Goal: Task Accomplishment & Management: Manage account settings

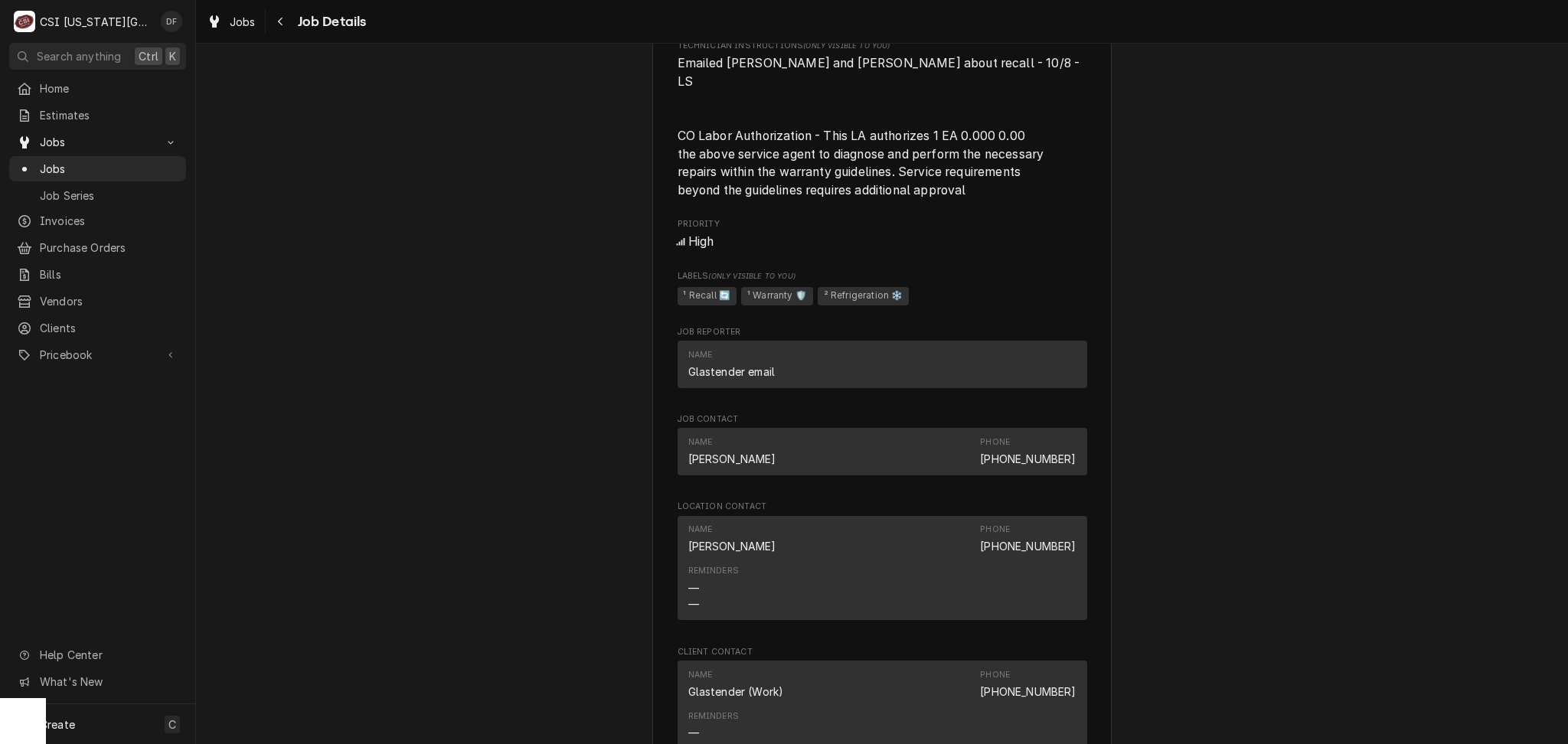
scroll to position [2958, 0]
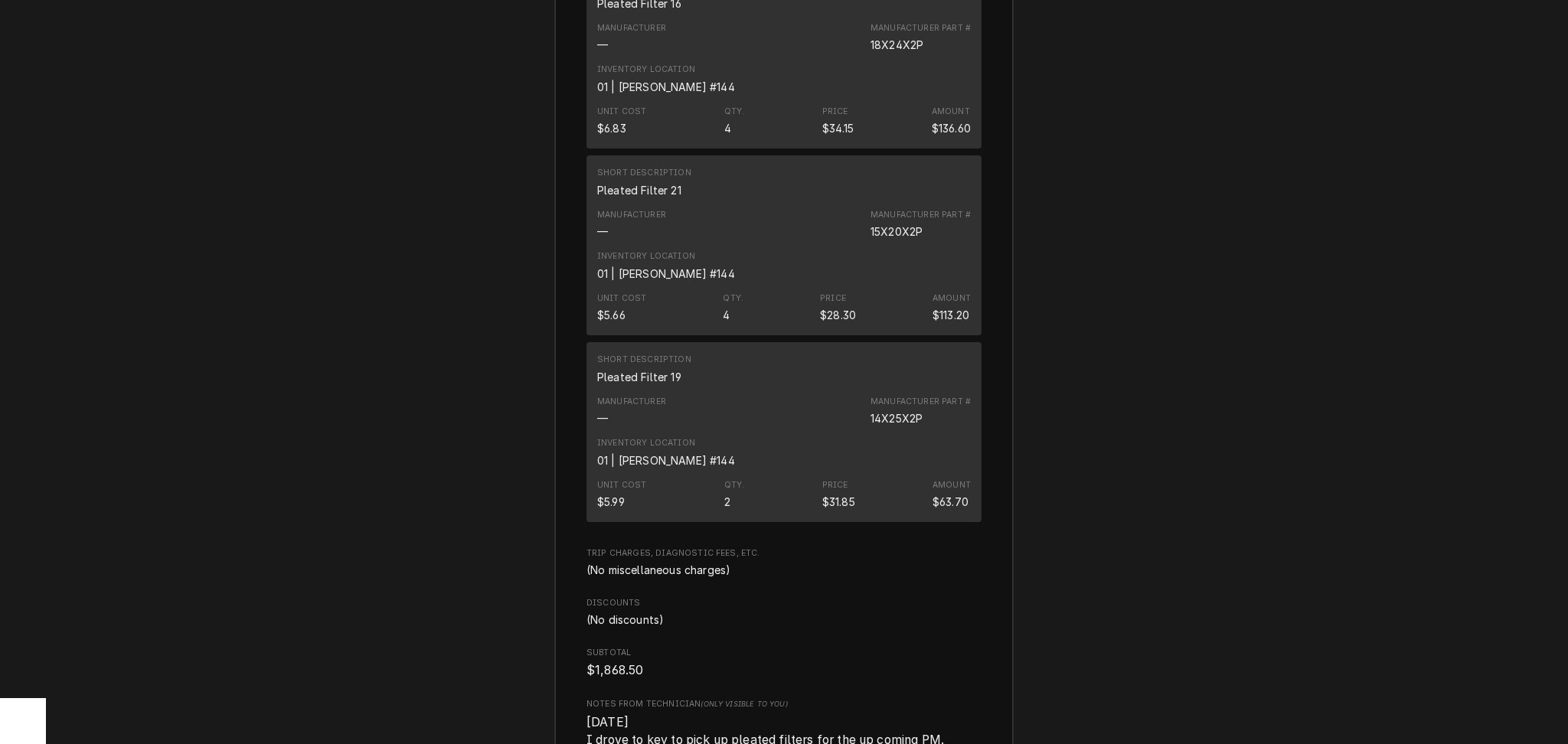
scroll to position [7783, 0]
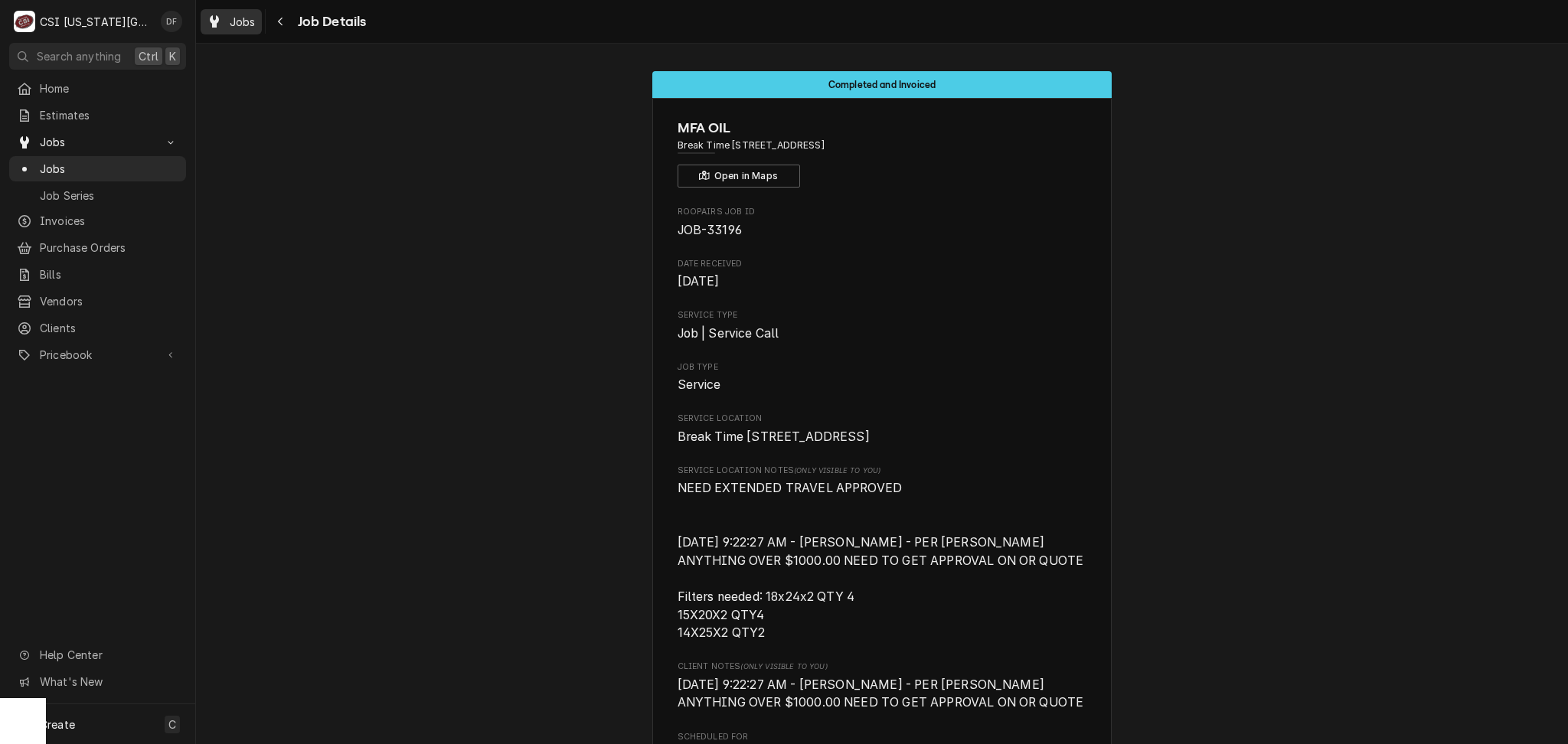
click at [237, 18] on span "Jobs" at bounding box center [242, 21] width 26 height 16
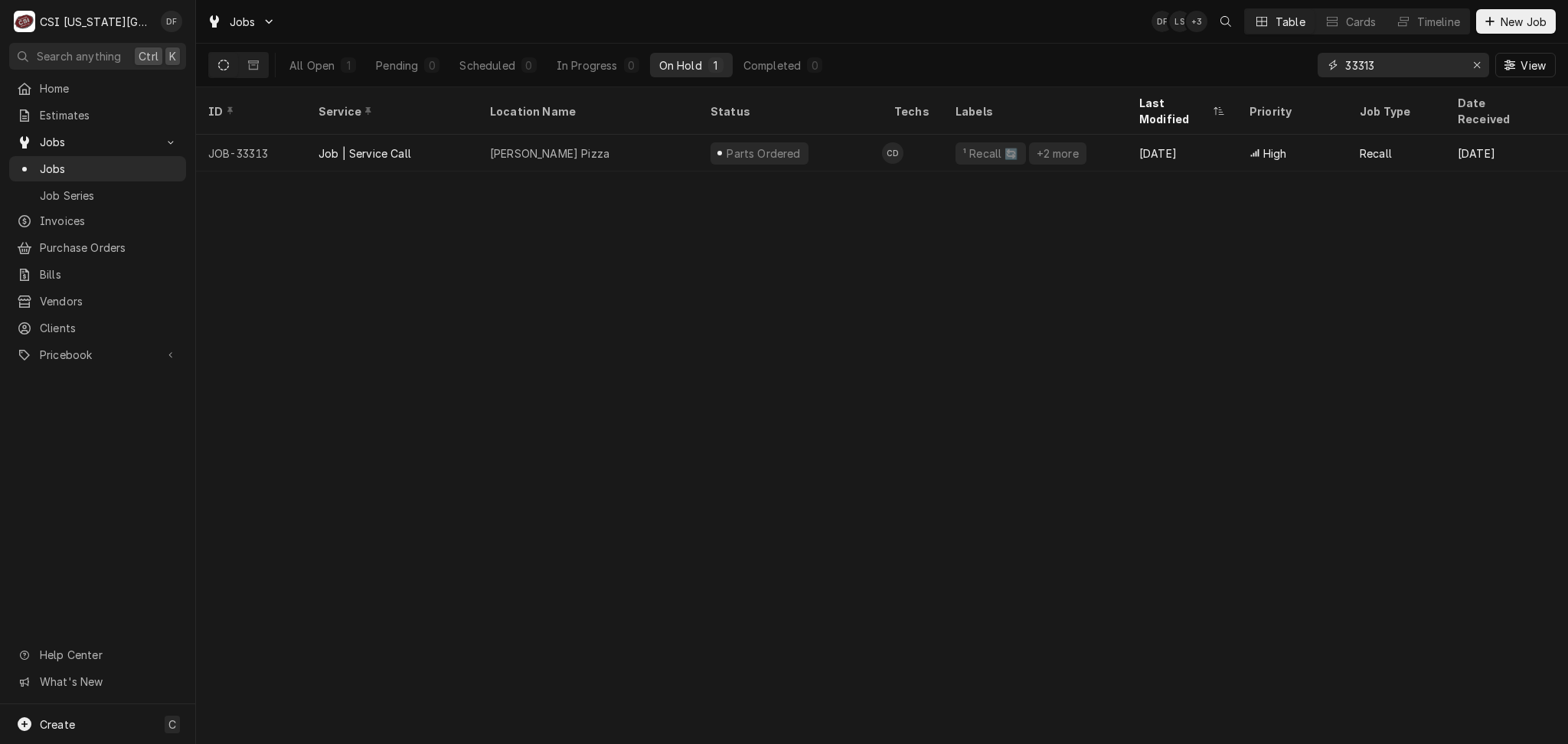
drag, startPoint x: 1410, startPoint y: 71, endPoint x: 1327, endPoint y: 65, distance: 83.2
click at [1327, 65] on div "33313" at bounding box center [1403, 65] width 172 height 25
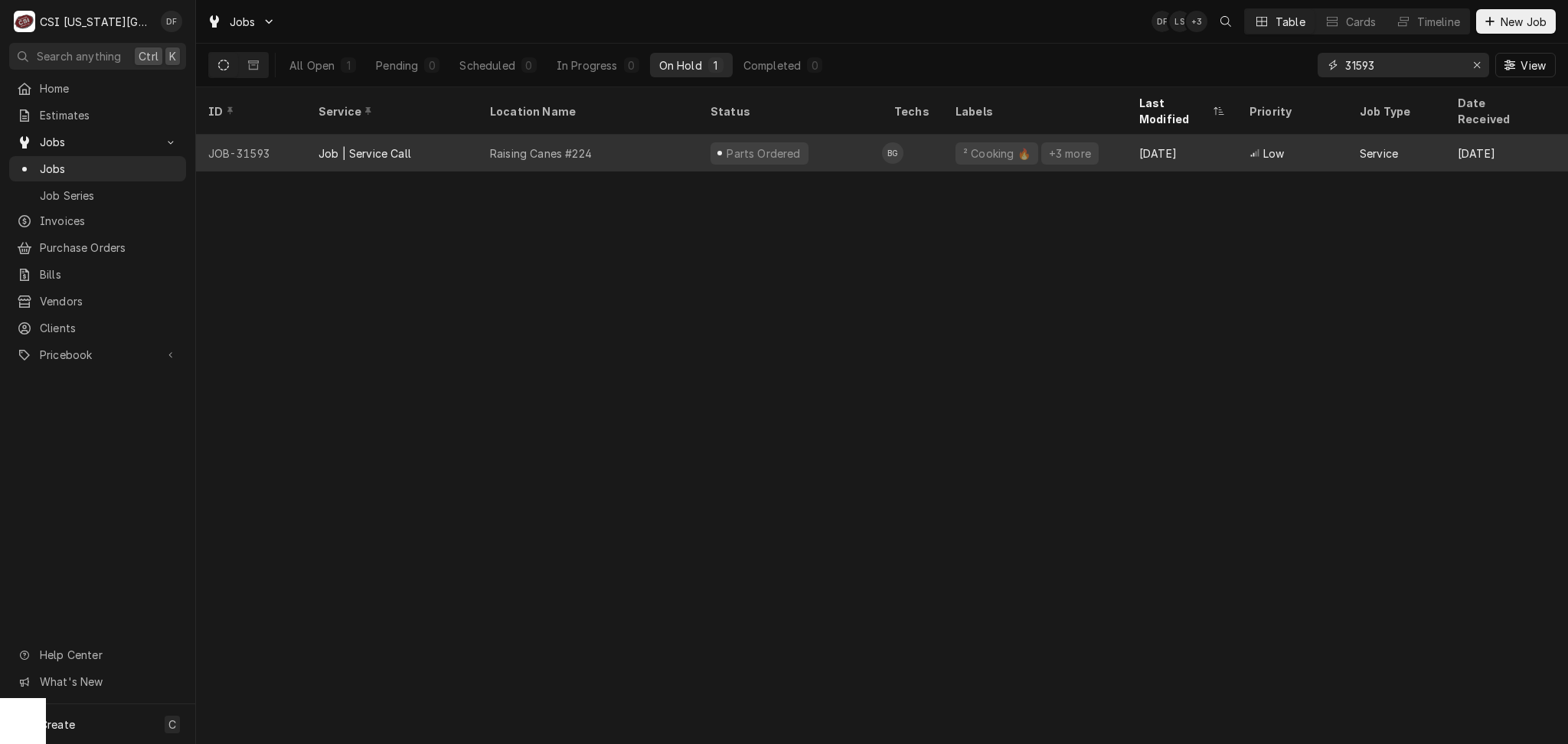
type input "31593"
click at [904, 135] on td "BG" at bounding box center [912, 153] width 61 height 36
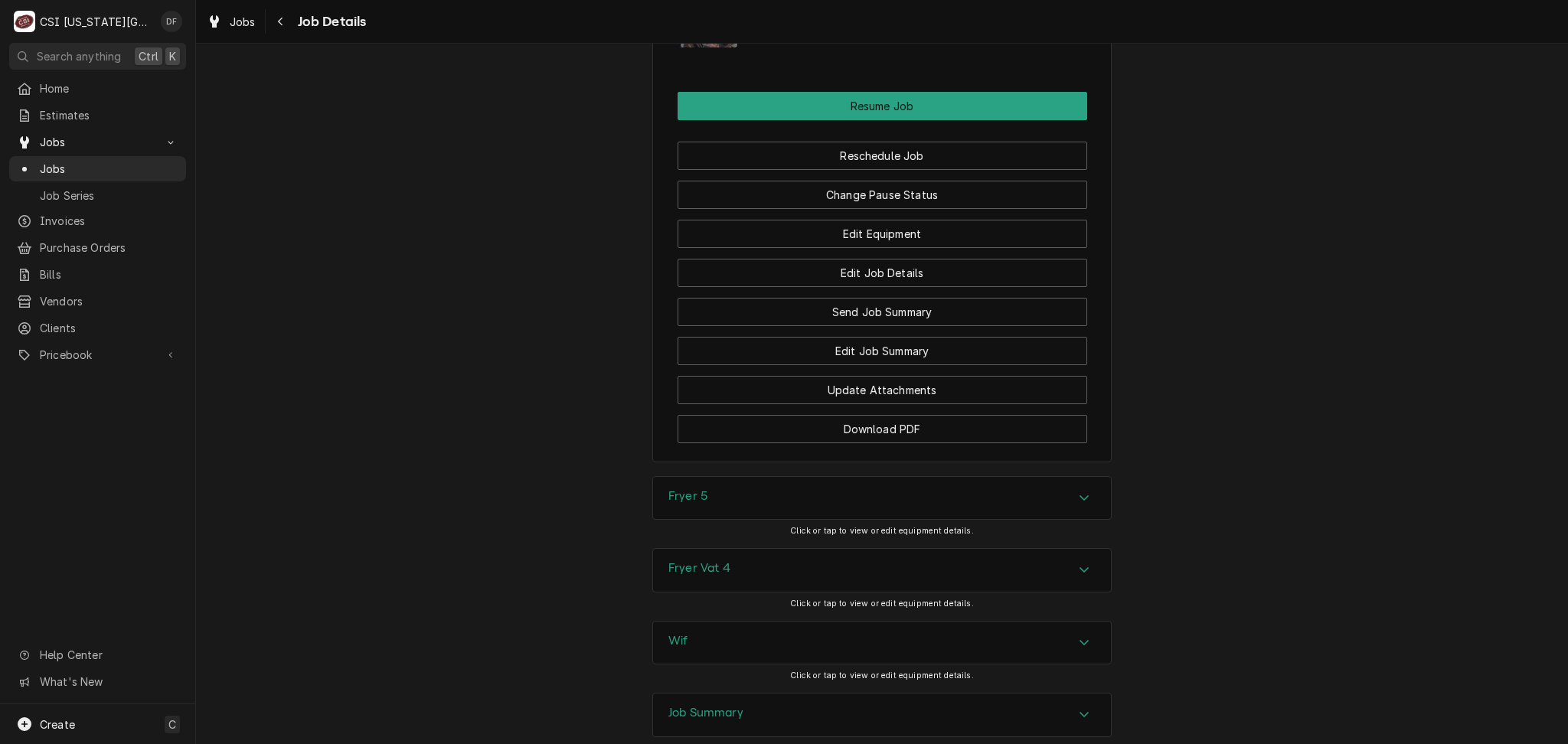
scroll to position [3053, 0]
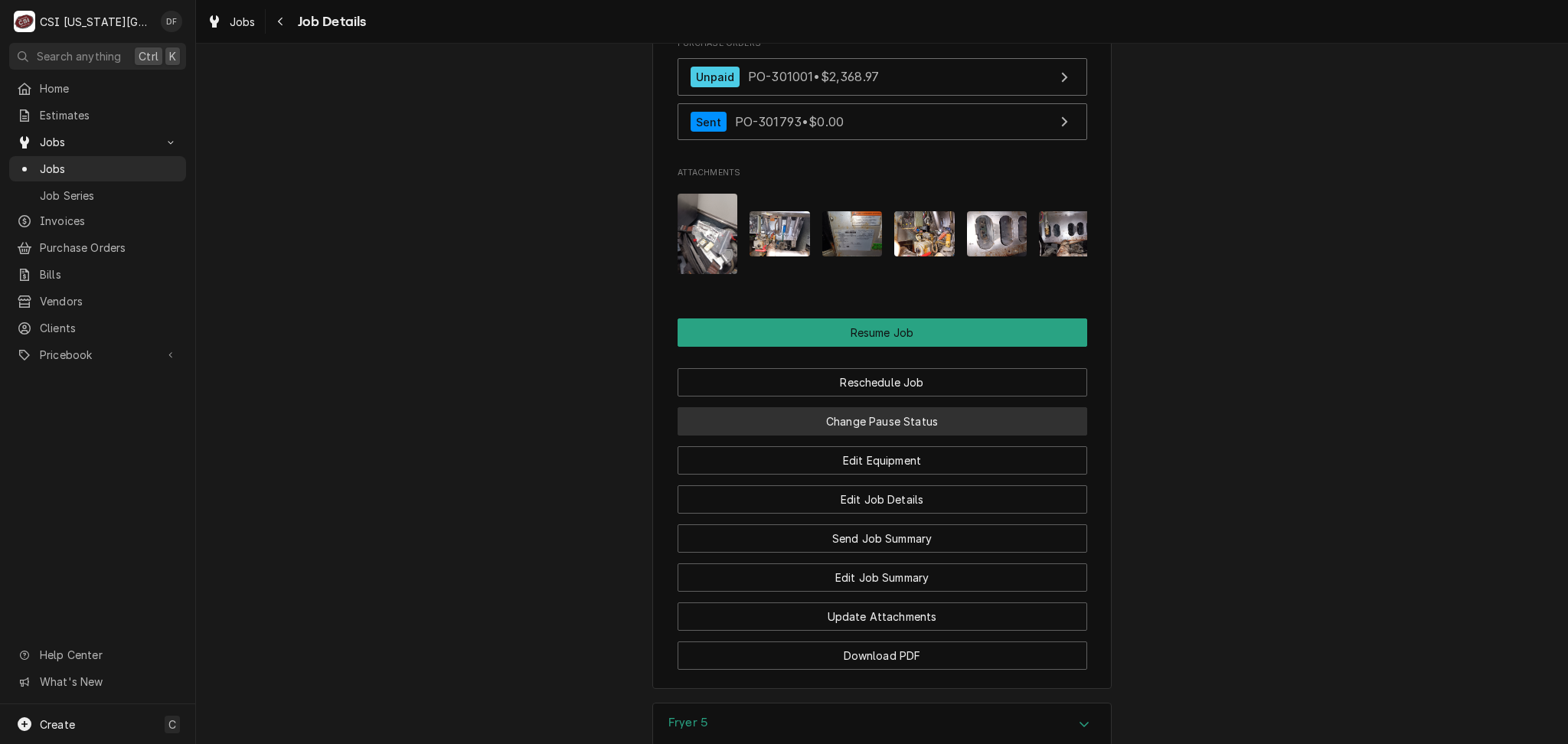
click at [916, 435] on button "Change Pause Status" at bounding box center [882, 421] width 409 height 28
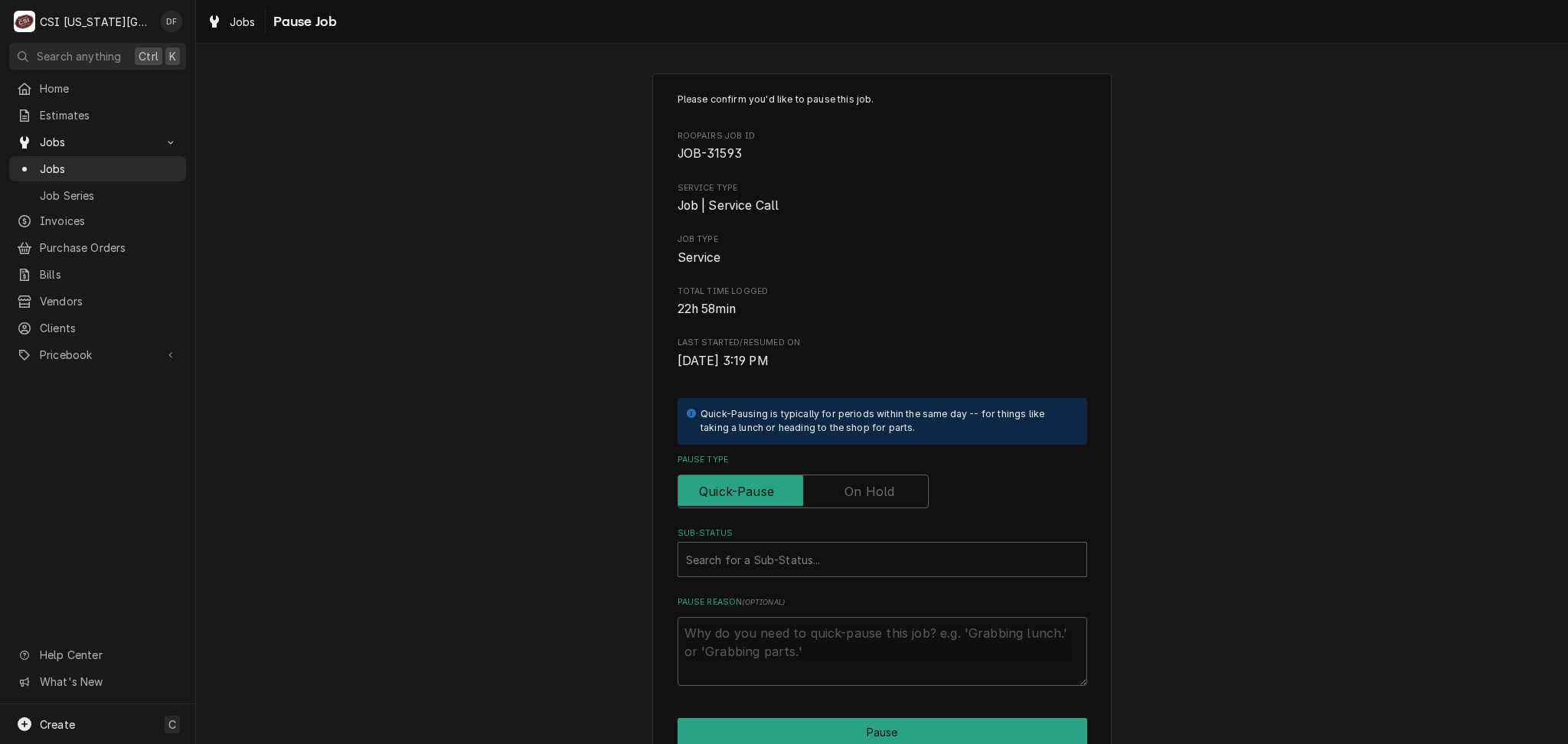
click at [873, 489] on label "Pause Type" at bounding box center [803, 491] width 251 height 34
click at [873, 489] on input "Pause Type" at bounding box center [803, 491] width 238 height 34
checkbox input "true"
click at [782, 567] on div "Sub-Status" at bounding box center [882, 559] width 393 height 28
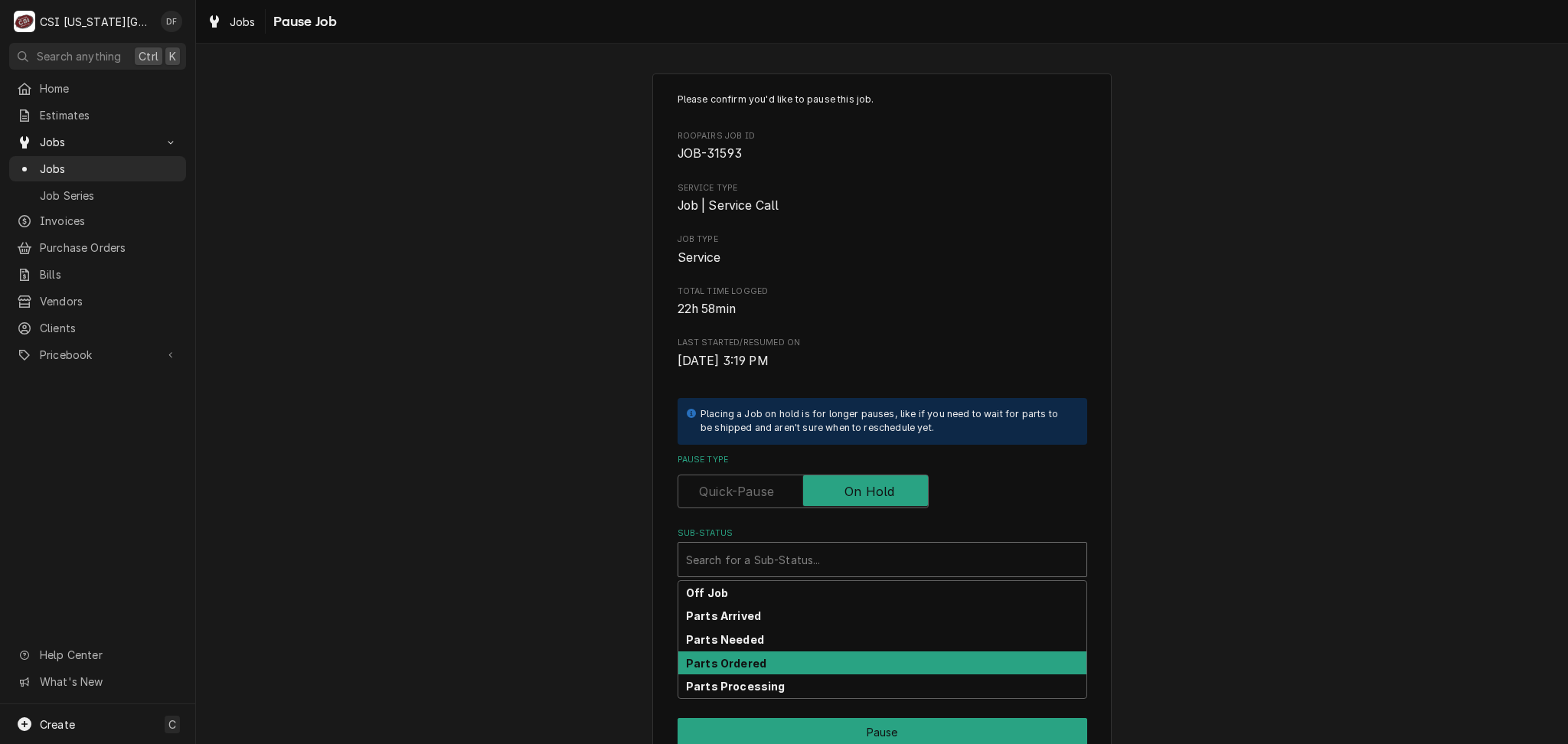
click at [747, 668] on div "Parts Ordered" at bounding box center [881, 663] width 408 height 24
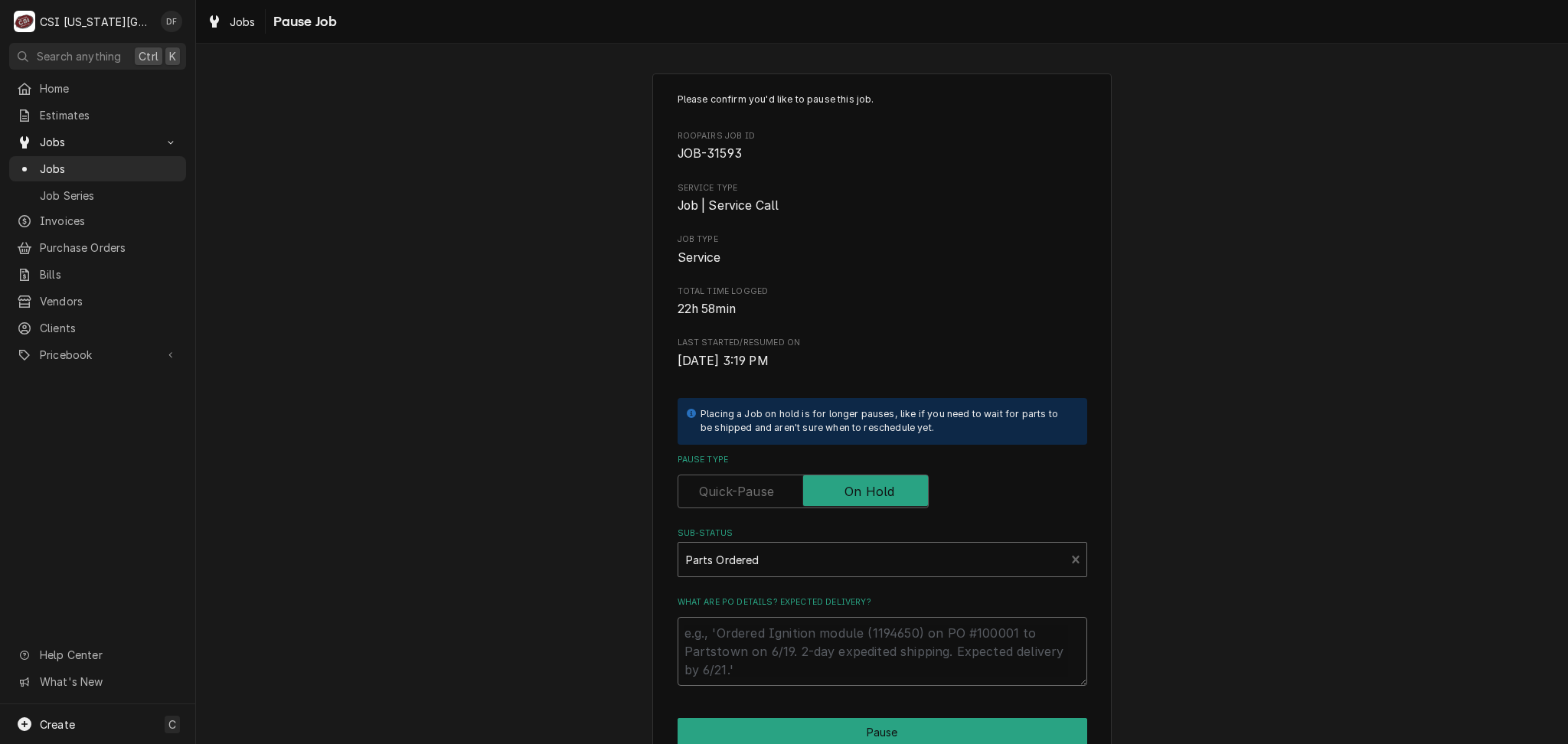
click at [716, 630] on textarea "What are PO details? Expected delivery?" at bounding box center [882, 651] width 409 height 69
type textarea "x"
type textarea "O"
type textarea "x"
type textarea "Or"
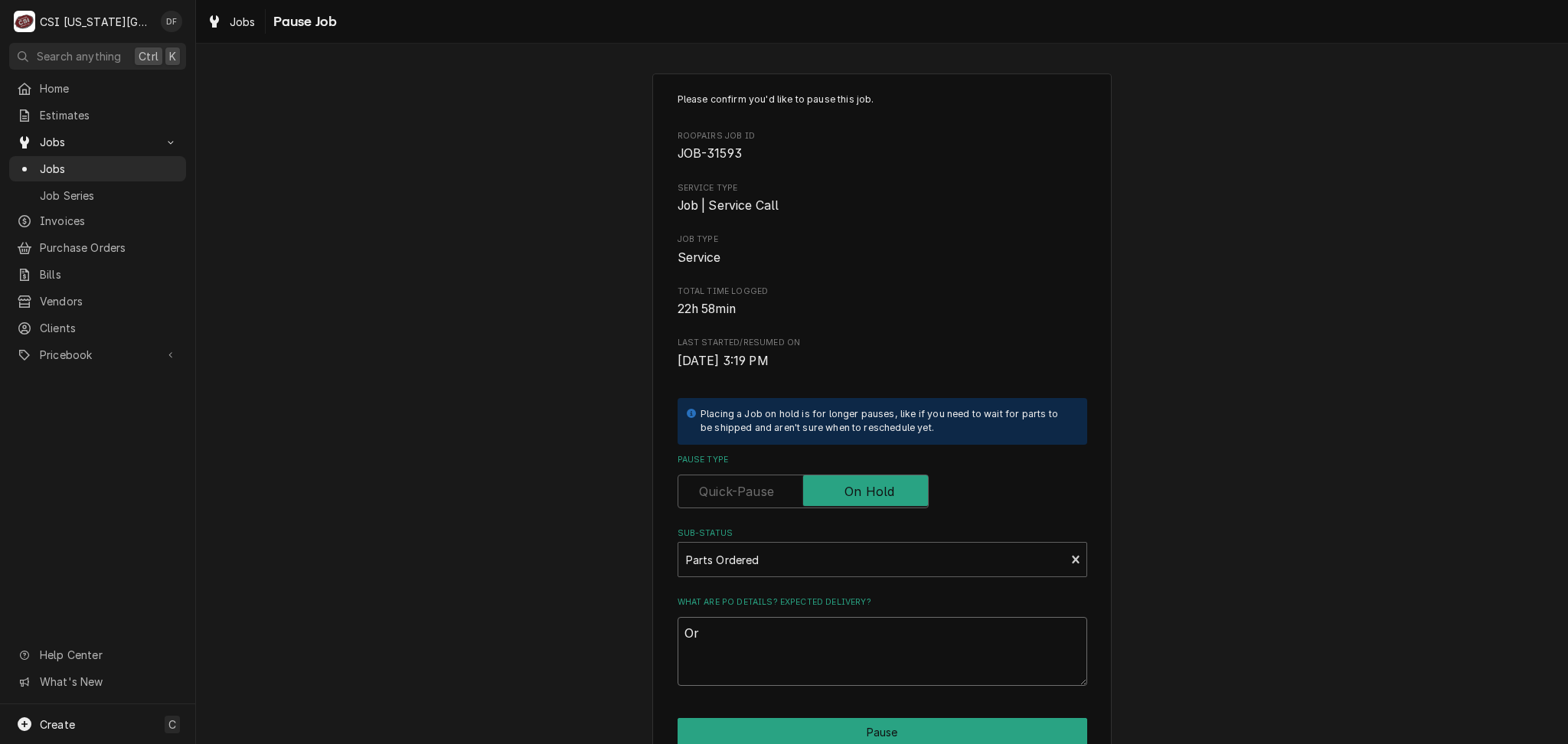
type textarea "x"
type textarea "Ord"
type textarea "x"
type textarea "Orde"
type textarea "x"
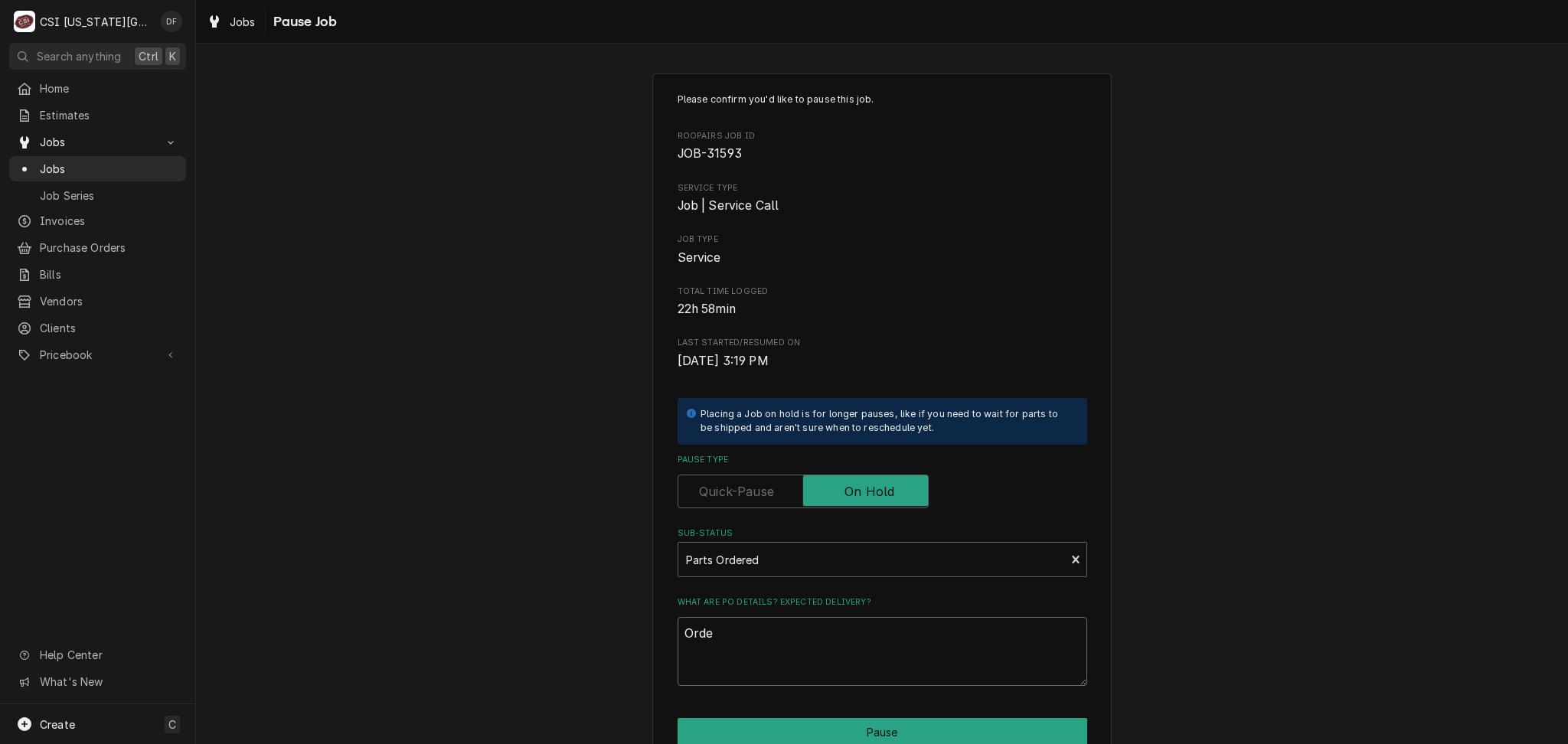
type textarea "Order"
type textarea "x"
type textarea "Ordere"
type textarea "x"
type textarea "Ordered"
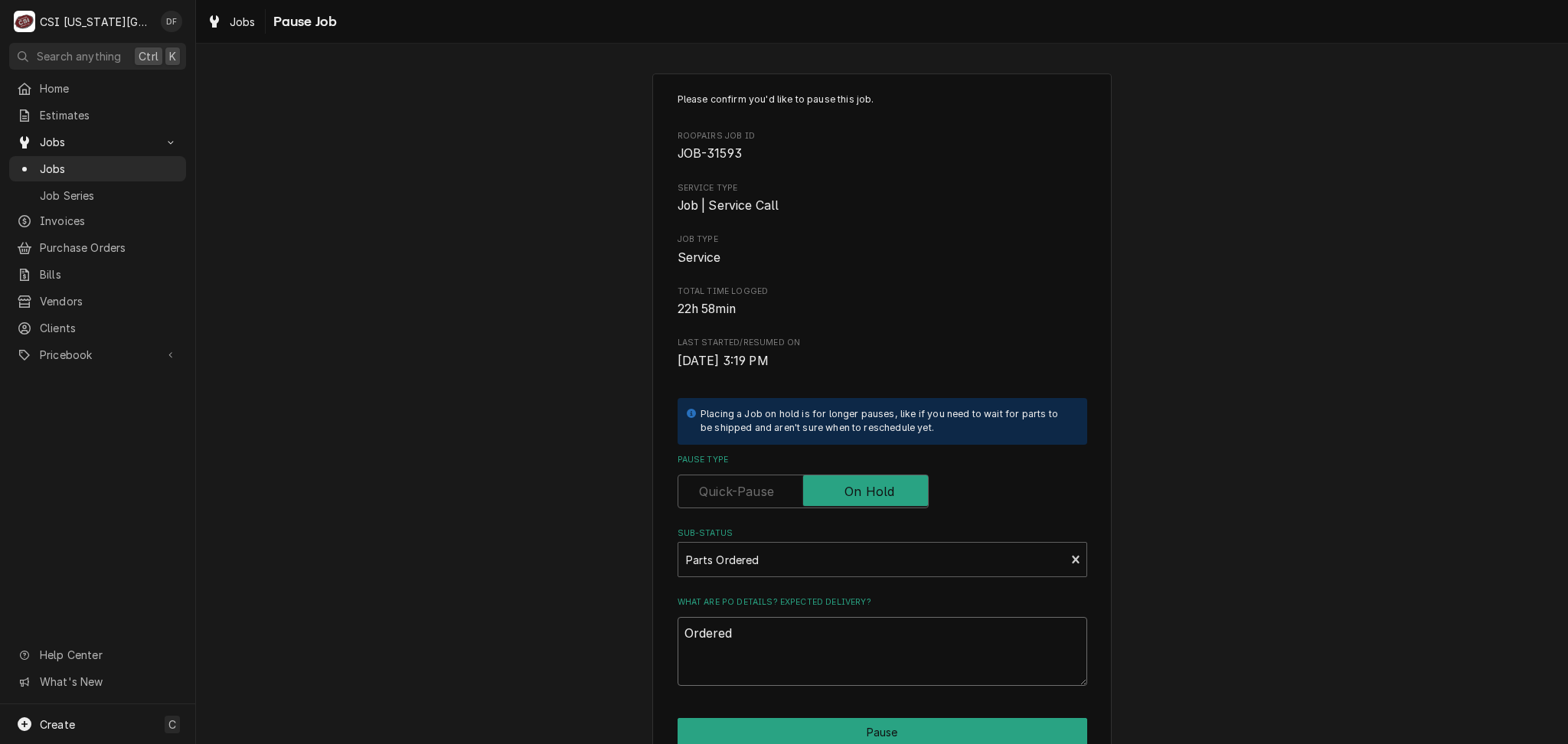
type textarea "x"
type textarea "Ordered"
type textarea "x"
type textarea "Ordered t"
type textarea "x"
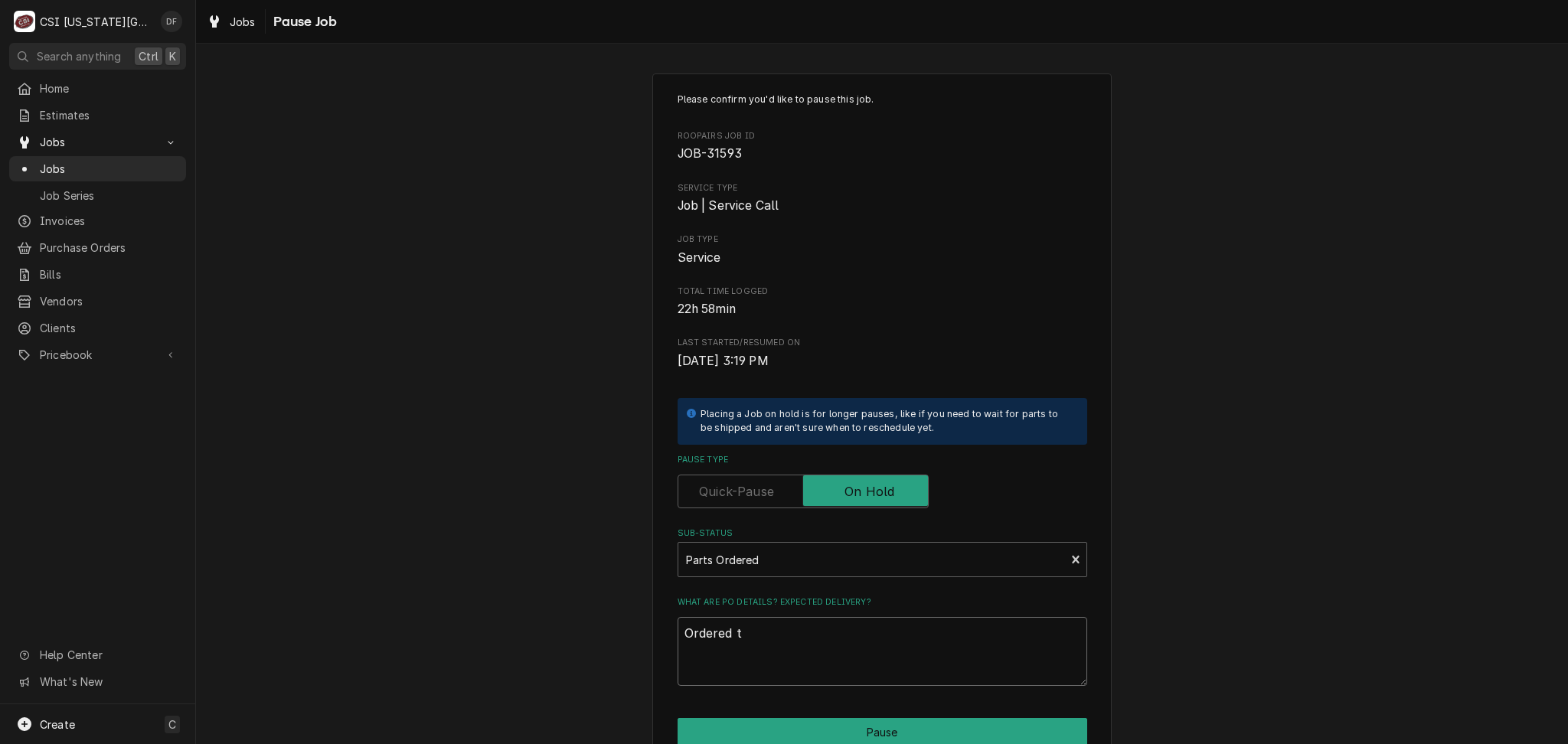
type textarea "Ordered th"
type textarea "x"
type textarea "Ordered thr"
type textarea "x"
type textarea "Ordered thre"
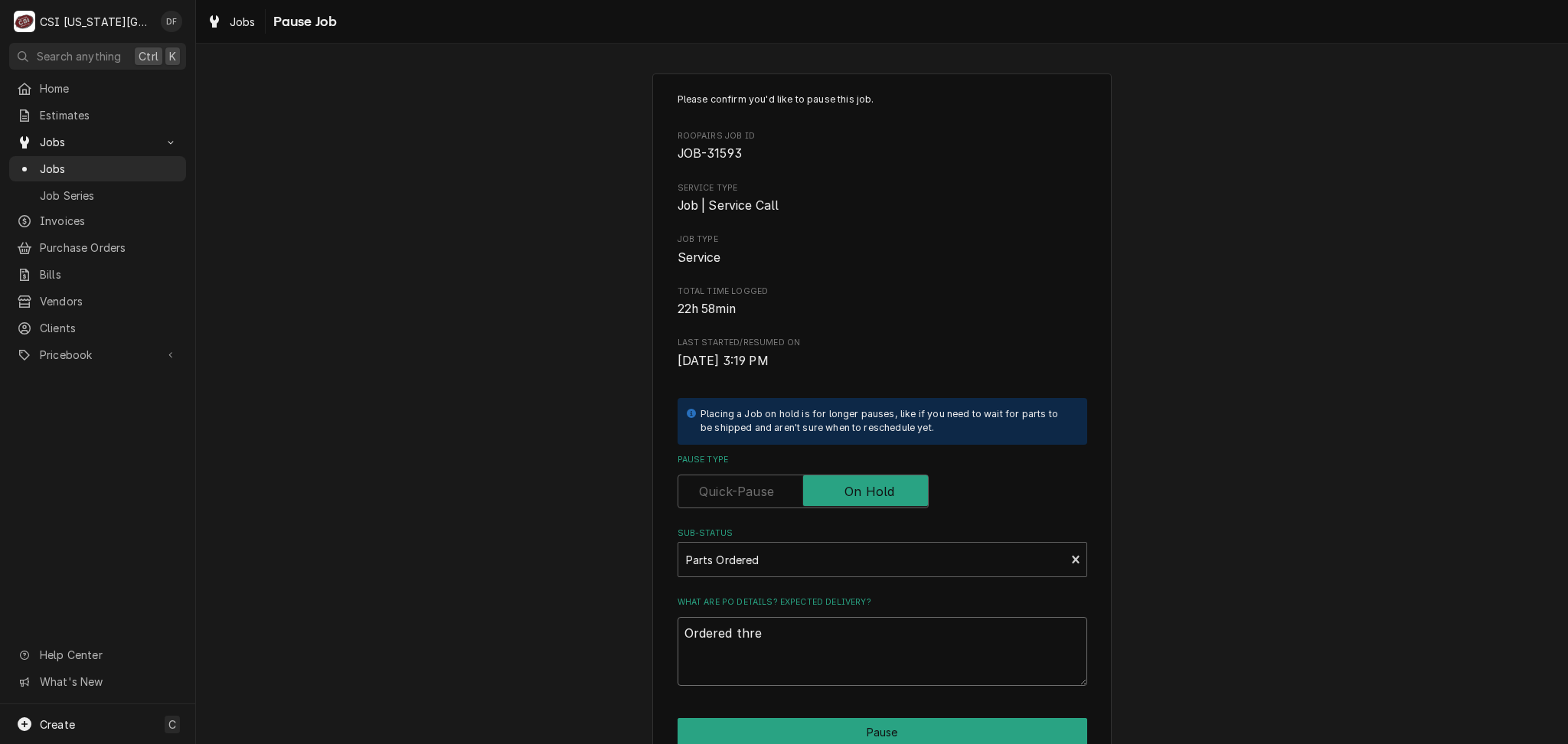
type textarea "x"
type textarea "Ordered thres"
type textarea "x"
type textarea "Ordered thresh"
type textarea "x"
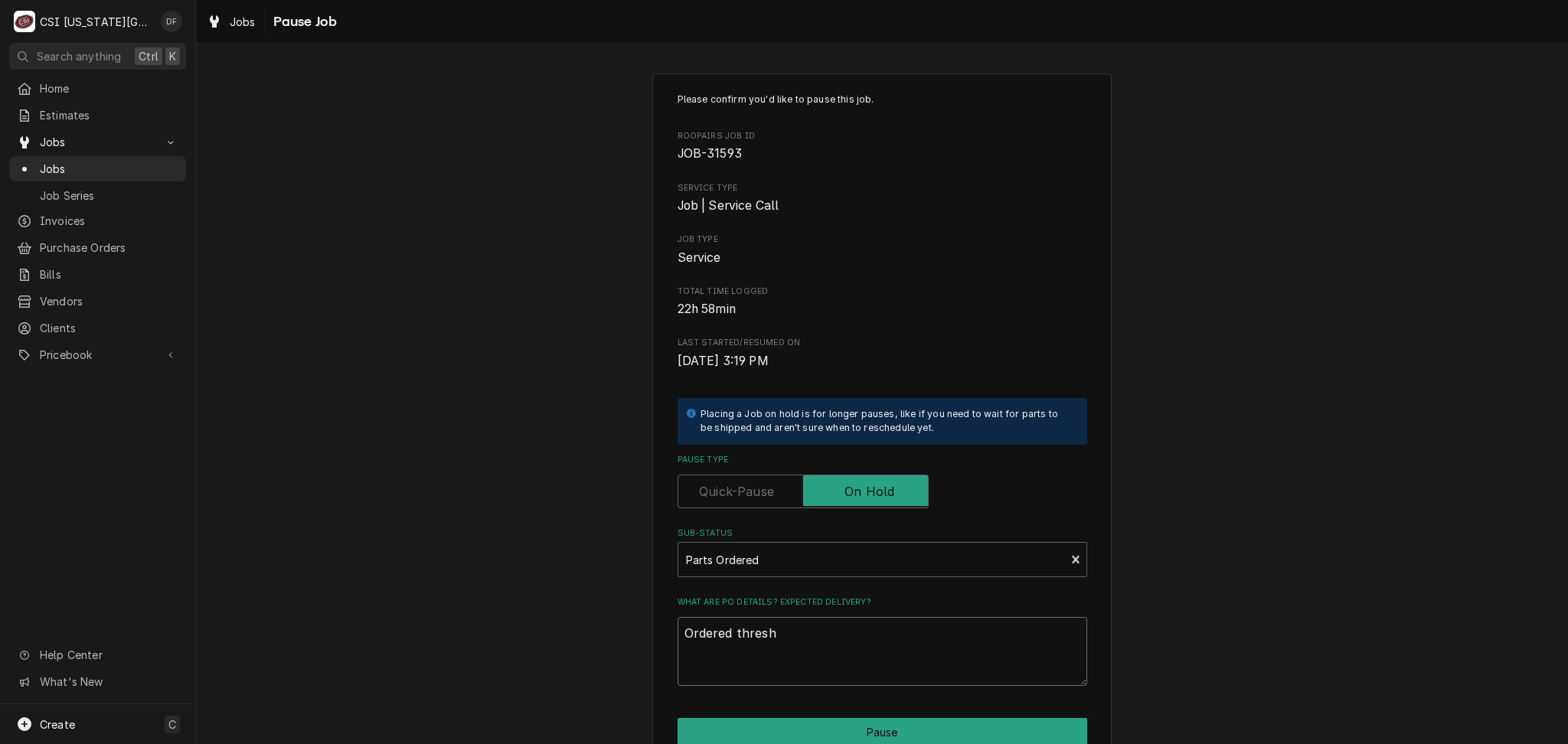
type textarea "Ordered thresho"
type textarea "x"
type textarea "Ordered threshol"
type textarea "x"
type textarea "Ordered threshold"
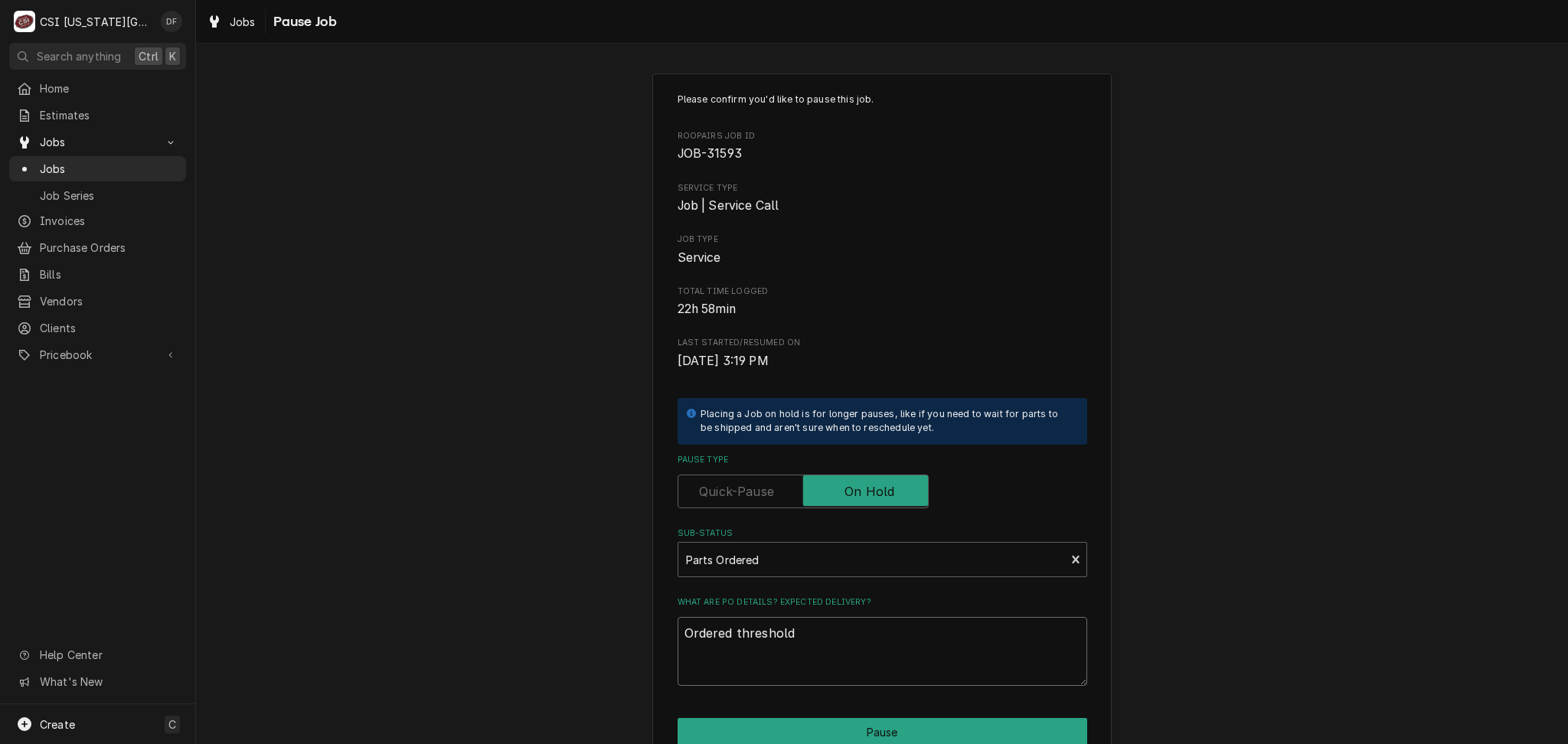
type textarea "x"
type textarea "Ordered threshold"
type textarea "x"
type textarea "Ordered threshold f"
type textarea "x"
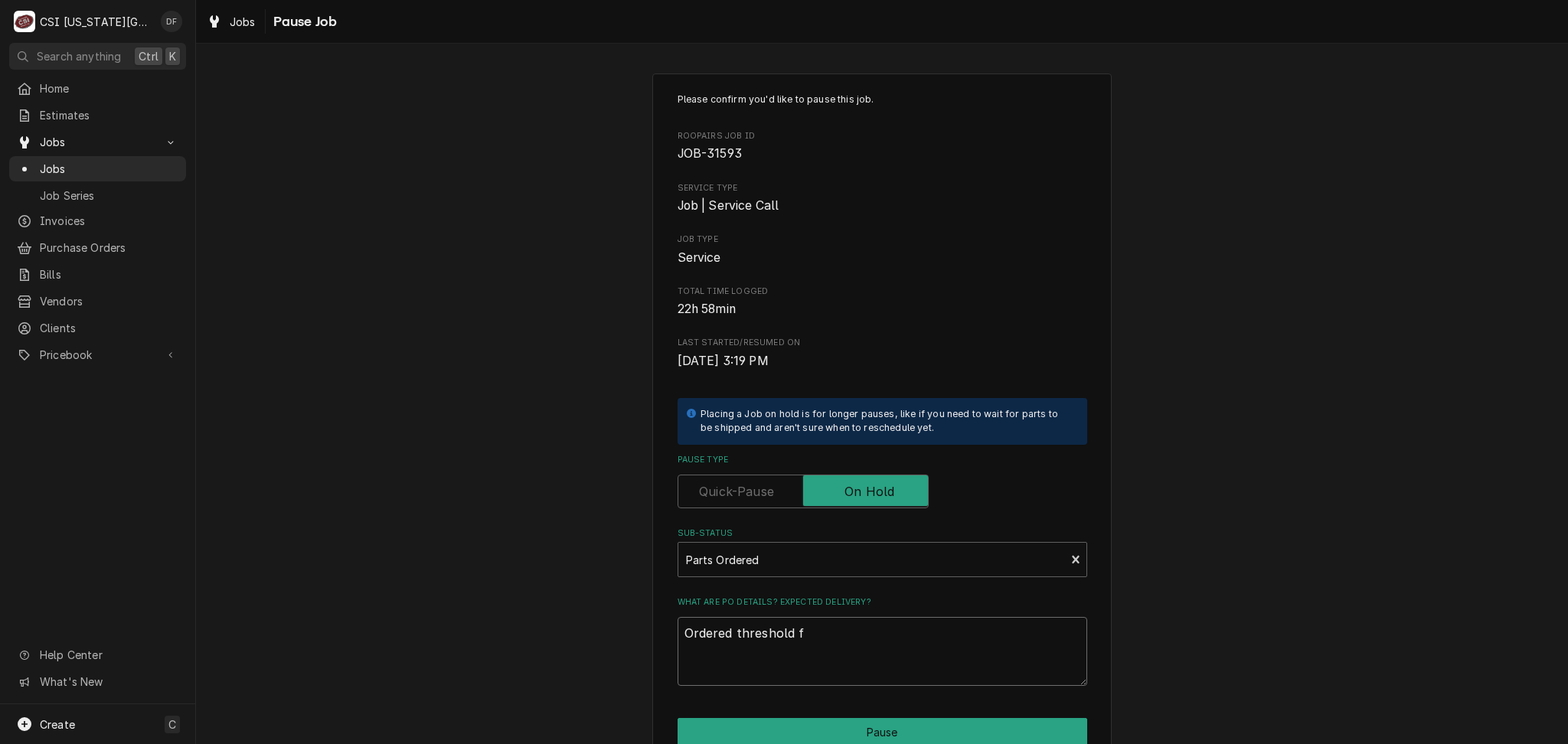
type textarea "Ordered threshold fr"
type textarea "x"
type textarea "Ordered threshold fro"
type textarea "x"
type textarea "Ordered threshold from"
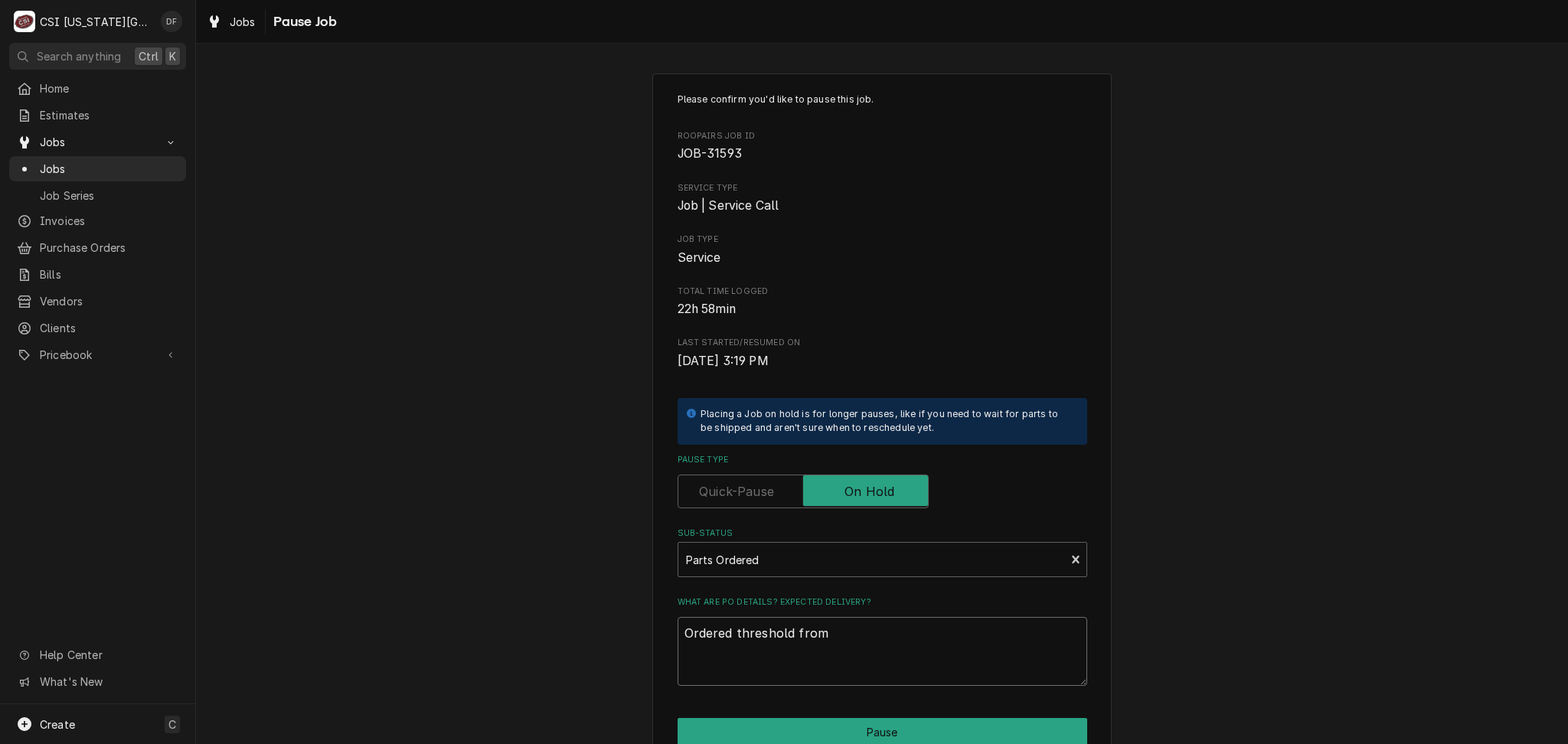
type textarea "x"
type textarea "Ordered threshold from"
type textarea "x"
type textarea "Ordered threshold from N"
type textarea "x"
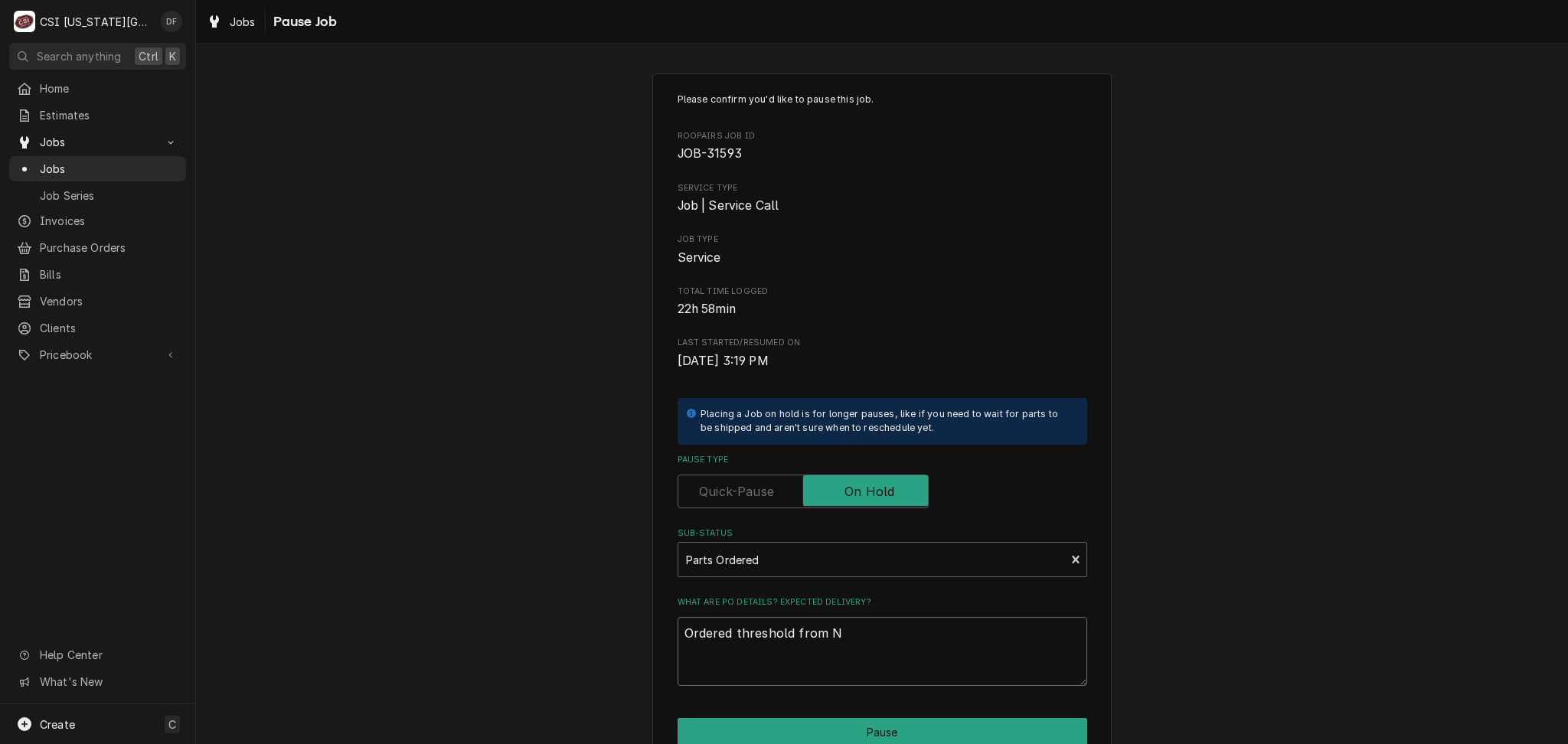
type textarea "Ordered threshold from Ni"
type textarea "x"
type textarea "Ordered threshold from Nich"
type textarea "x"
type textarea "Ordered threshold from Nicho"
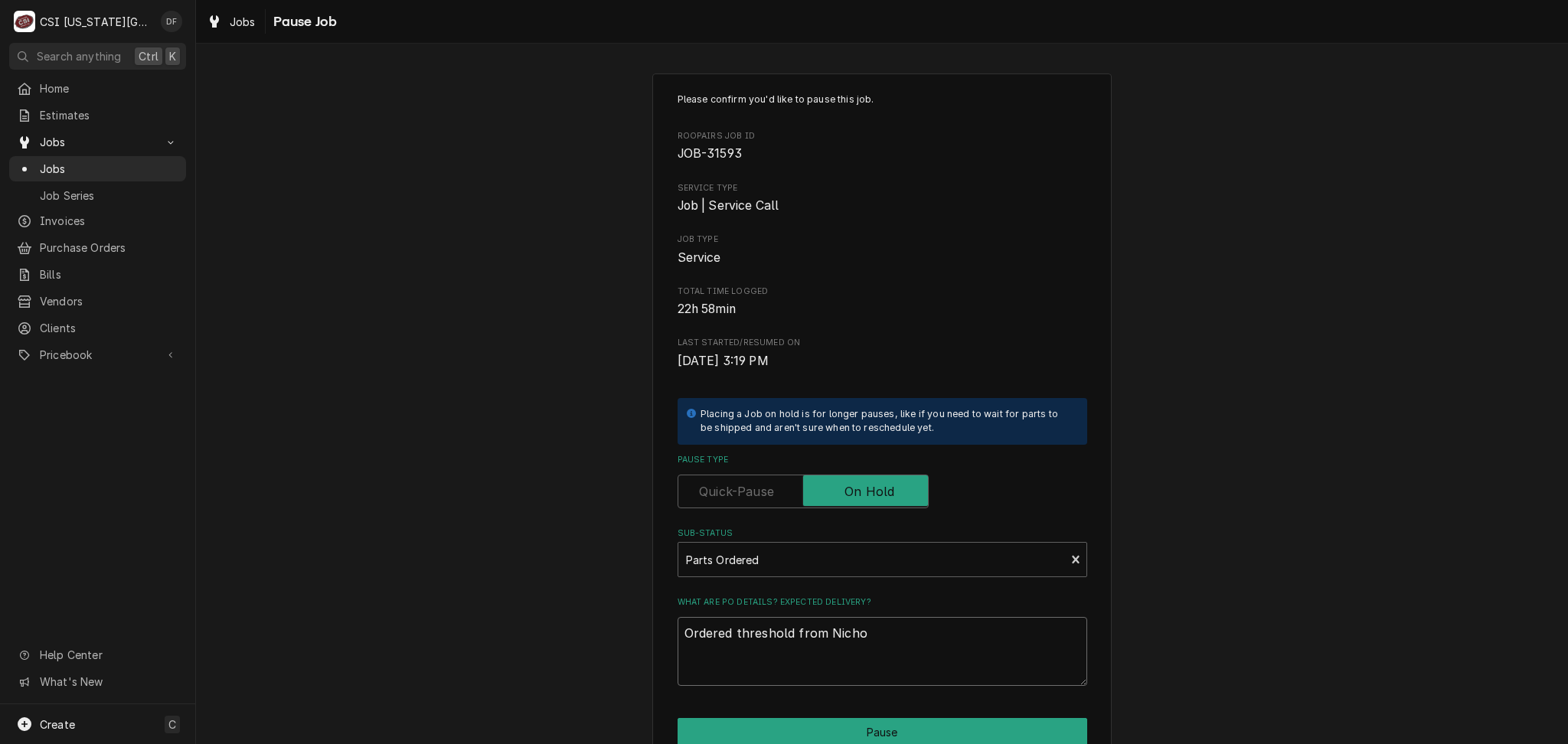
type textarea "x"
type textarea "Ordered threshold from Nichol"
type textarea "x"
type textarea "Ordered threshold from Nichols"
type textarea "x"
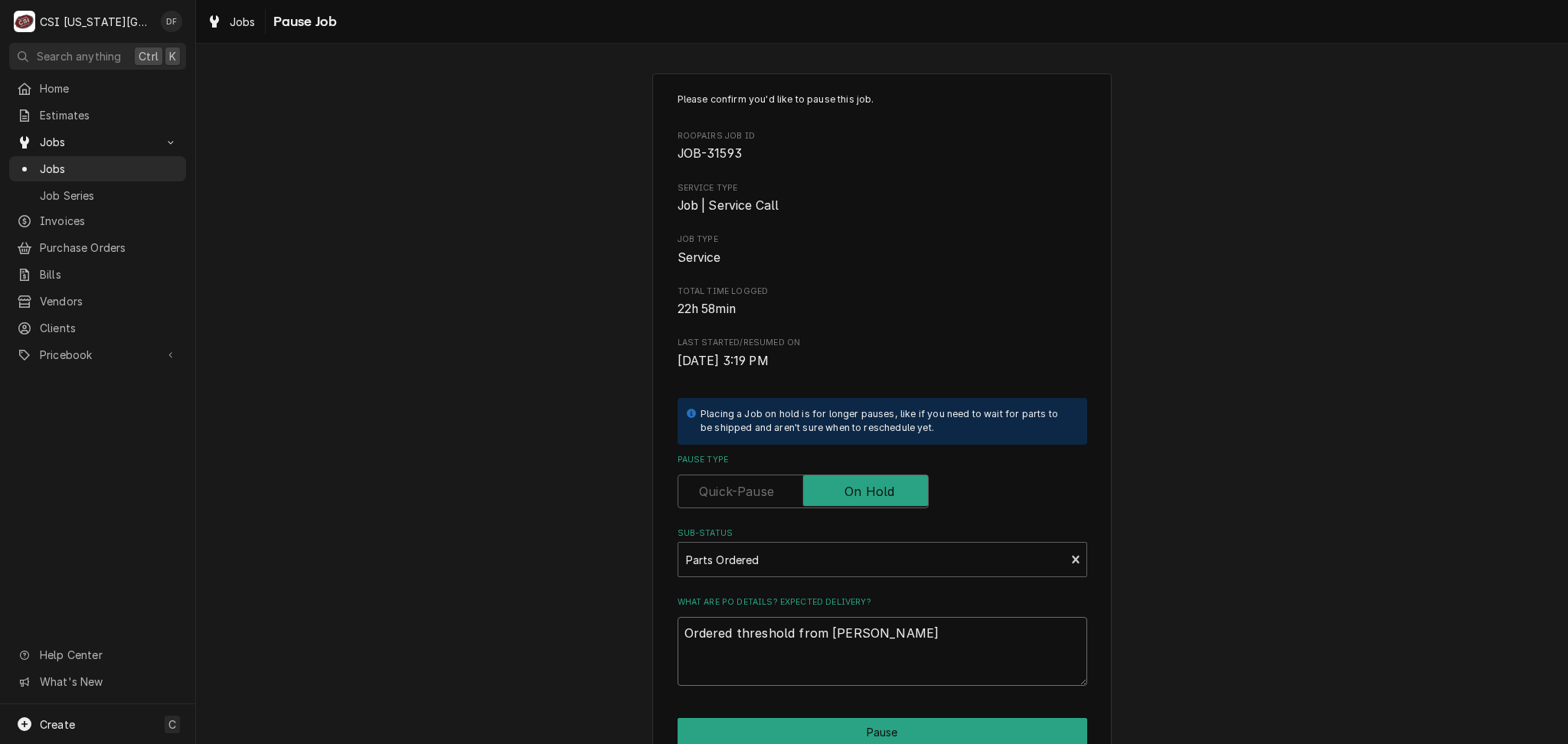
type textarea "Ordered threshold from Nichols"
type textarea "x"
type textarea "Ordered threshold from Nichols P"
type textarea "x"
type textarea "Ordered threshold from Nichols PO"
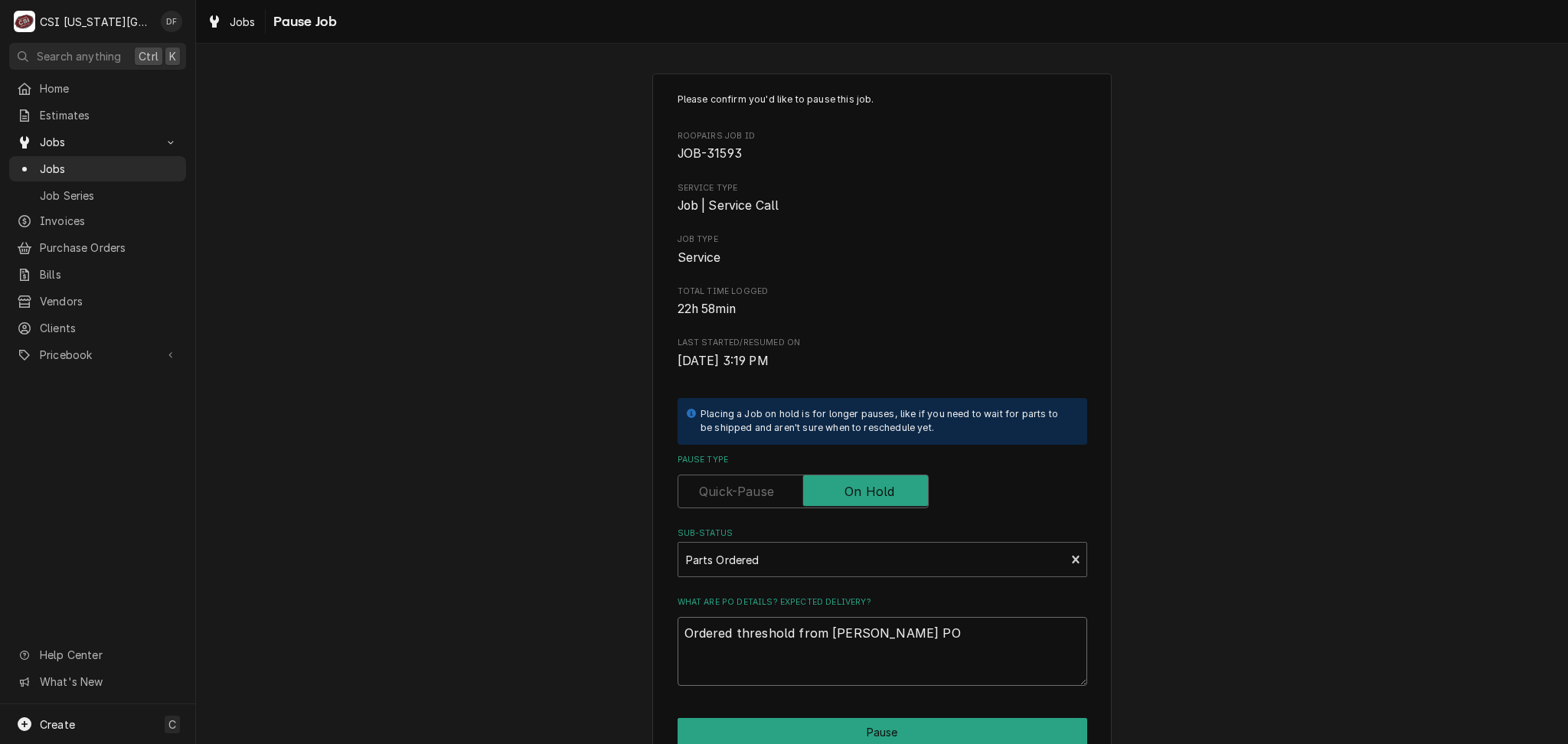
type textarea "x"
type textarea "Ordered threshold from Nichols PO"
type textarea "x"
type textarea "Ordered threshold from Nichols PO 3"
type textarea "x"
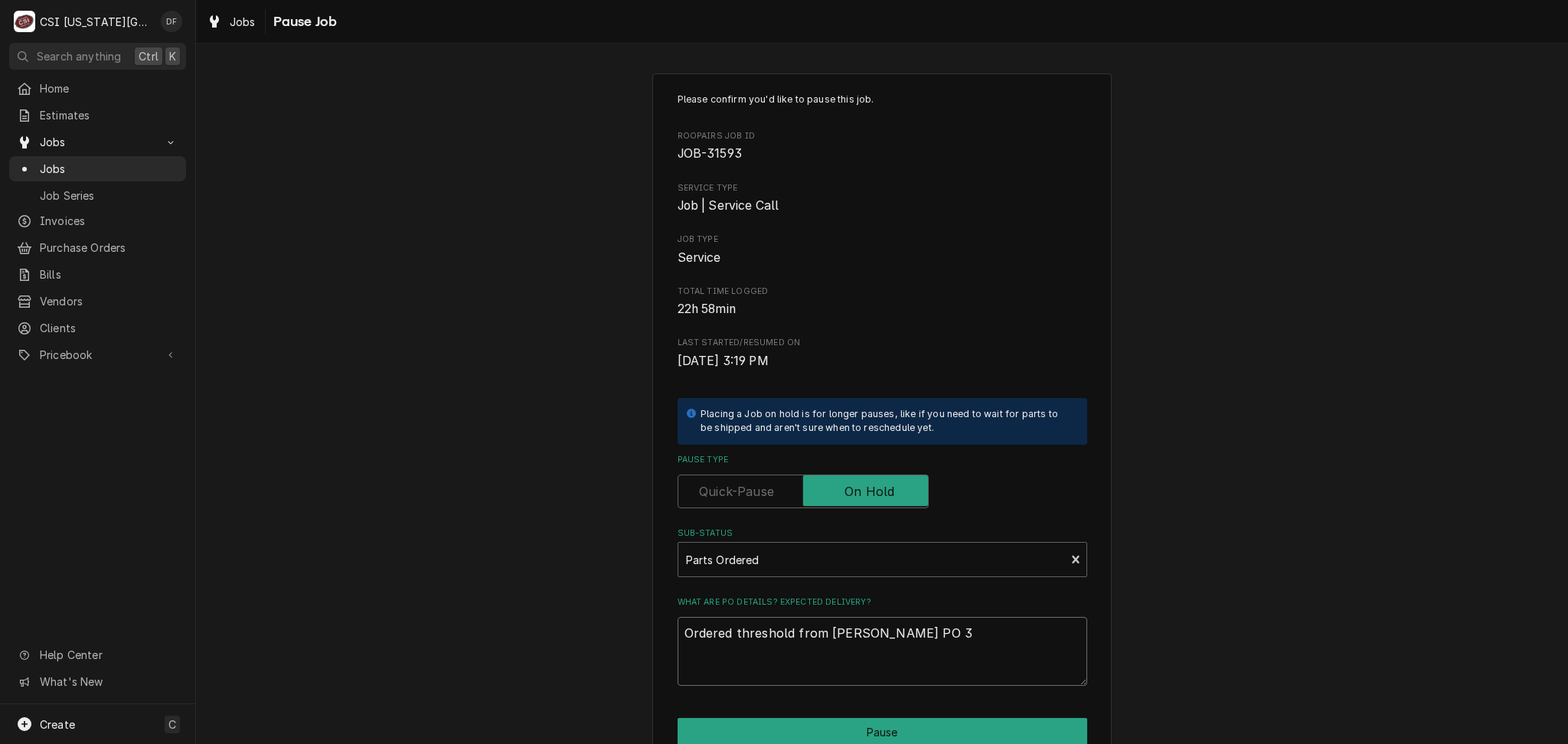
type textarea "Ordered threshold from Nichols PO 30"
type textarea "x"
type textarea "Ordered threshold from Nichols PO 301"
type textarea "x"
type textarea "Ordered threshold from Nichols PO 3017"
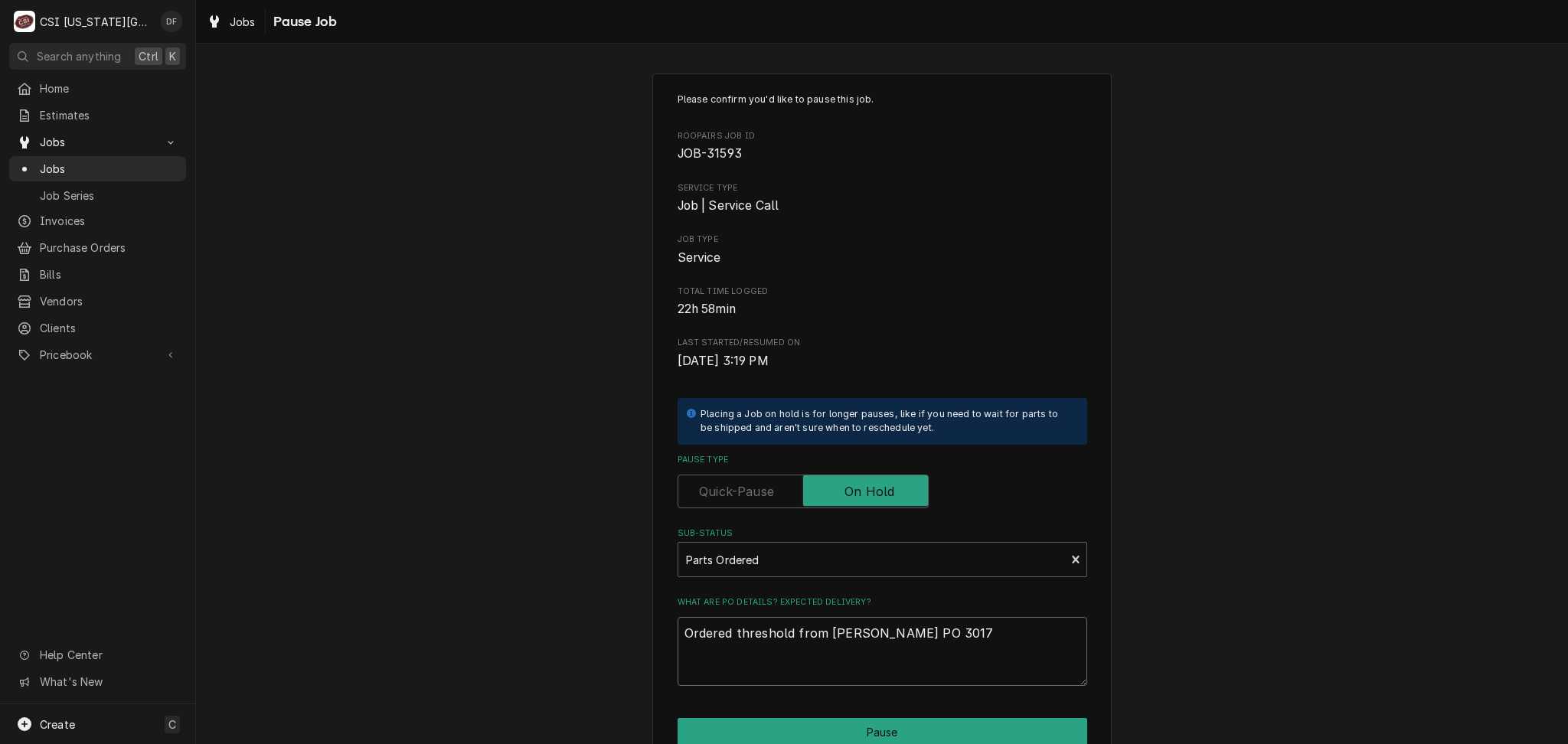
type textarea "x"
type textarea "Ordered threshold from Nichols PO 30179"
type textarea "x"
type textarea "Ordered threshold from Nichols PO 301792"
type textarea "x"
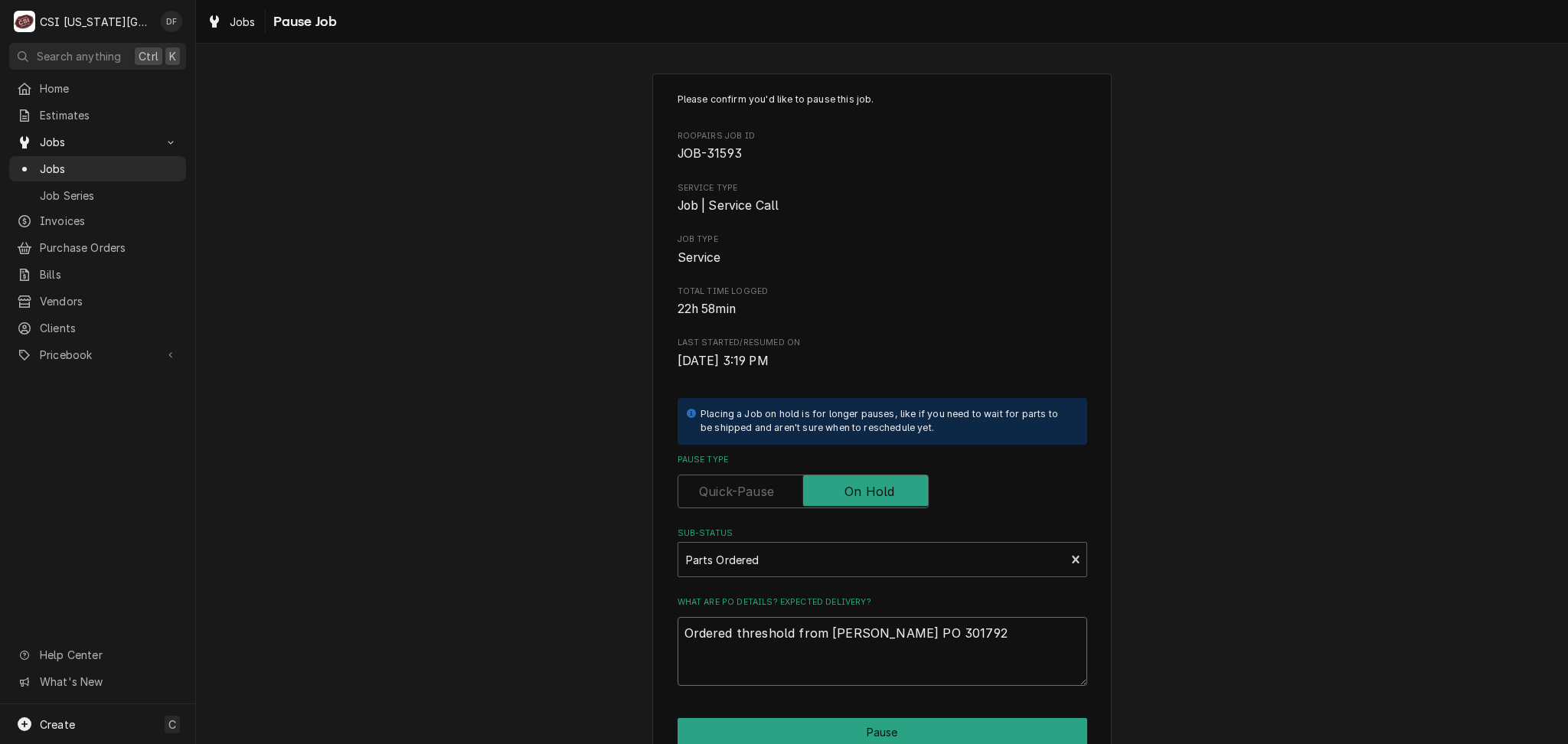
type textarea "Ordered threshold from Nichols PO 30179"
type textarea "x"
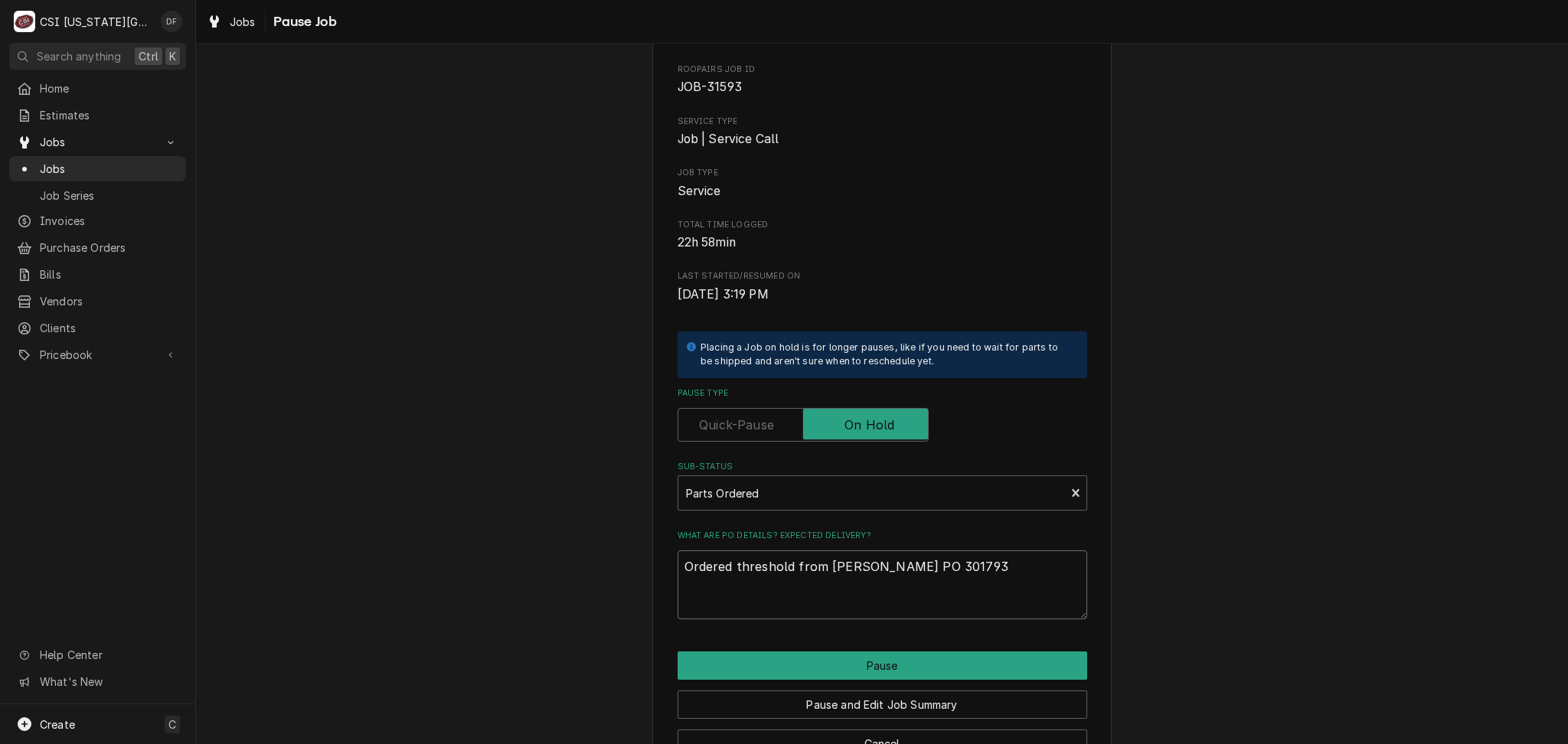
scroll to position [102, 0]
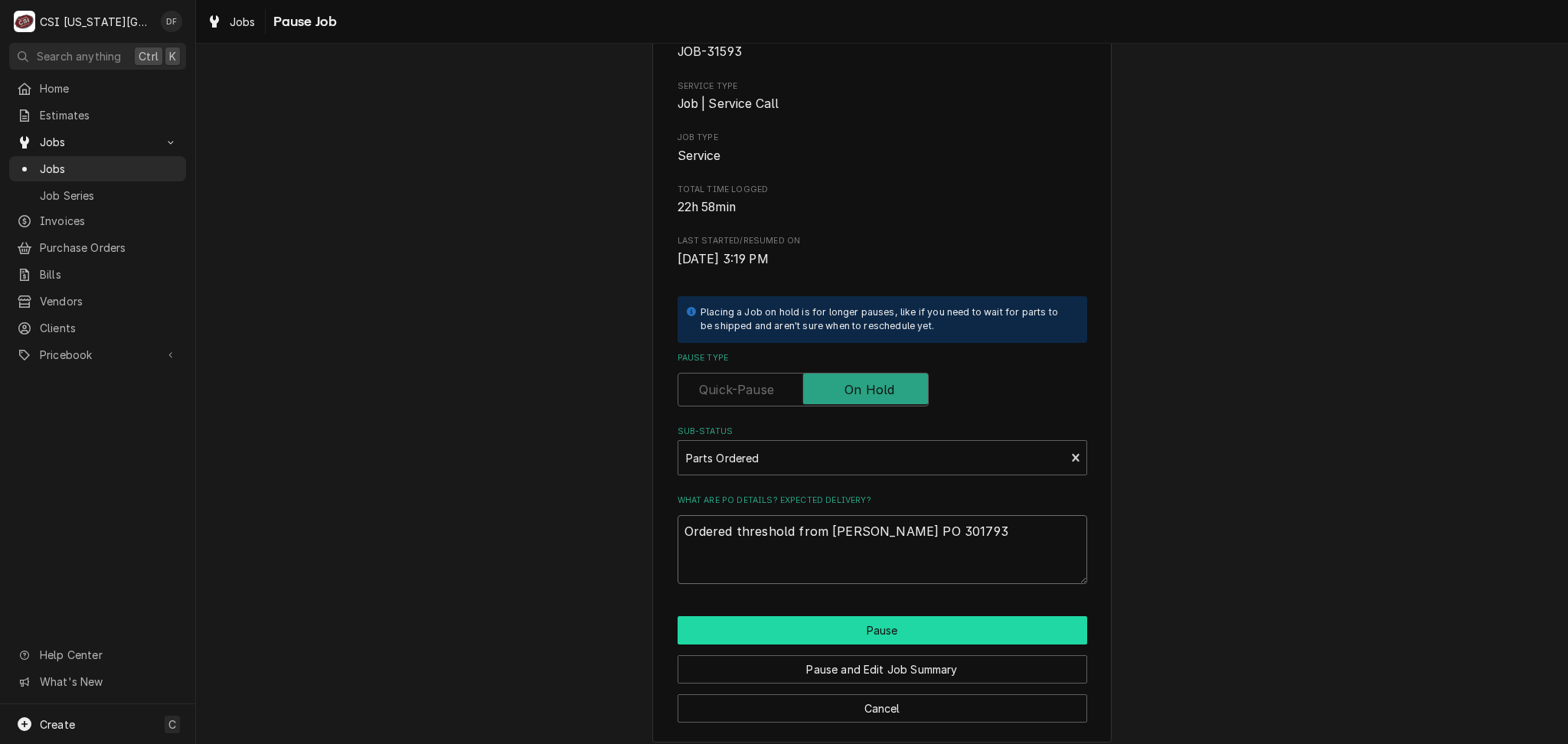
type textarea "Ordered threshold from Nichols PO 301793"
click at [866, 642] on button "Pause" at bounding box center [882, 630] width 409 height 28
type textarea "x"
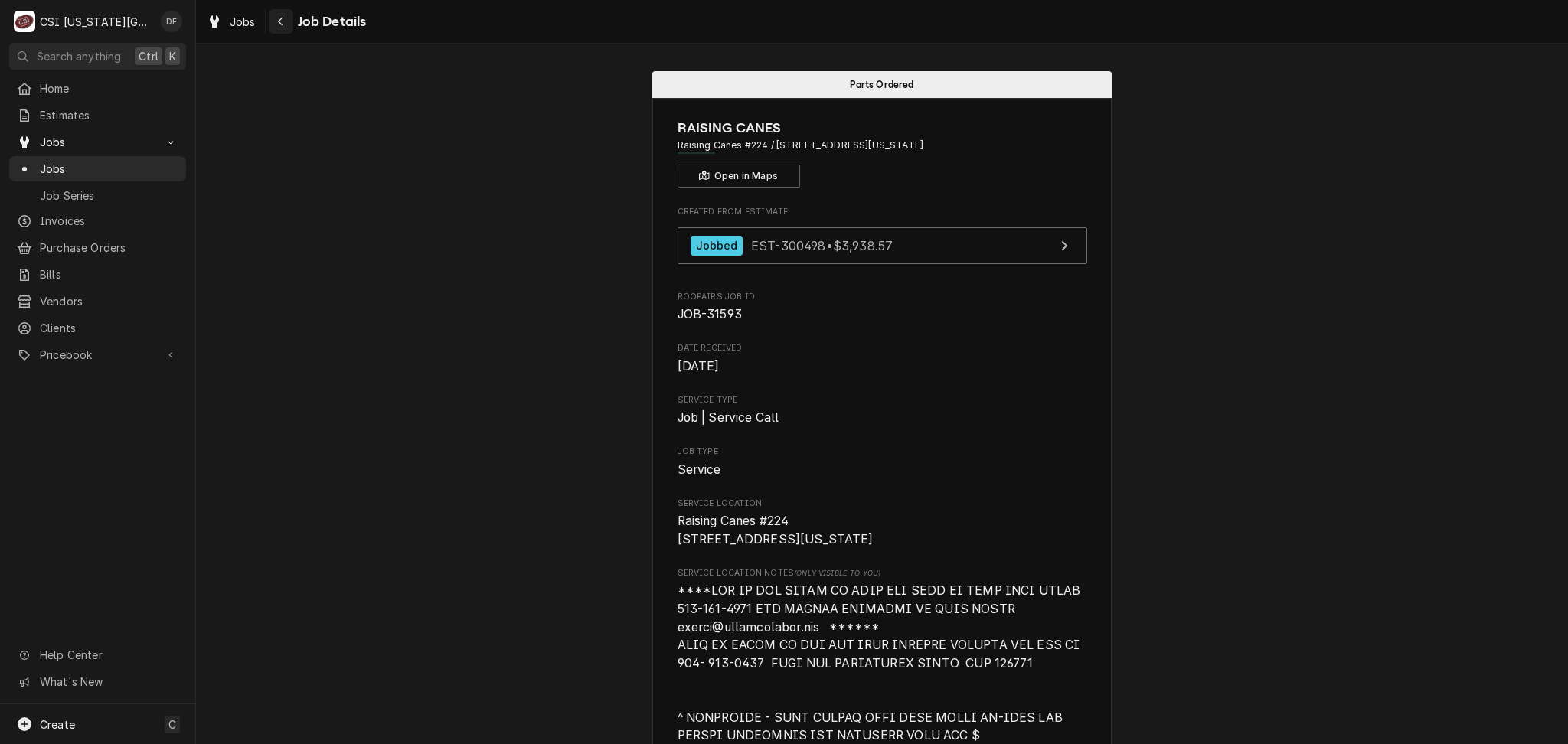
click at [275, 25] on div "Navigate back" at bounding box center [280, 21] width 15 height 15
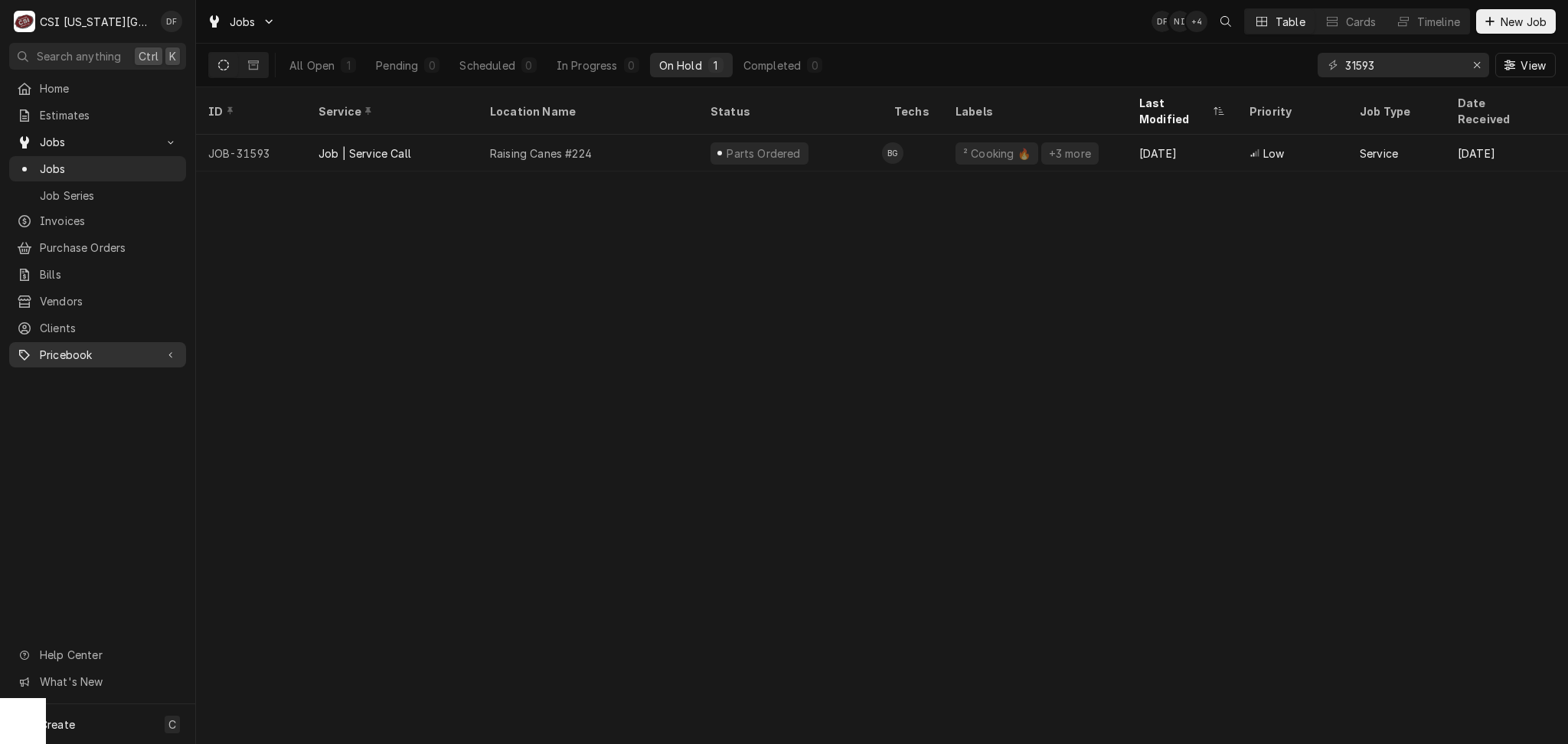
click at [160, 342] on link "Pricebook" at bounding box center [97, 355] width 177 height 25
drag, startPoint x: 1402, startPoint y: 63, endPoint x: 1195, endPoint y: 72, distance: 207.2
click at [1193, 72] on div "All Open 1 Pending 0 Scheduled 0 In Progress 0 On Hold 1 Completed 0 31593 View" at bounding box center [881, 65] width 1347 height 43
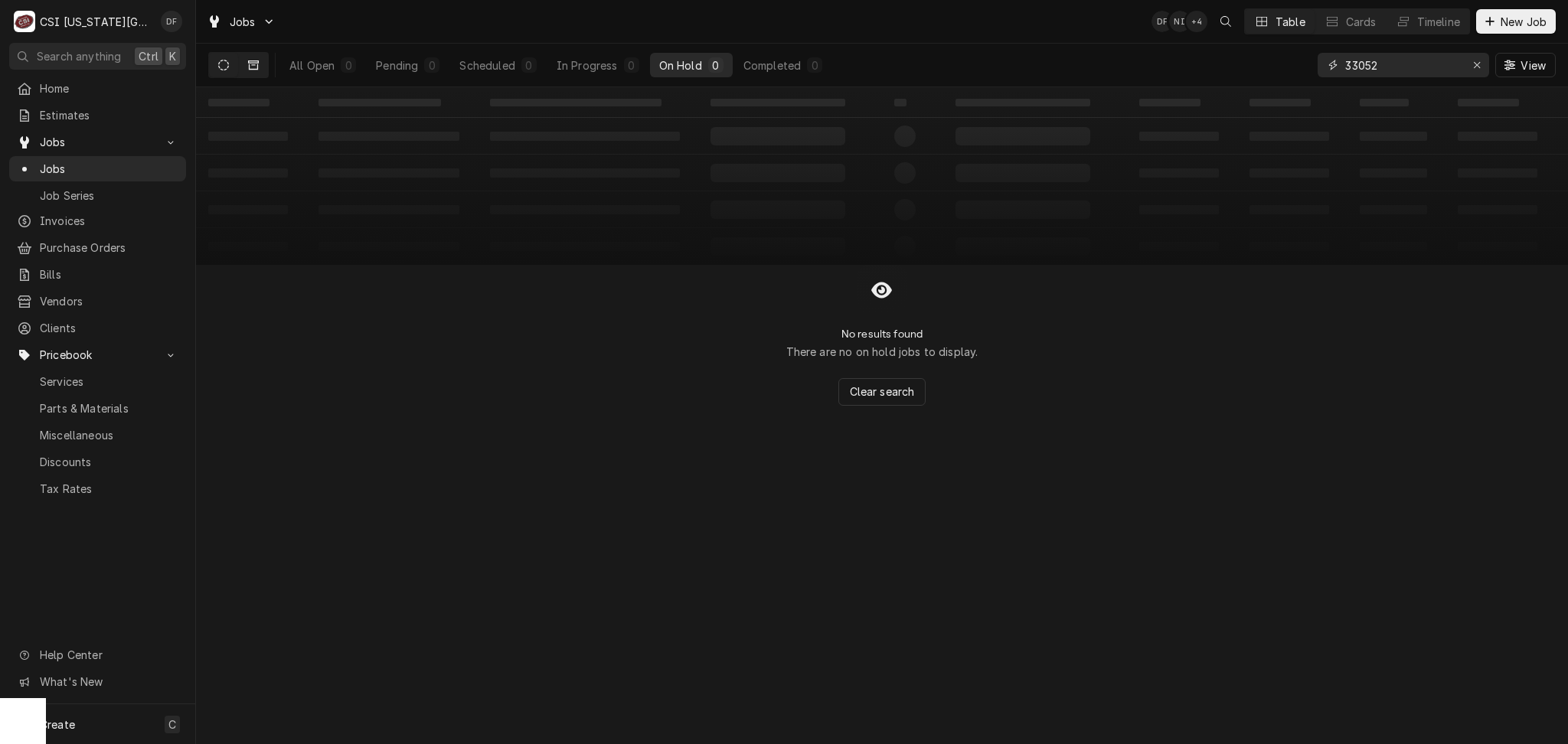
type input "33052"
click at [249, 69] on icon "Dynamic Content Wrapper" at bounding box center [253, 65] width 11 height 9
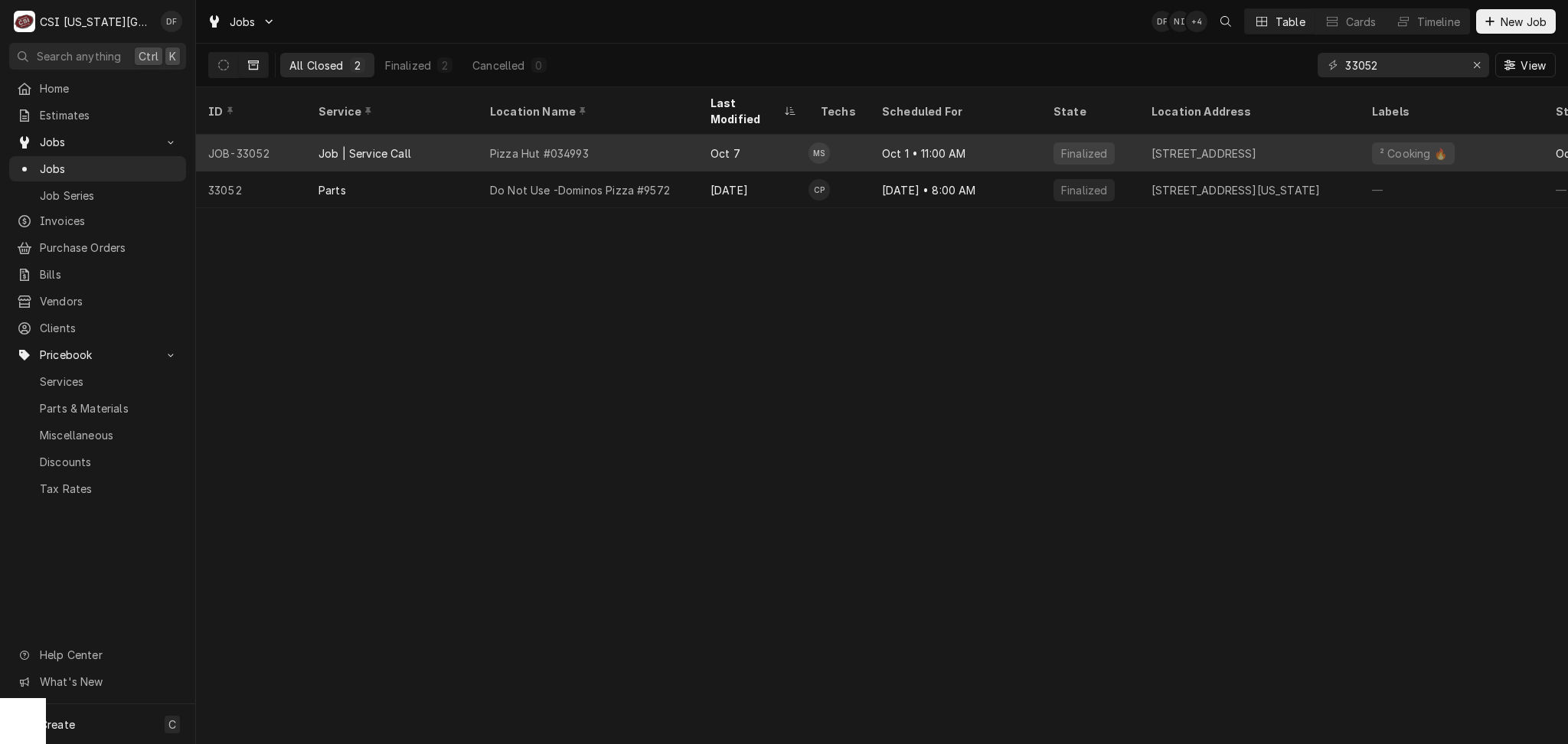
click at [500, 146] on div "Pizza Hut #034993" at bounding box center [539, 154] width 99 height 16
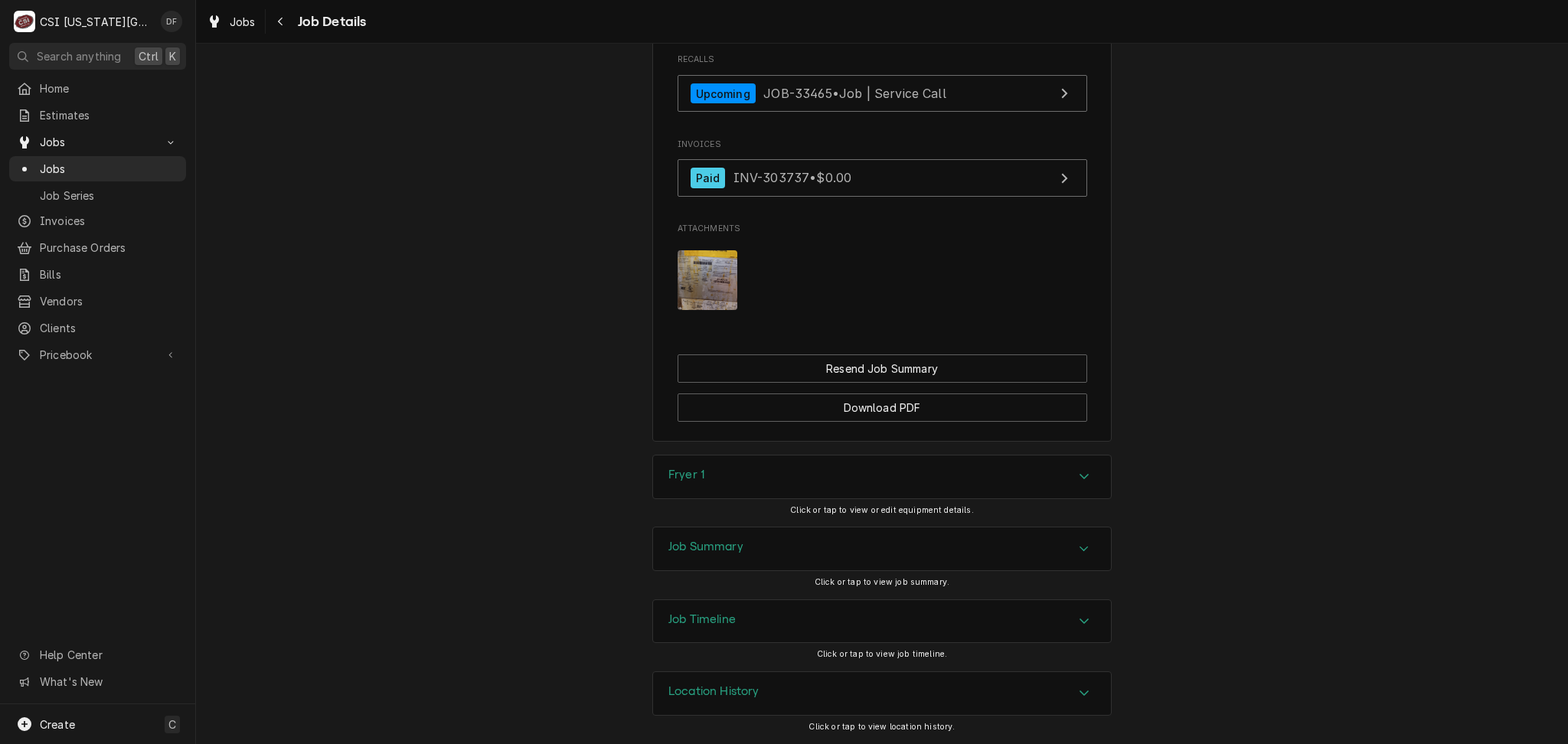
scroll to position [2039, 0]
click at [816, 560] on div "Job Summary" at bounding box center [882, 549] width 458 height 43
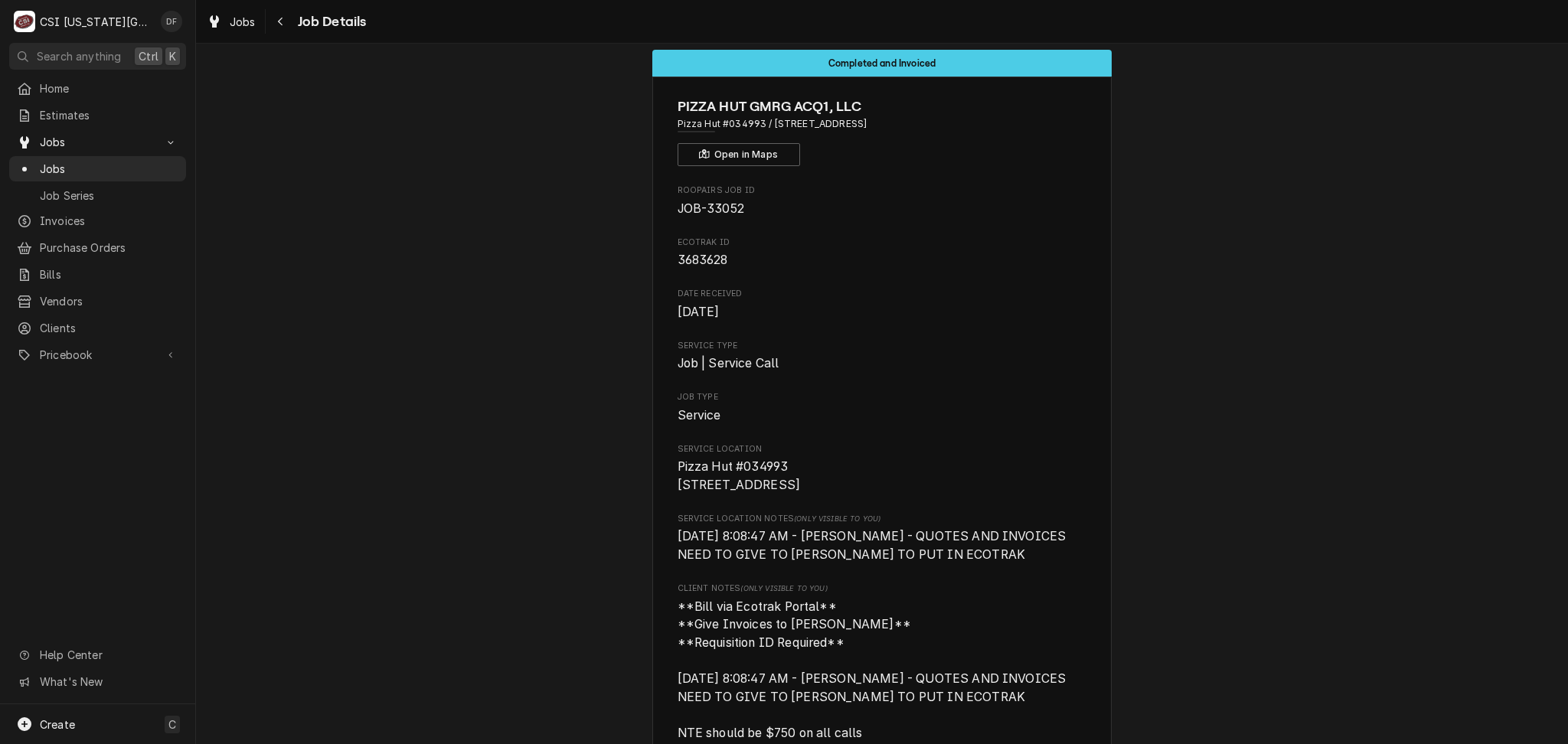
scroll to position [0, 0]
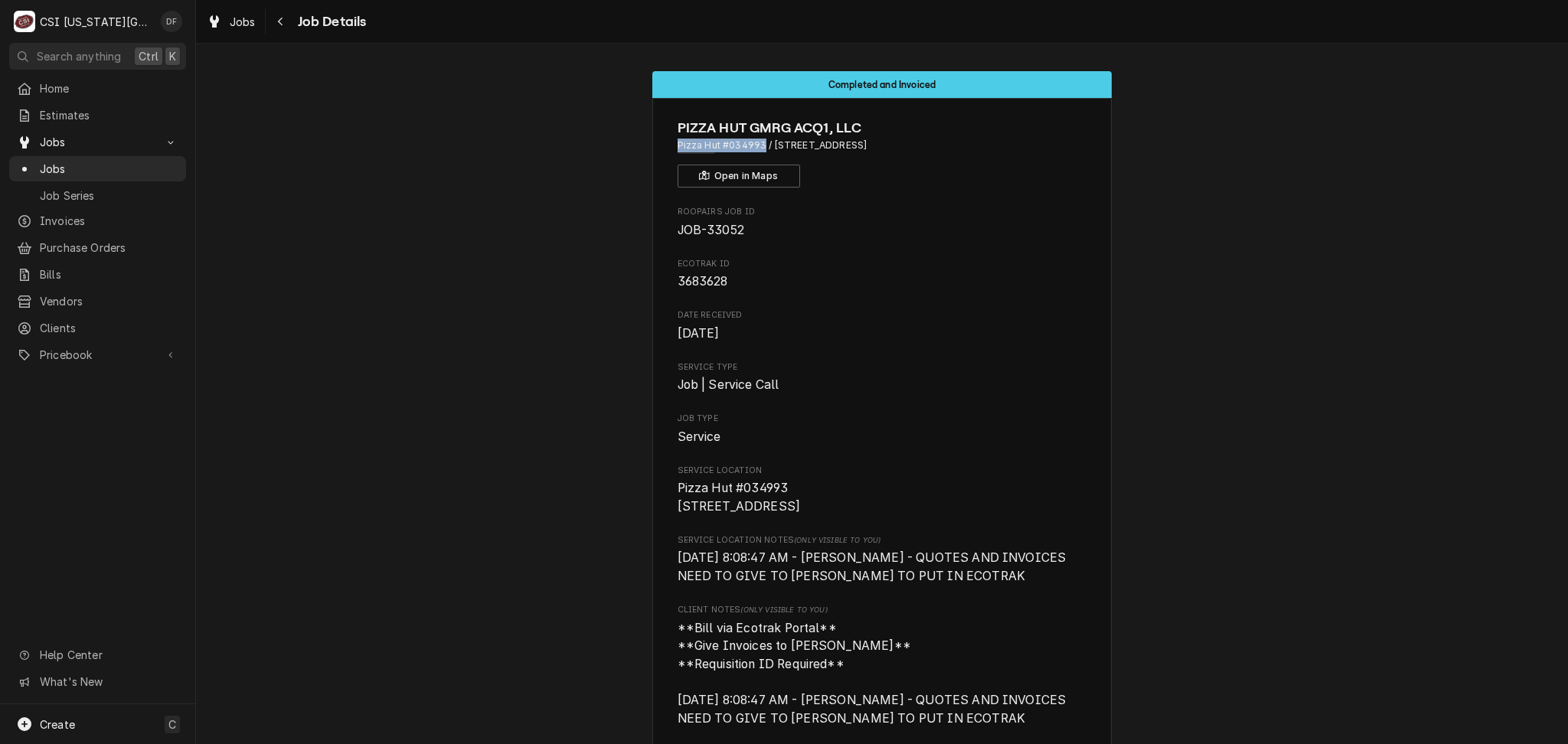
drag, startPoint x: 670, startPoint y: 146, endPoint x: 756, endPoint y: 152, distance: 86.2
click at [756, 152] on div "PIZZA HUT GMRG ACQ1, LLC Pizza Hut #034993 / 819 S 4Th St, Leavenworth, KS 6604…" at bounding box center [882, 153] width 409 height 70
copy span "Pizza Hut #034993"
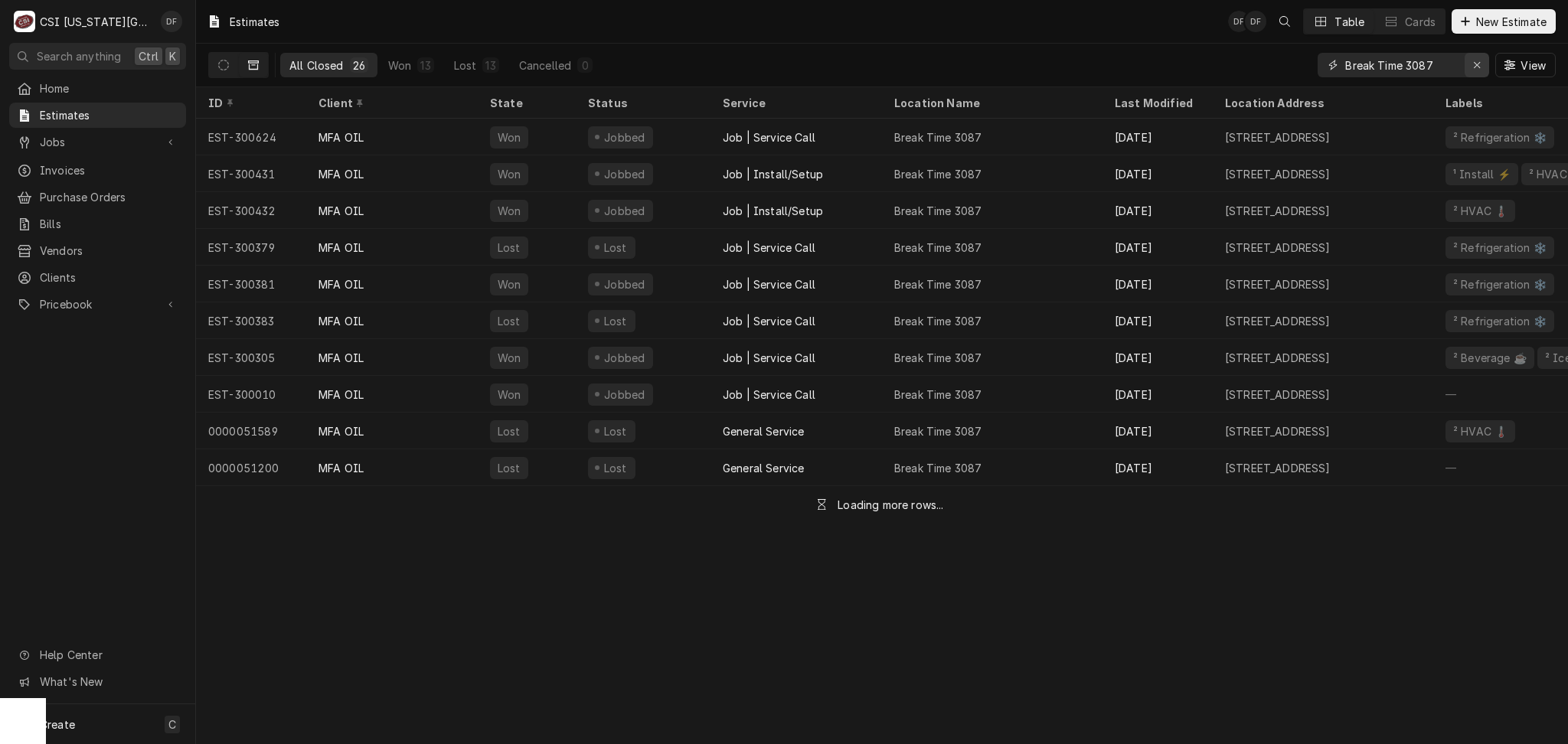
click at [1475, 66] on icon "Erase input" at bounding box center [1477, 65] width 9 height 11
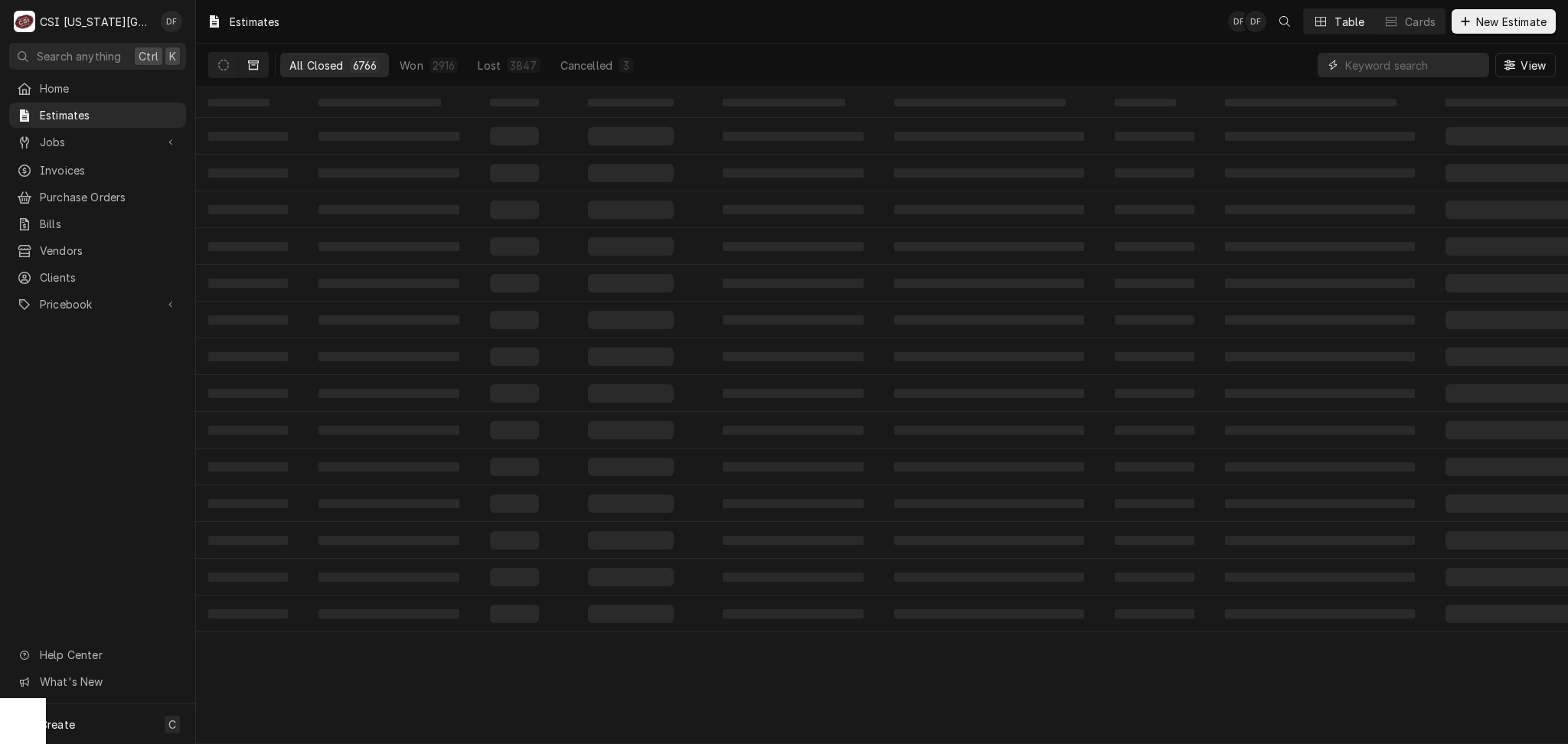
paste input "Pizza Hut #034993"
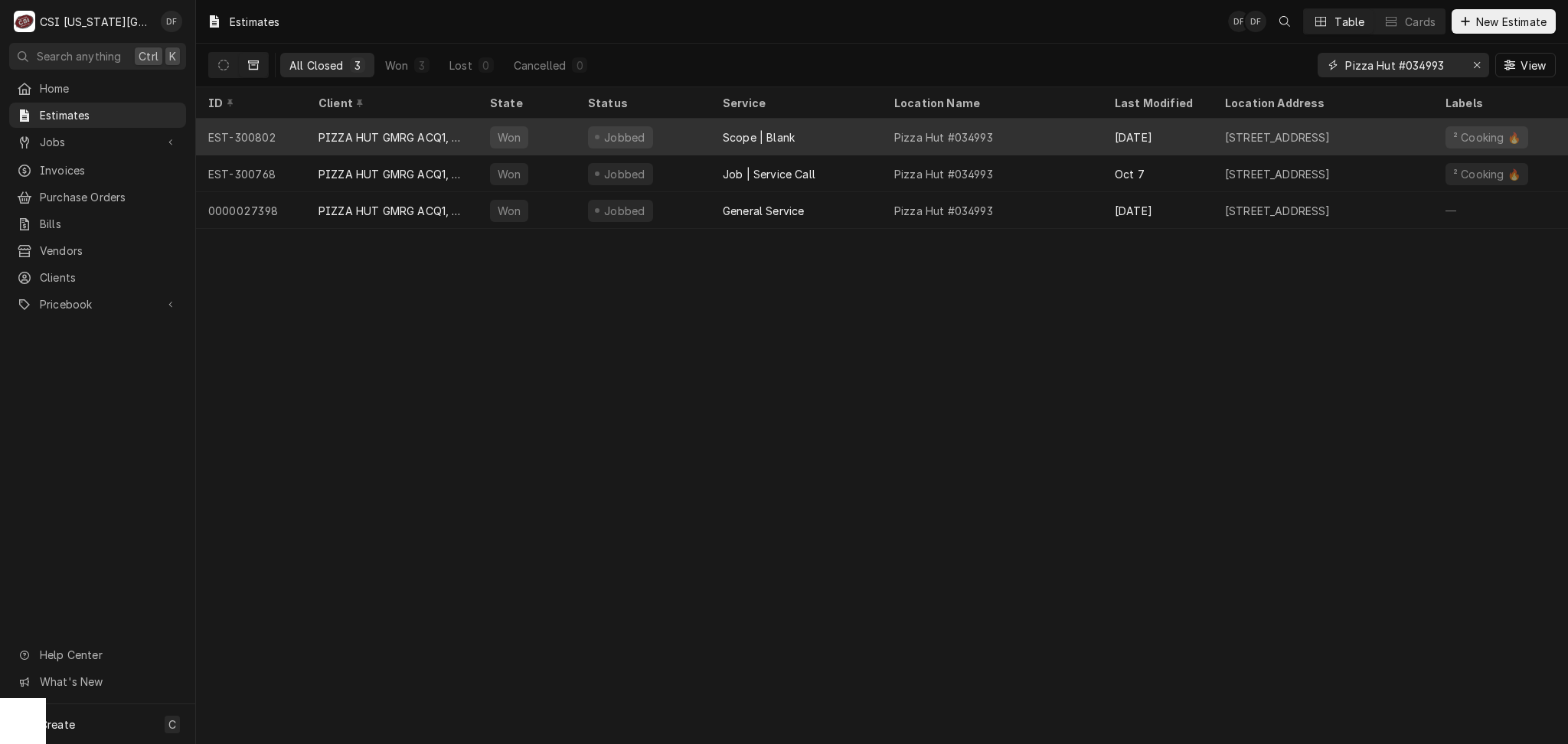
type input "Pizza Hut #034993"
click at [904, 142] on div "Pizza Hut #034993" at bounding box center [992, 137] width 220 height 36
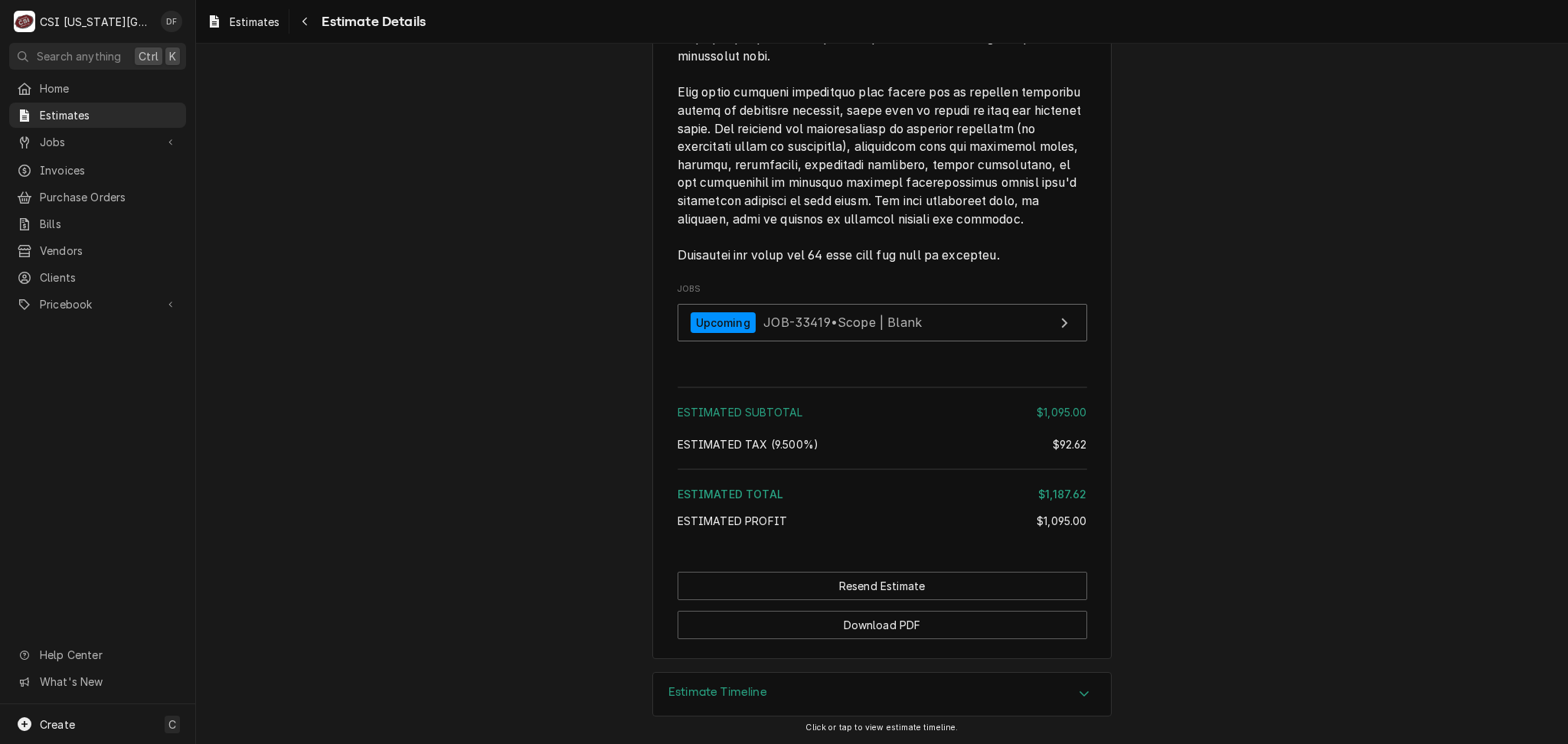
scroll to position [2629, 0]
click at [84, 140] on span "Jobs" at bounding box center [97, 142] width 116 height 16
click at [90, 165] on span "Jobs" at bounding box center [108, 169] width 139 height 16
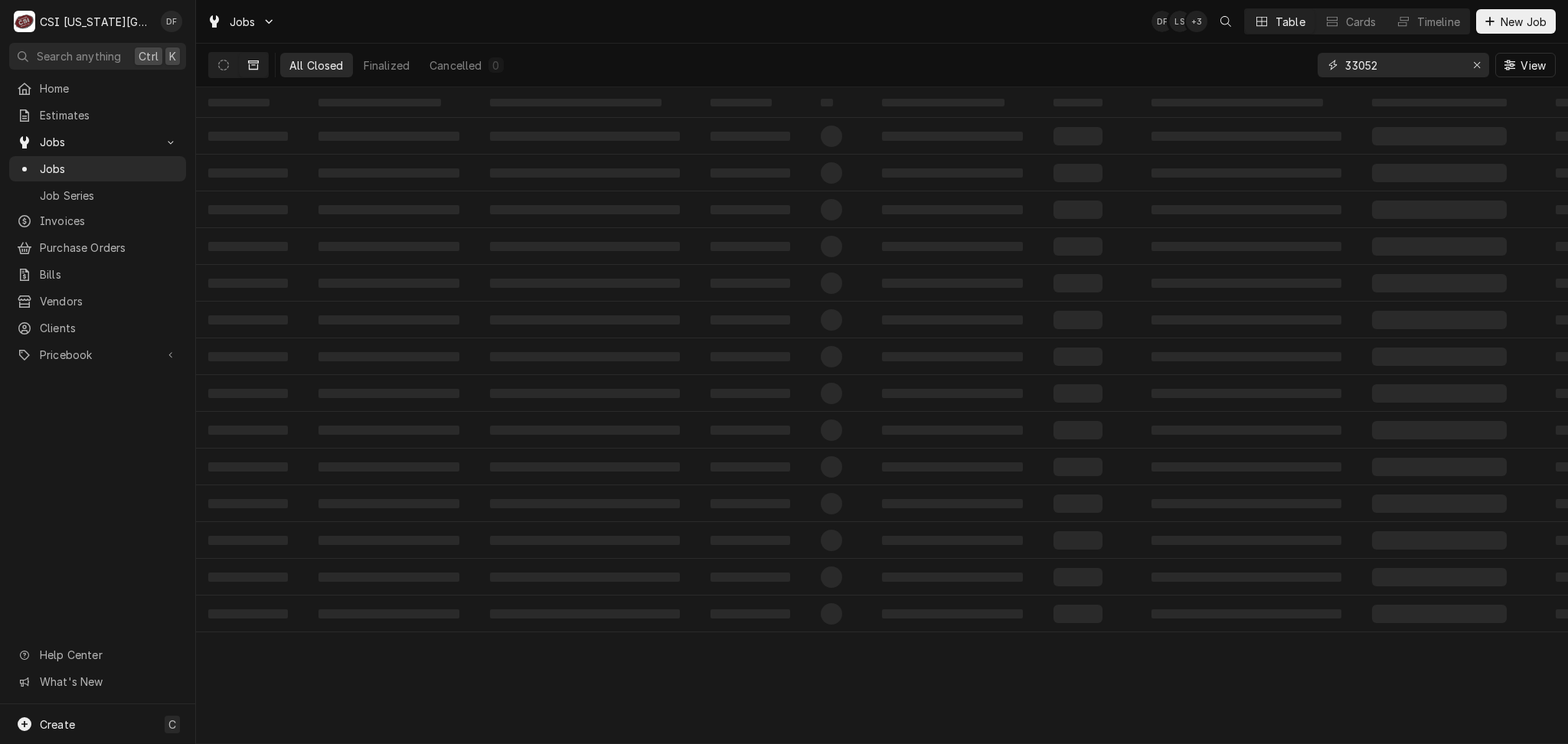
drag, startPoint x: 1385, startPoint y: 63, endPoint x: 1278, endPoint y: 72, distance: 107.4
click at [1278, 72] on div "All Closed Finalized Cancelled 0 33052 View" at bounding box center [881, 65] width 1347 height 43
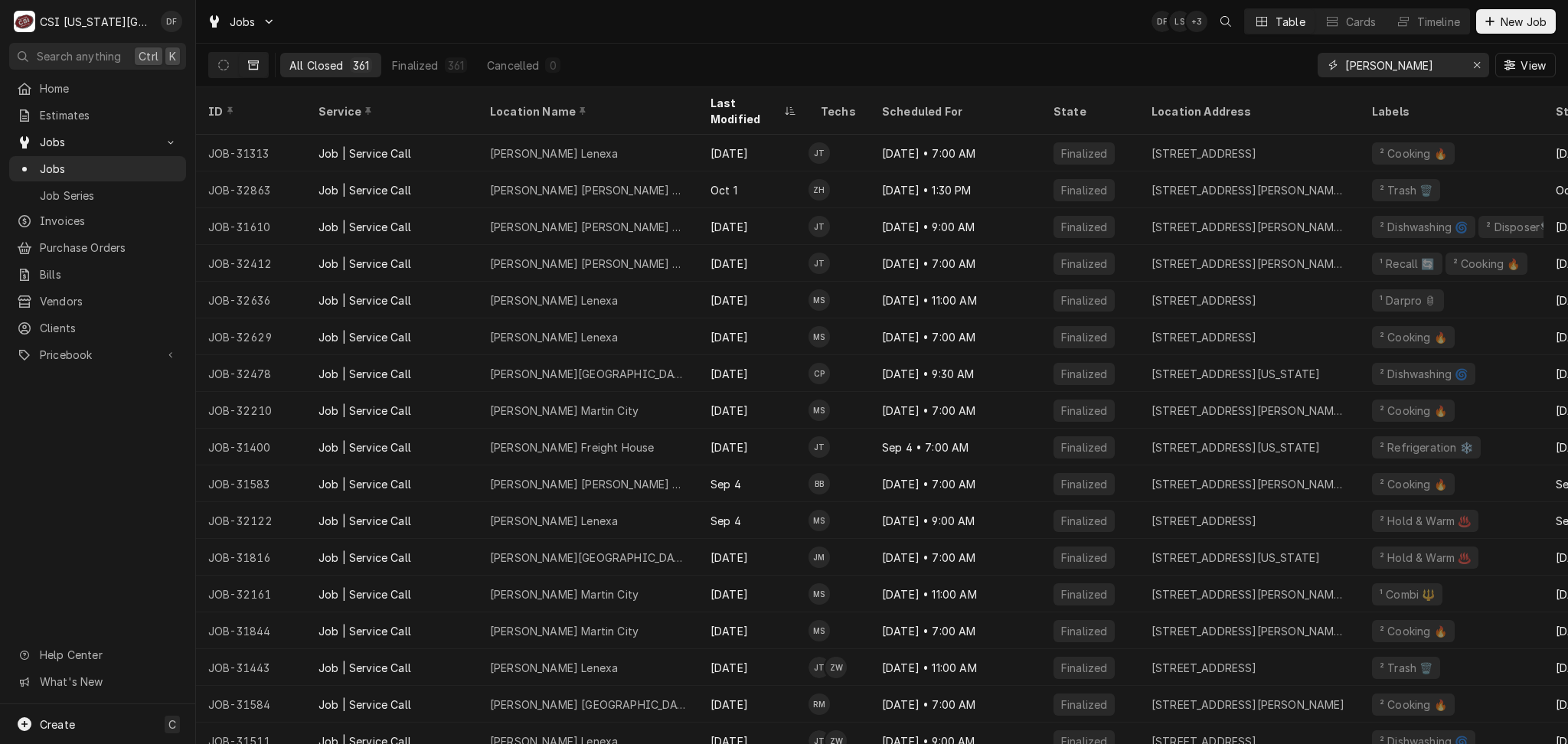
type input "jack stack"
click at [214, 61] on button "Dynamic Content Wrapper" at bounding box center [223, 65] width 29 height 25
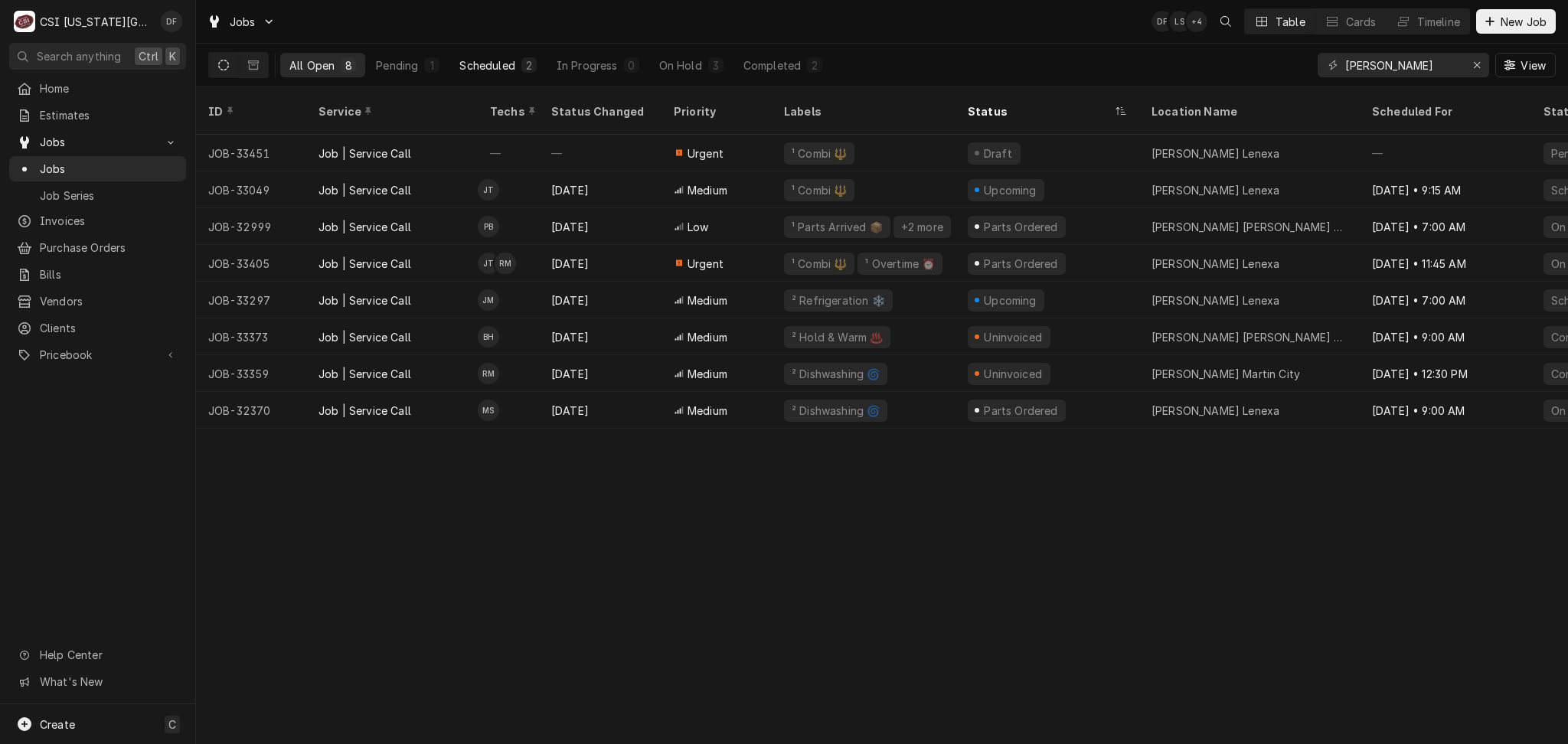
click at [533, 66] on div "2" at bounding box center [529, 66] width 10 height 16
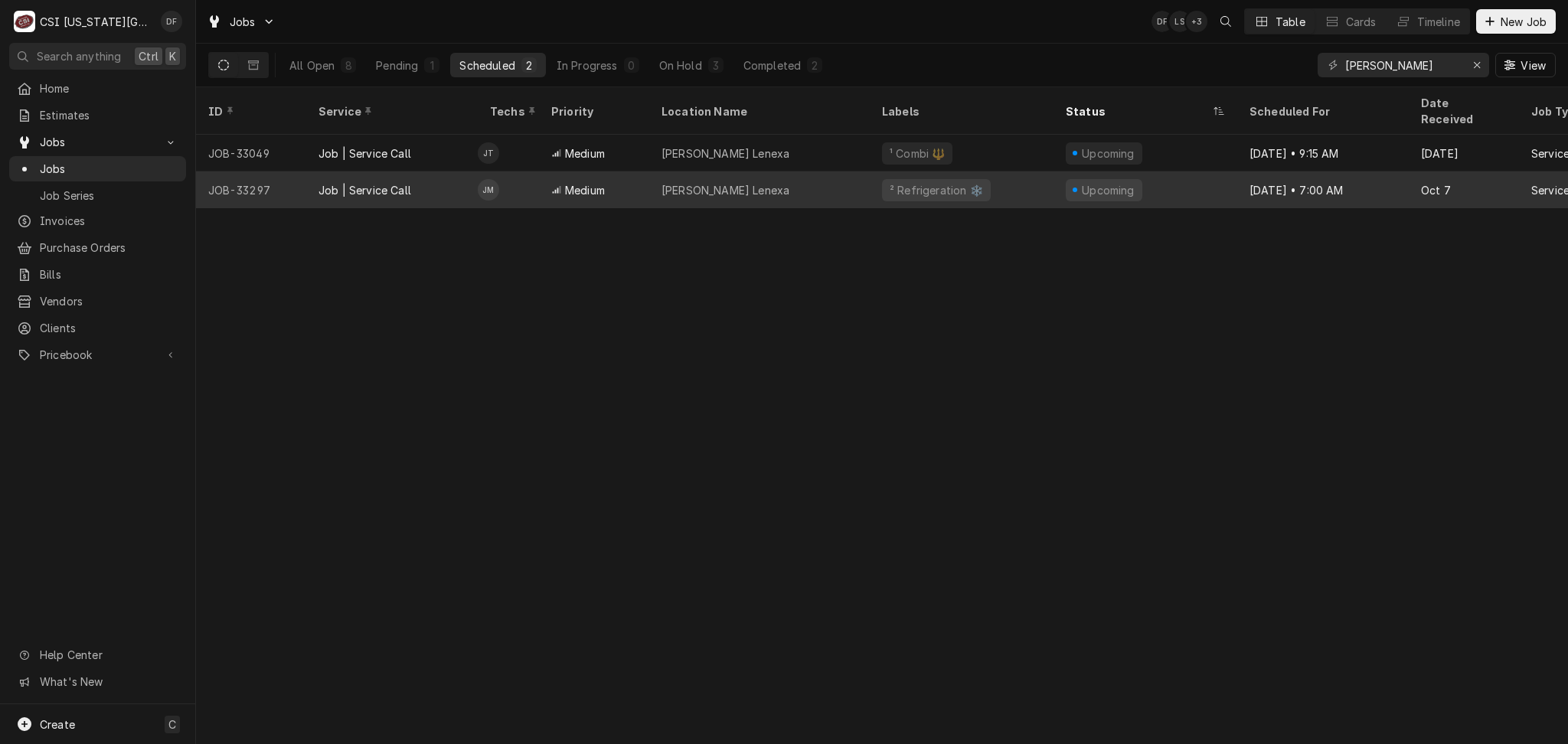
click at [916, 182] on div "² Refrigeration ❄️" at bounding box center [936, 190] width 97 height 16
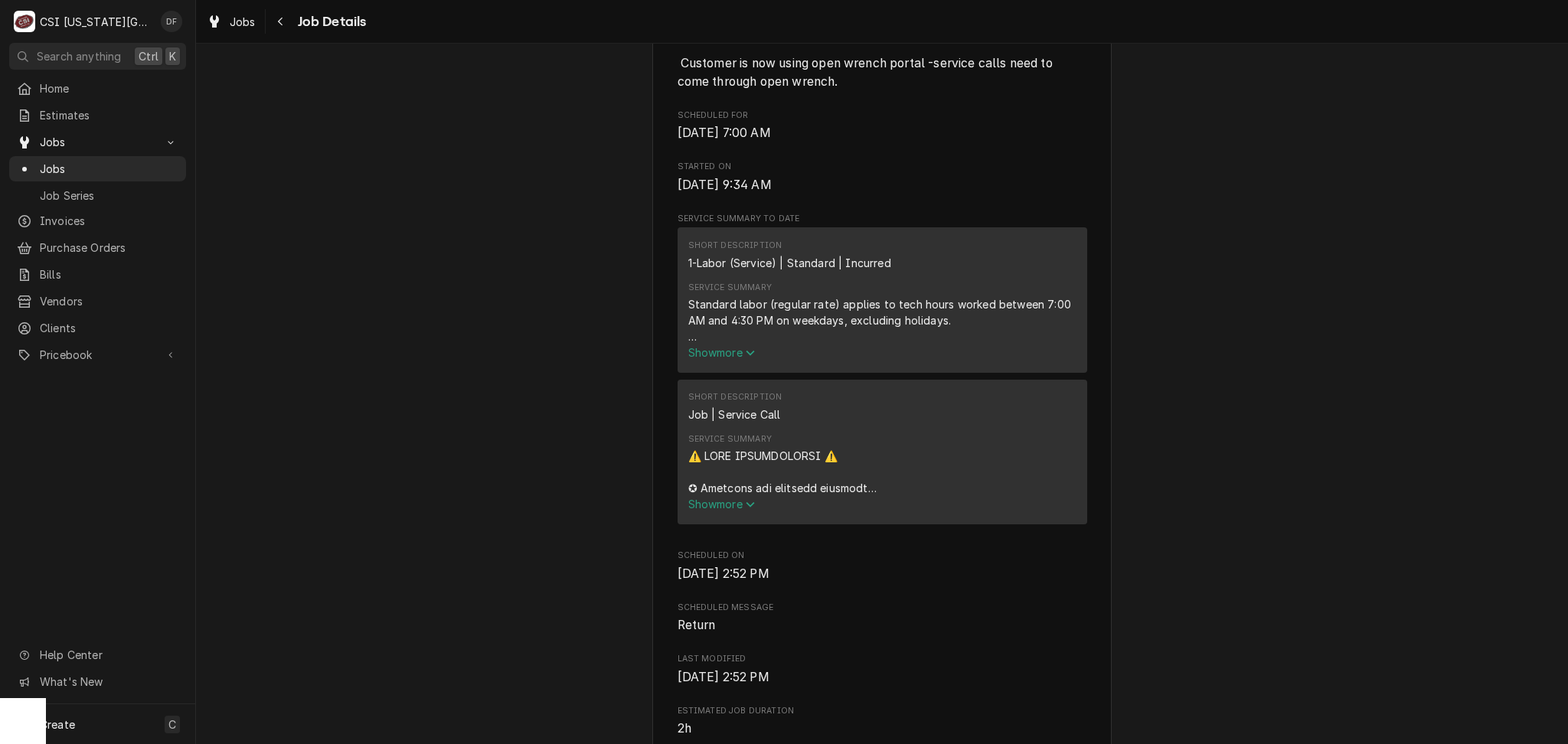
scroll to position [815, 0]
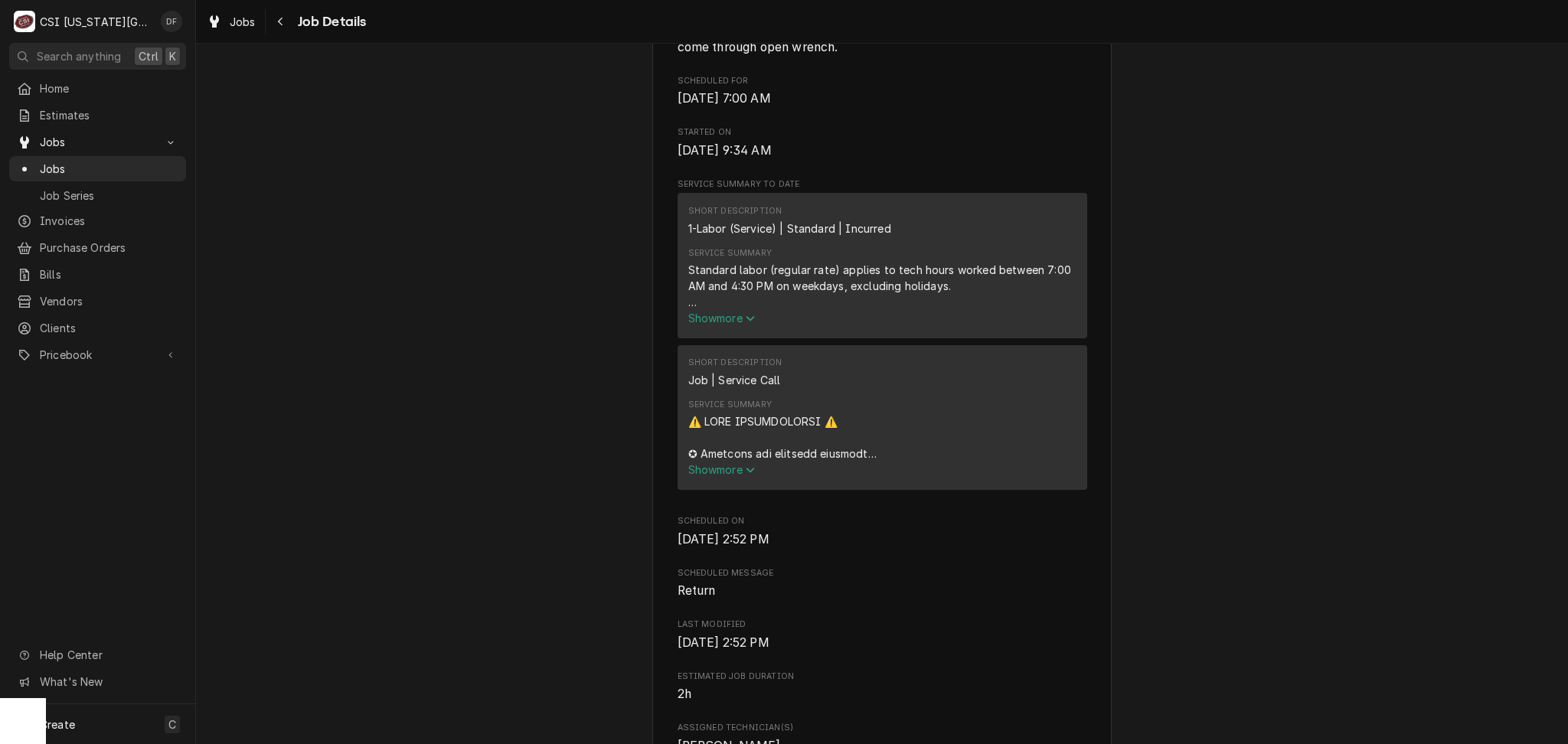
click at [710, 474] on span "Show more" at bounding box center [721, 469] width 67 height 13
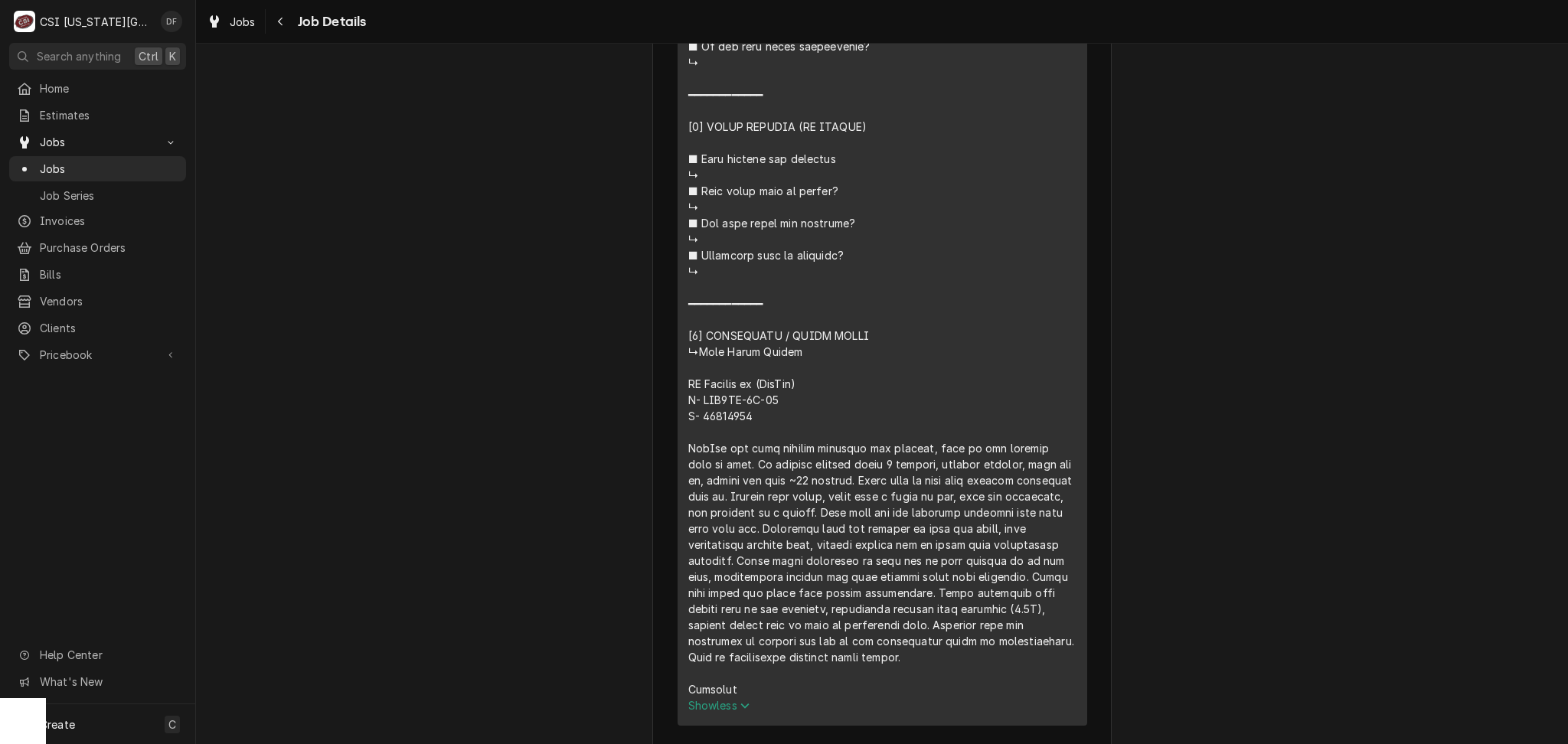
scroll to position [2040, 0]
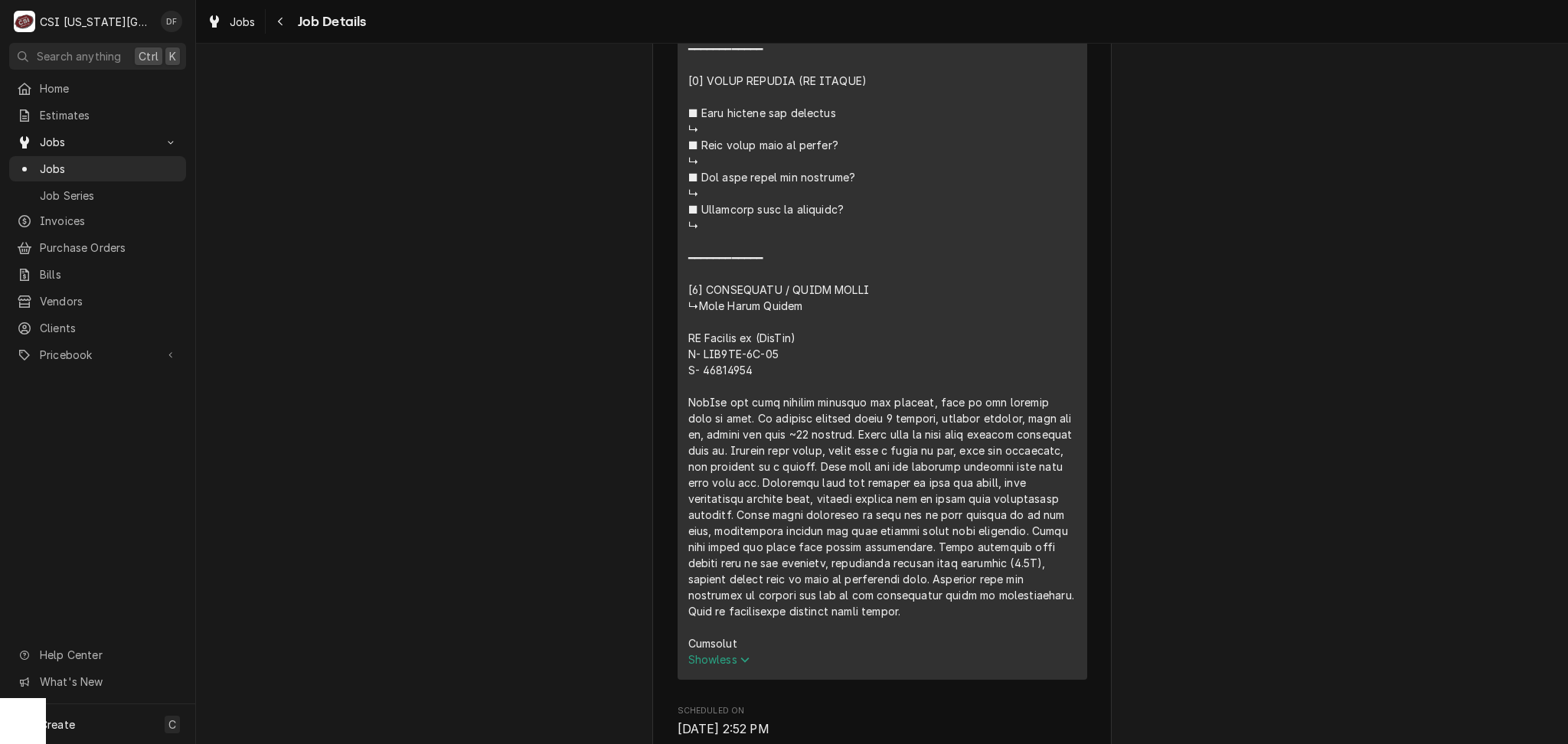
drag, startPoint x: 791, startPoint y: 514, endPoint x: 997, endPoint y: 514, distance: 206.0
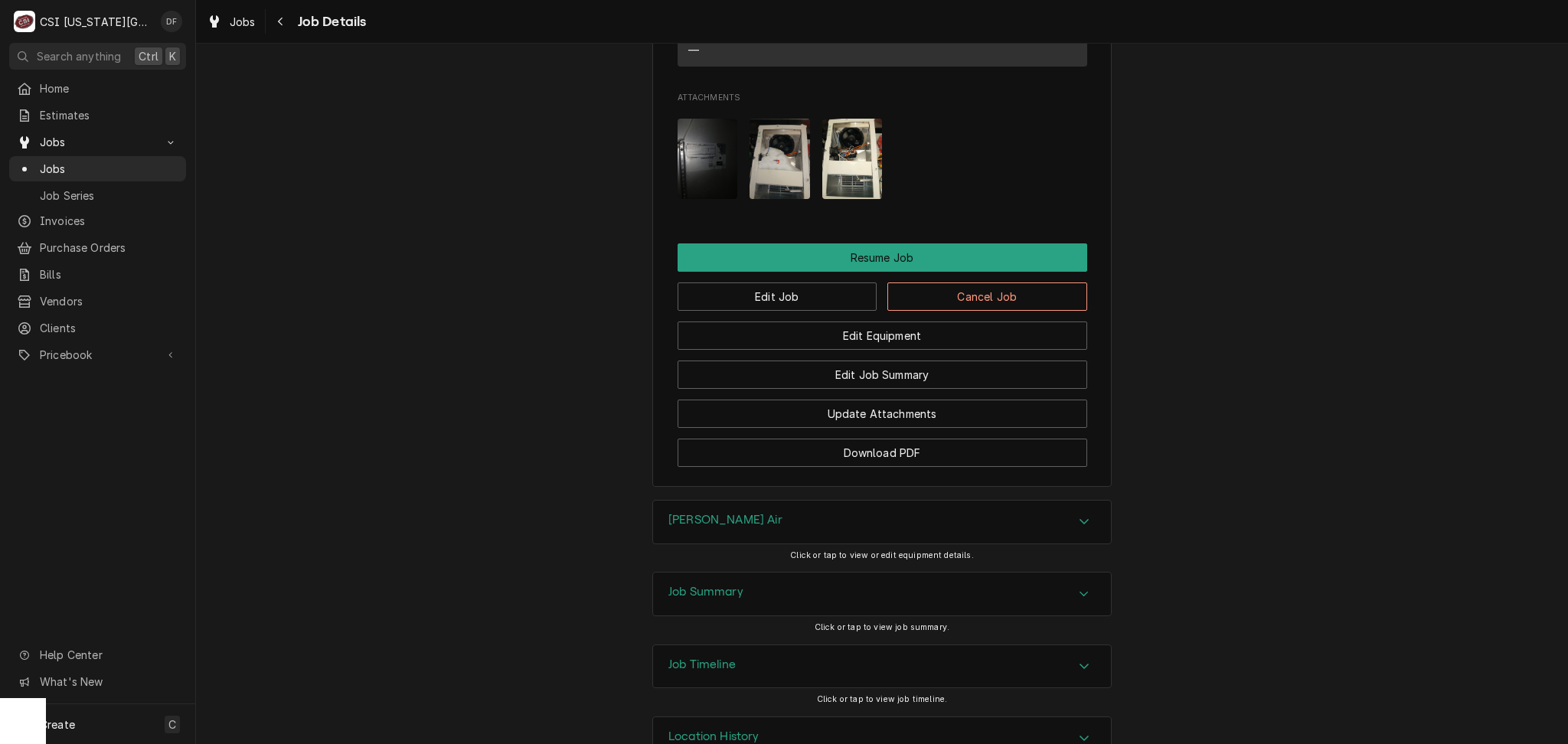
scroll to position [3728, 0]
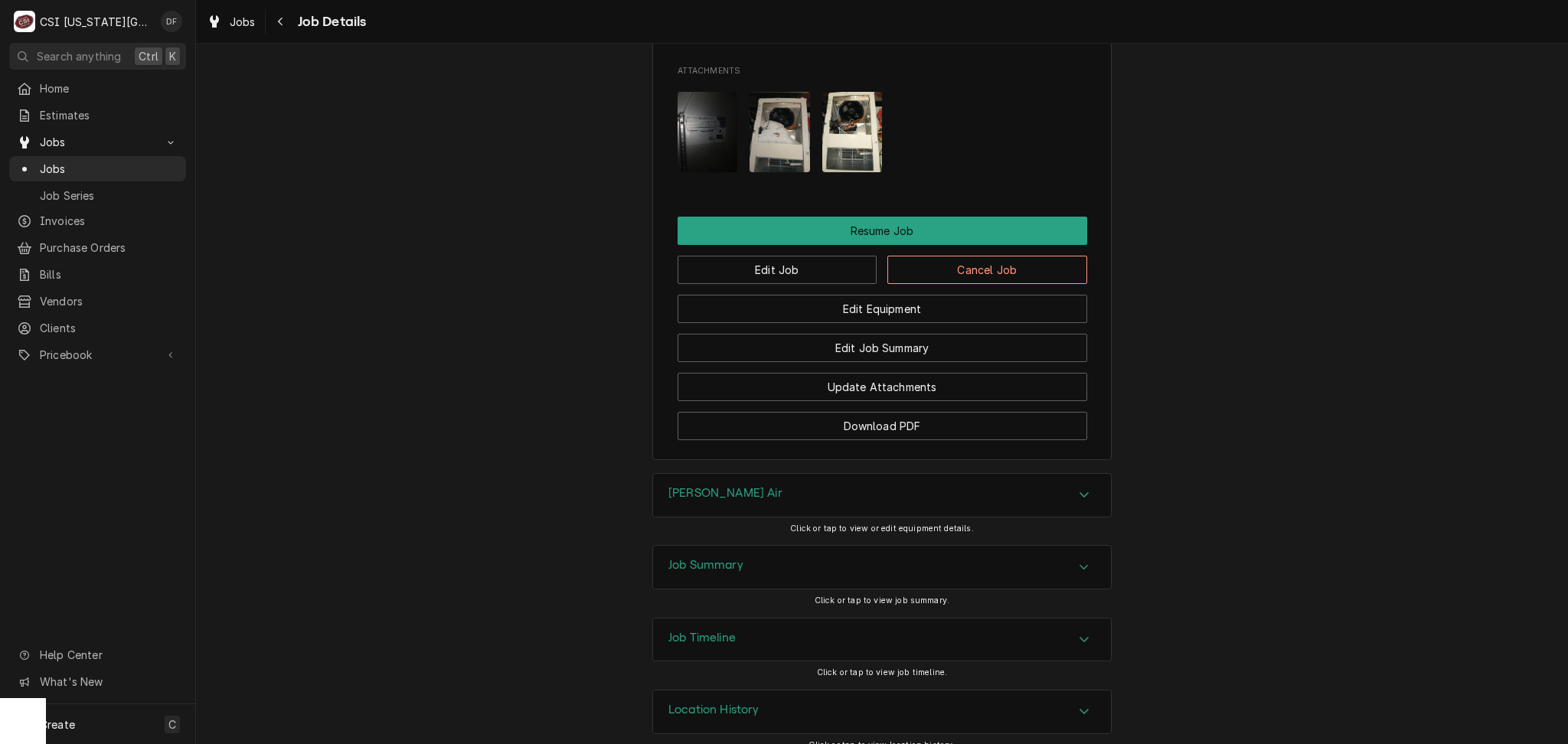
click at [821, 624] on div "Job Timeline" at bounding box center [882, 640] width 458 height 43
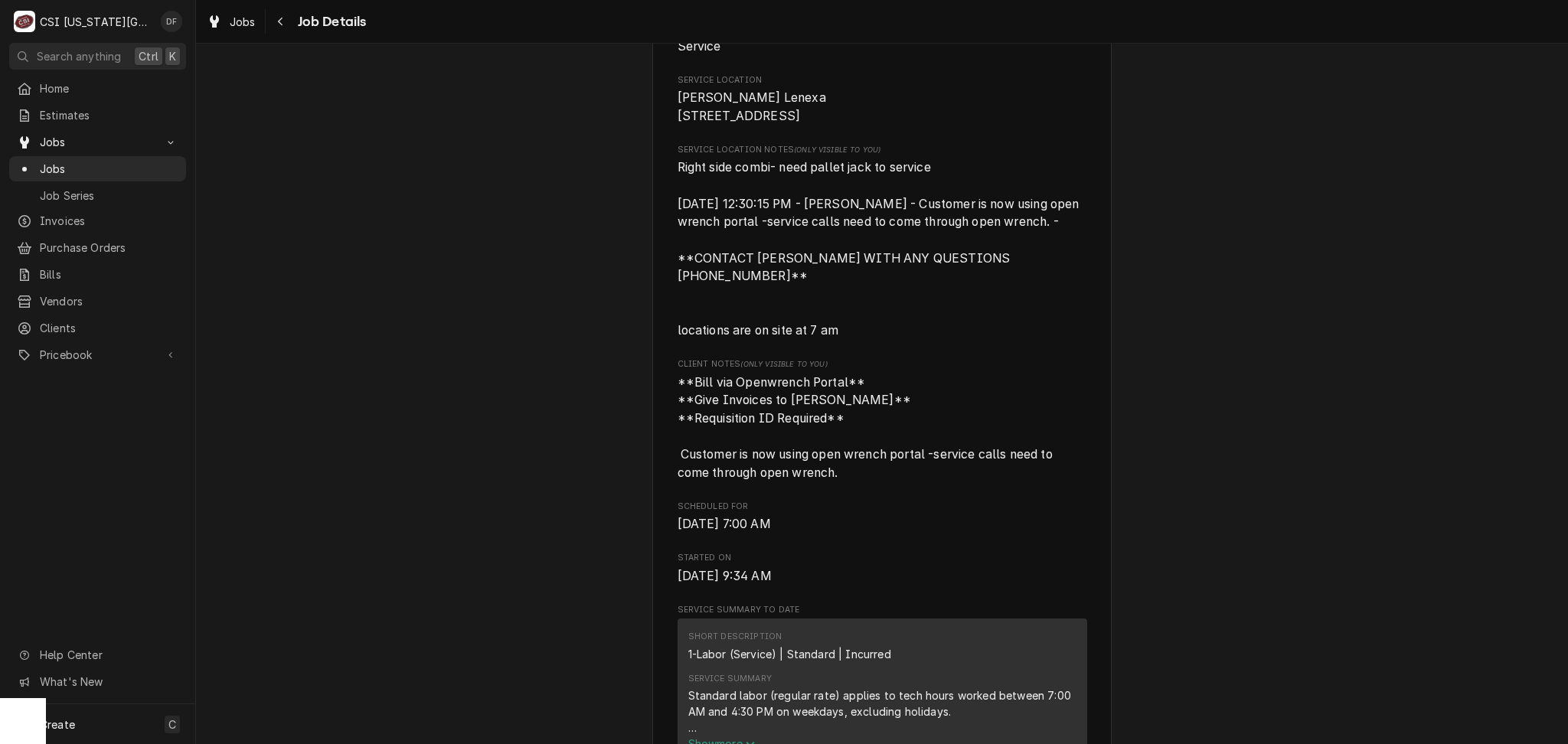
scroll to position [0, 0]
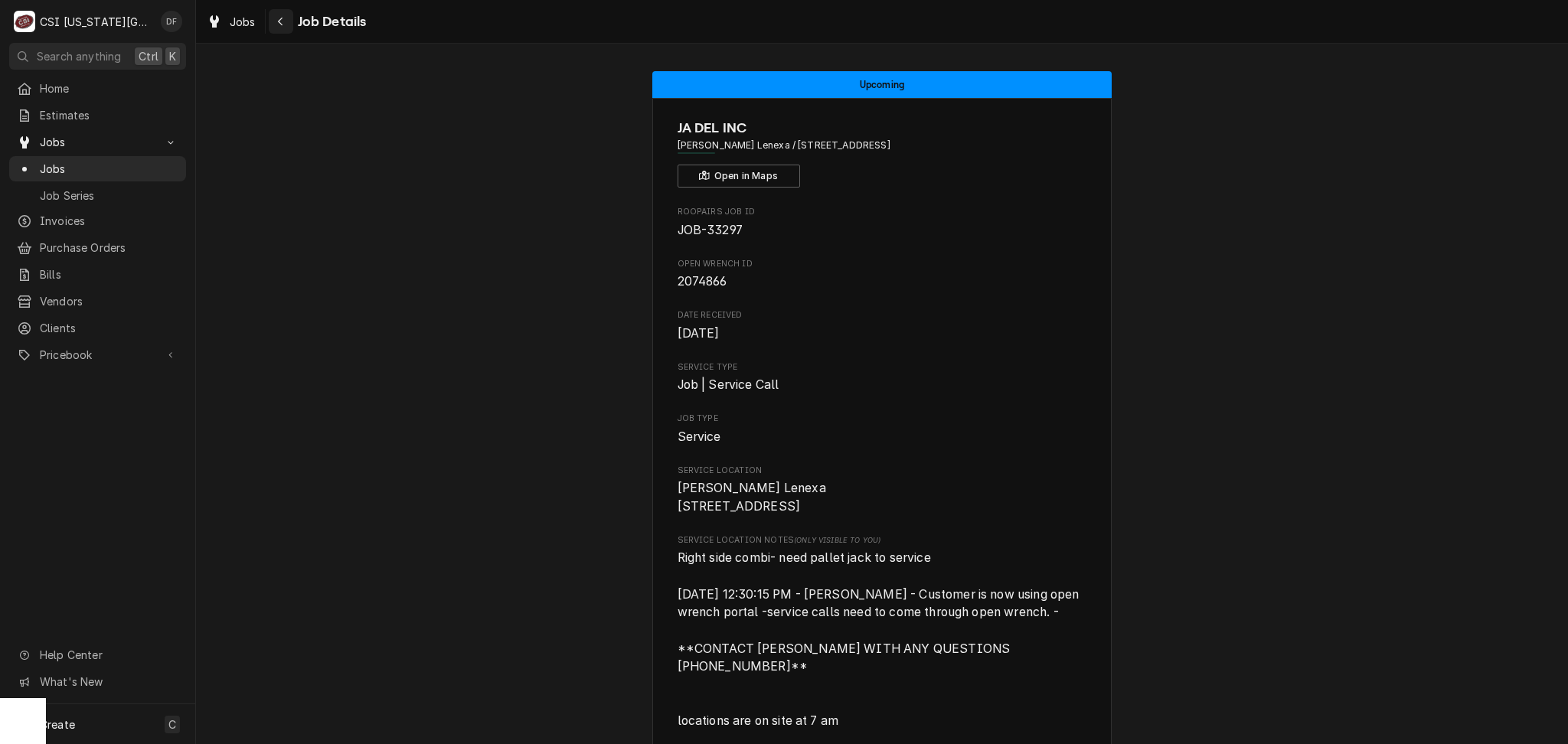
click at [280, 18] on icon "Navigate back" at bounding box center [280, 21] width 7 height 11
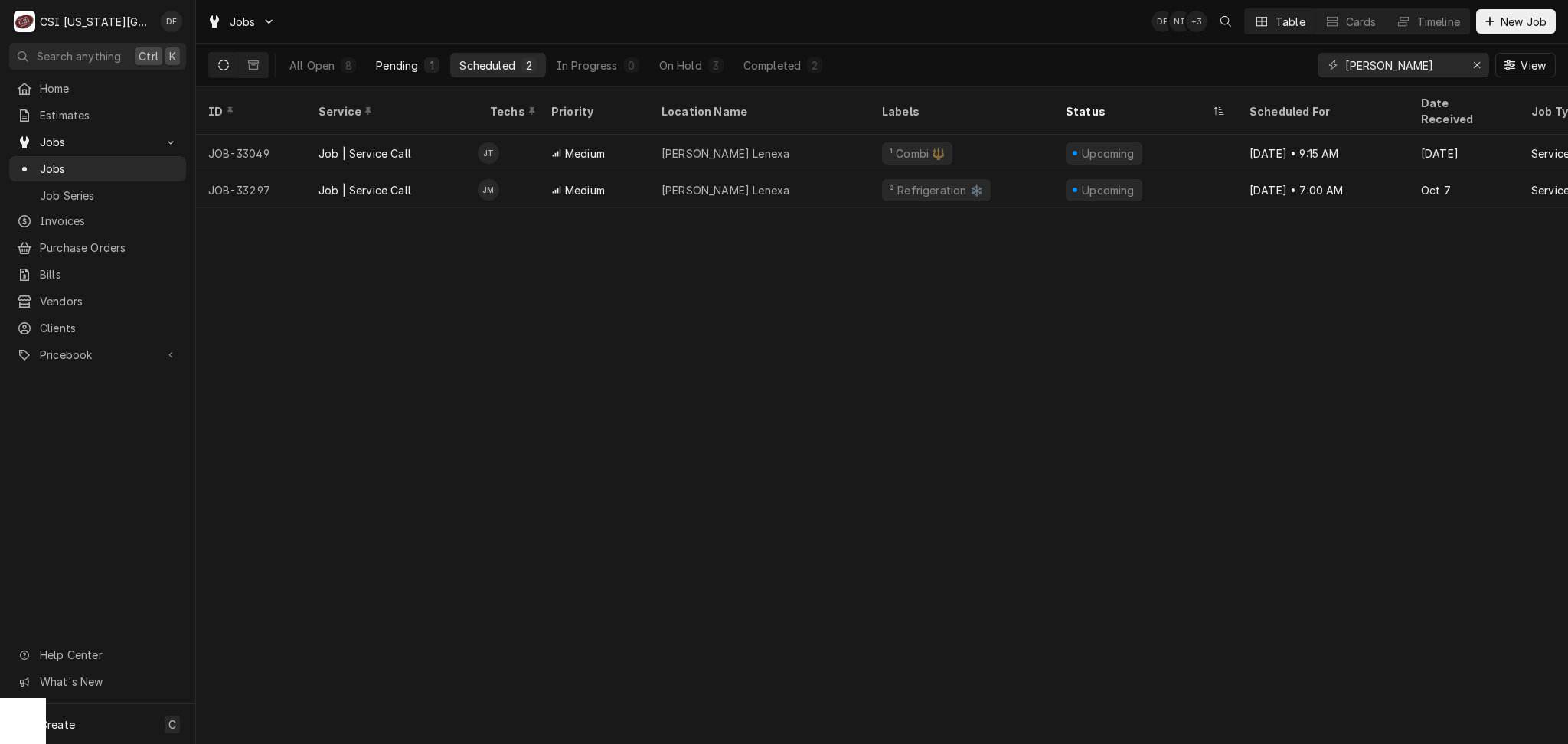
click at [405, 72] on div "Pending" at bounding box center [397, 66] width 42 height 16
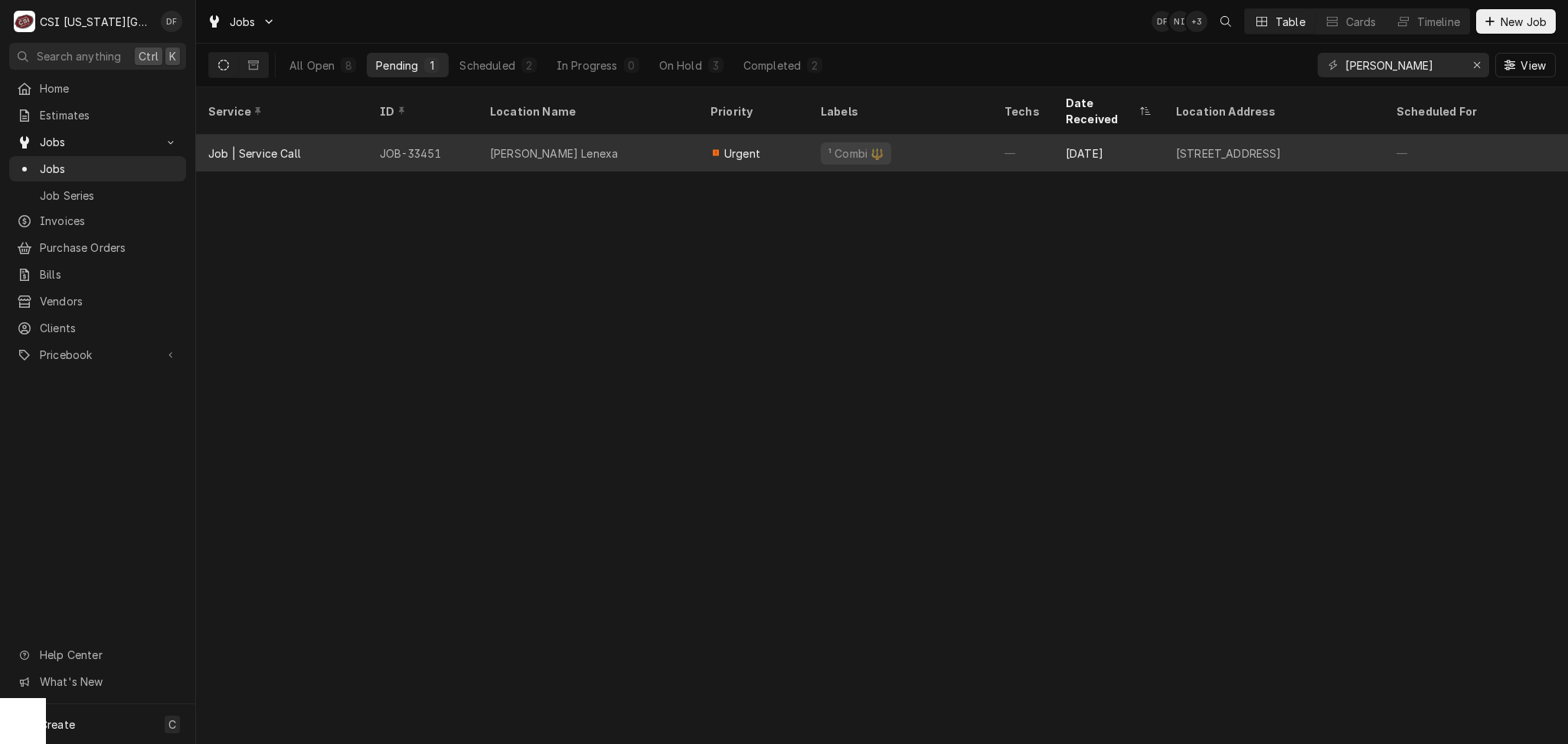
click at [533, 146] on div "[PERSON_NAME] Lenexa" at bounding box center [554, 154] width 127 height 16
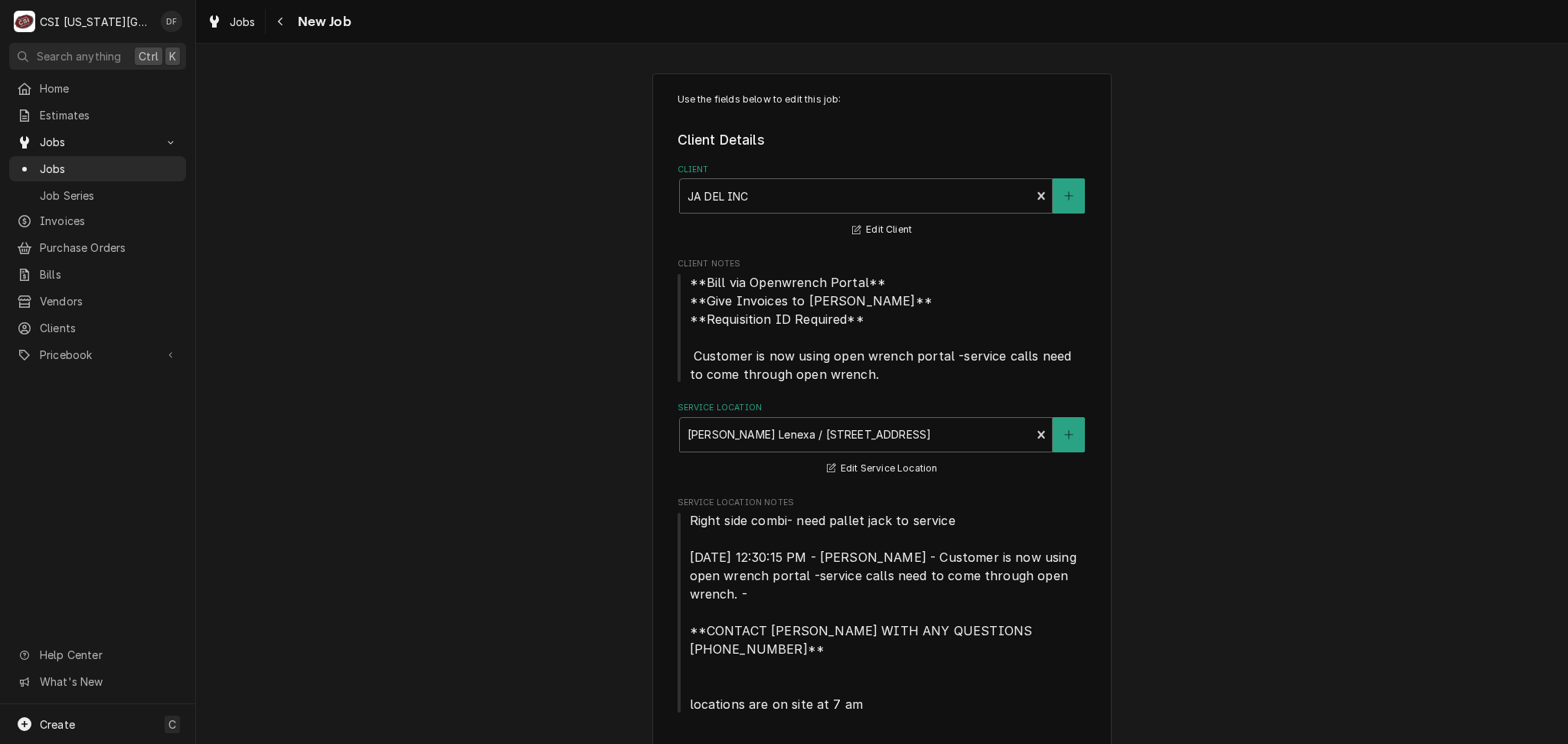
type textarea "x"
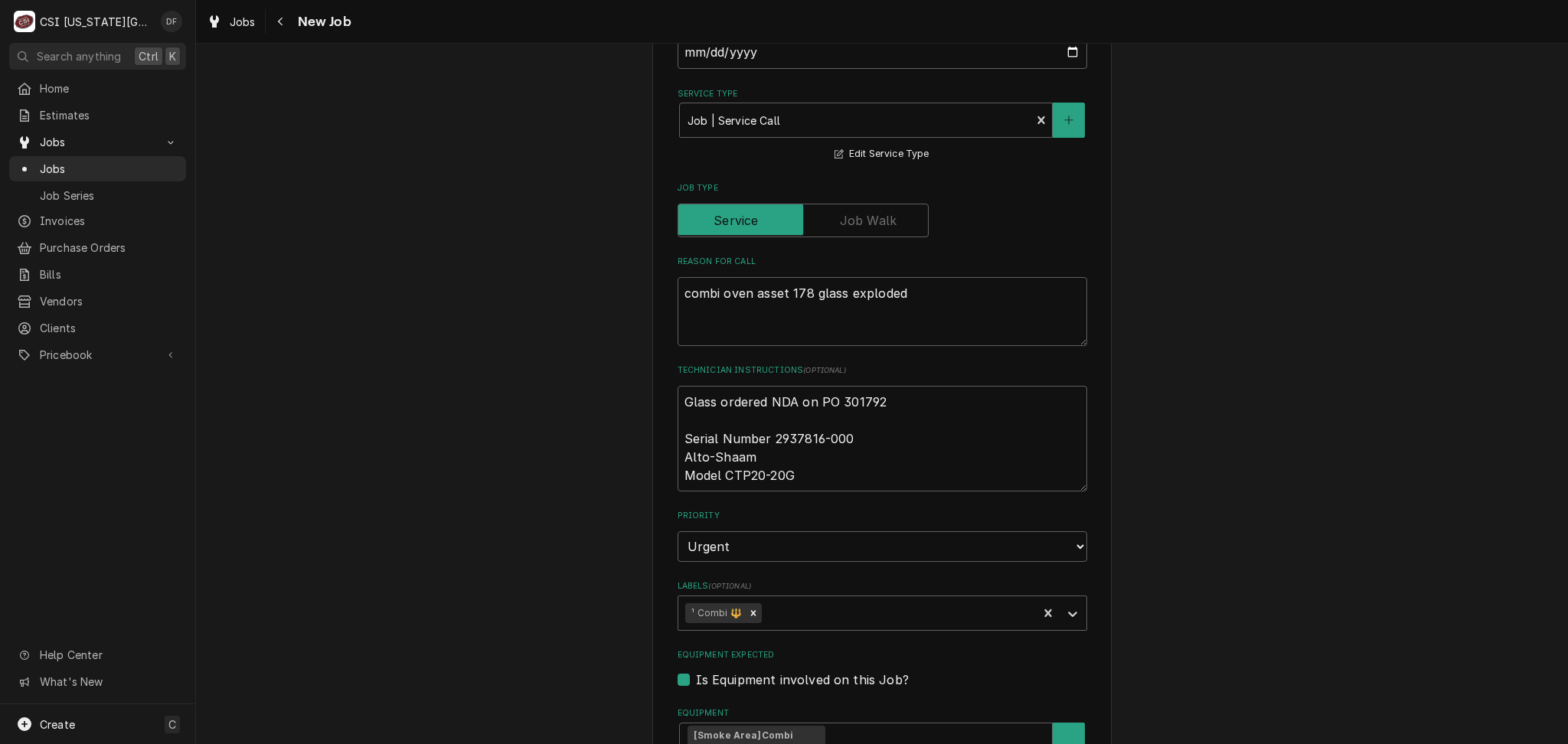
scroll to position [1020, 0]
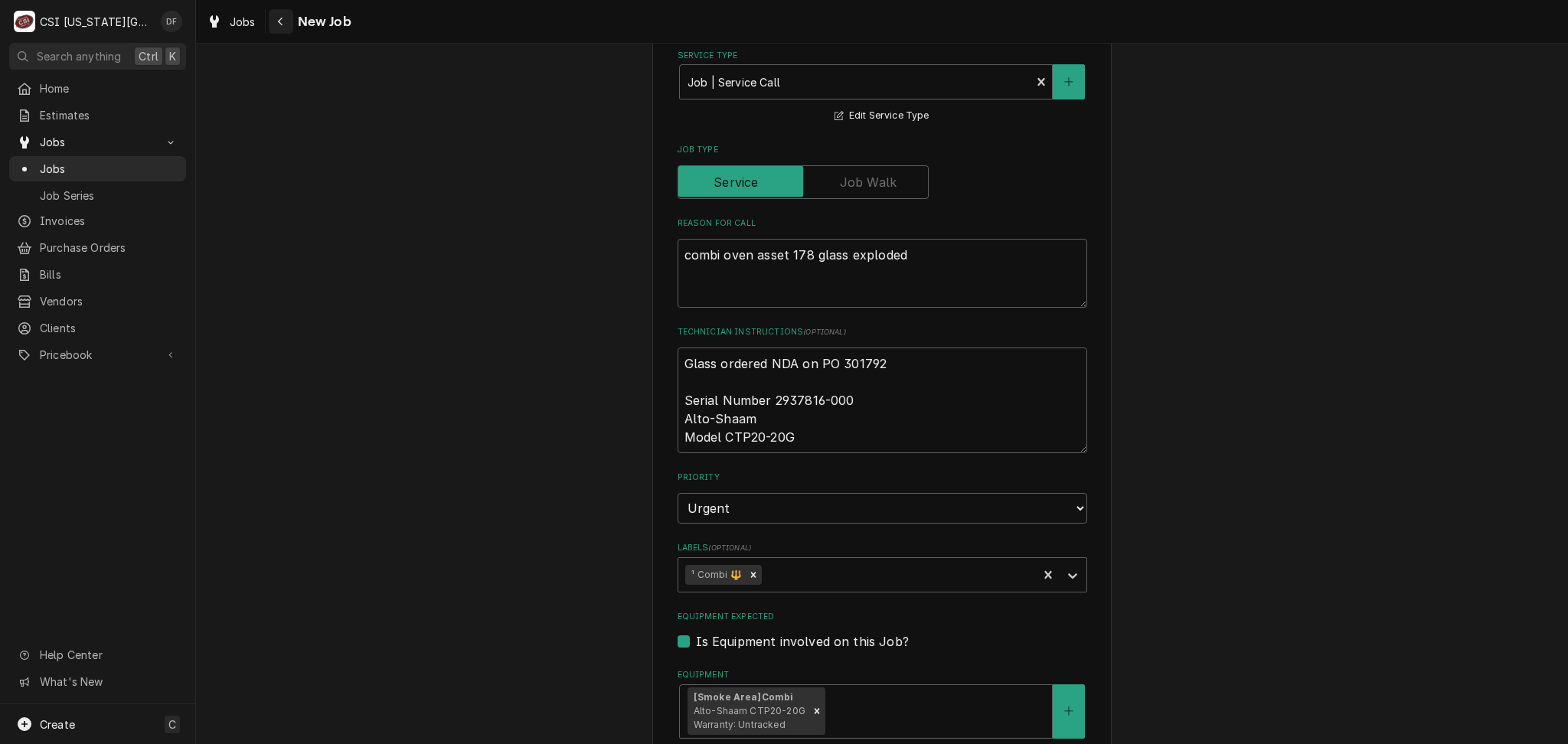
click at [282, 22] on icon "Navigate back" at bounding box center [280, 21] width 7 height 11
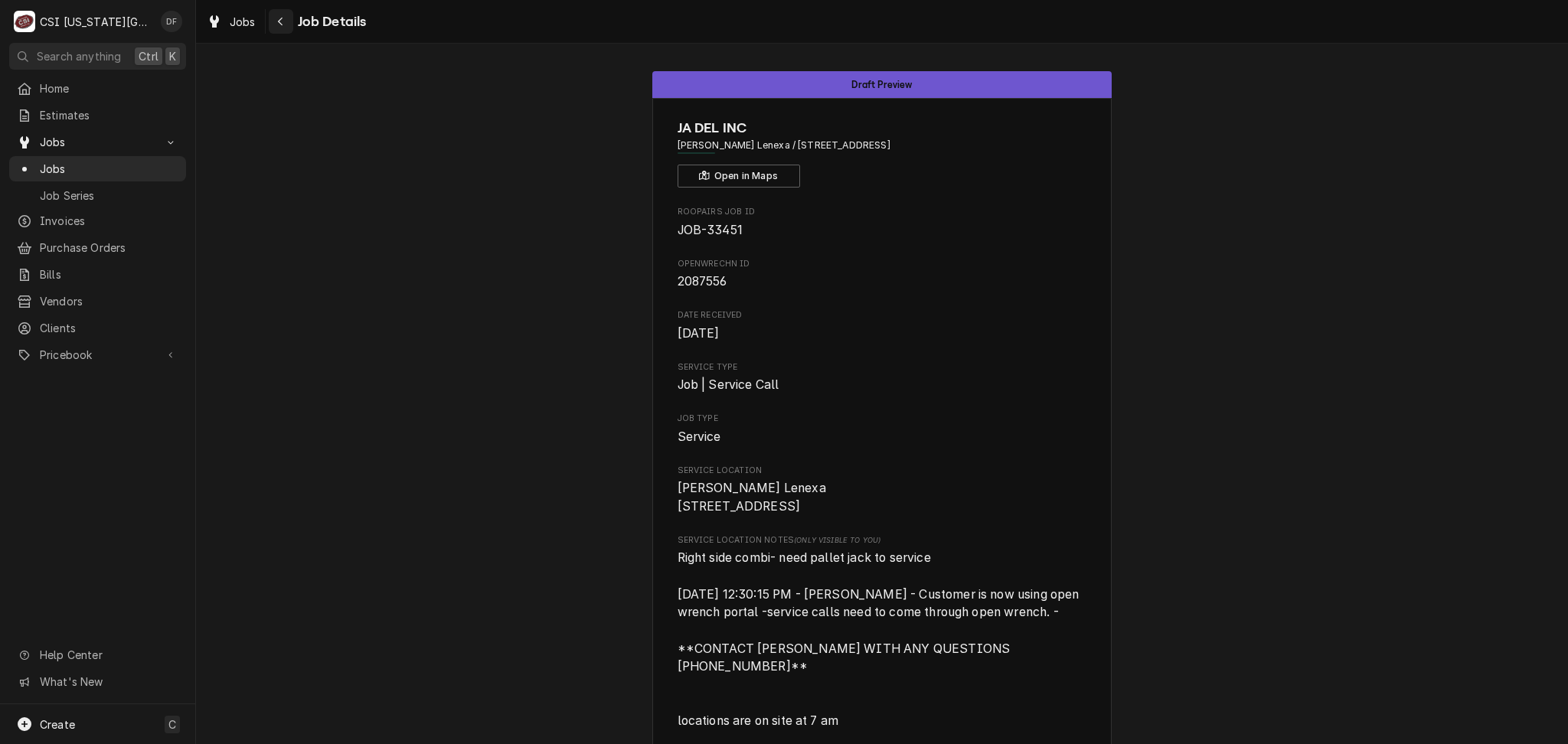
click at [284, 14] on div "Navigate back" at bounding box center [280, 21] width 15 height 15
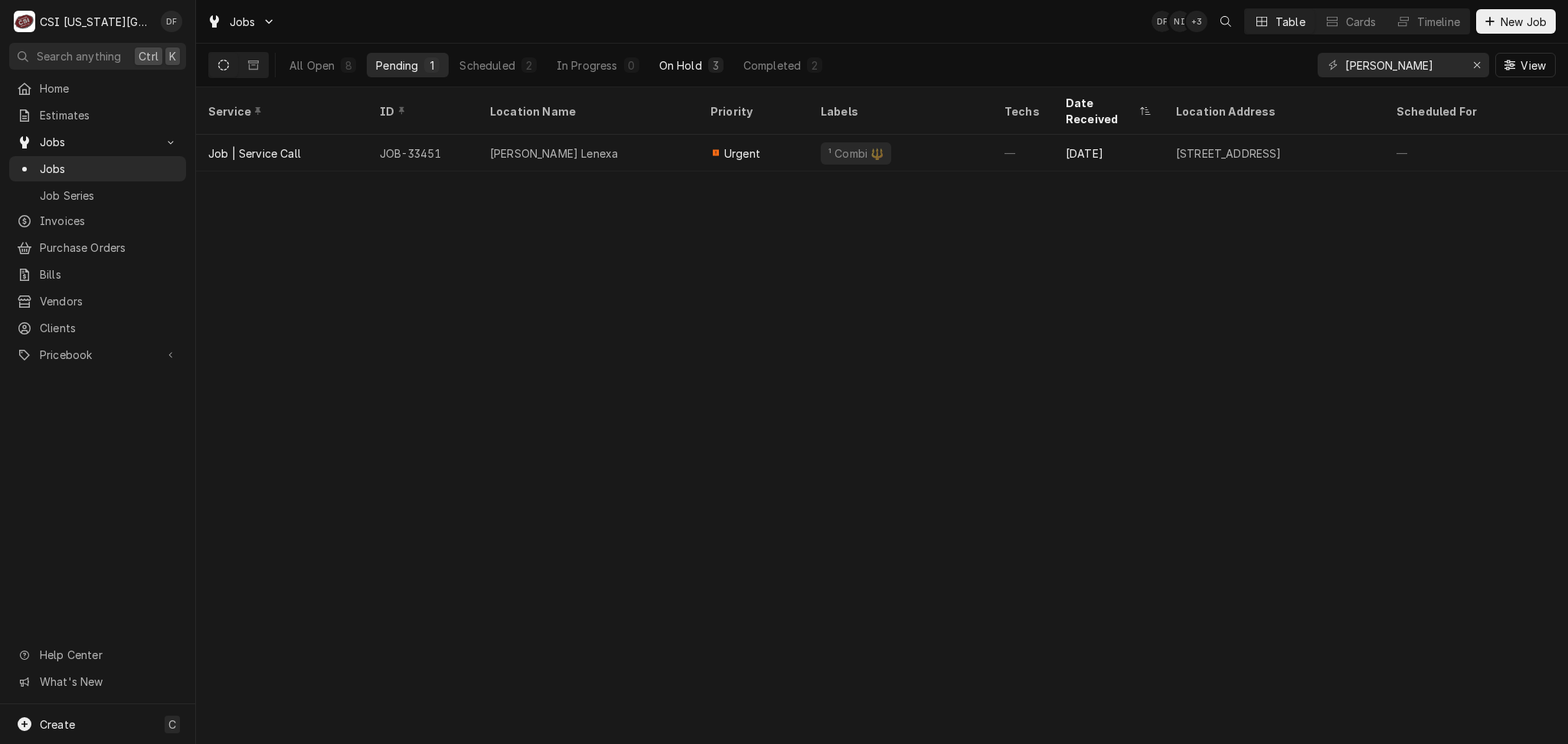
click at [695, 67] on div "On Hold" at bounding box center [680, 66] width 43 height 16
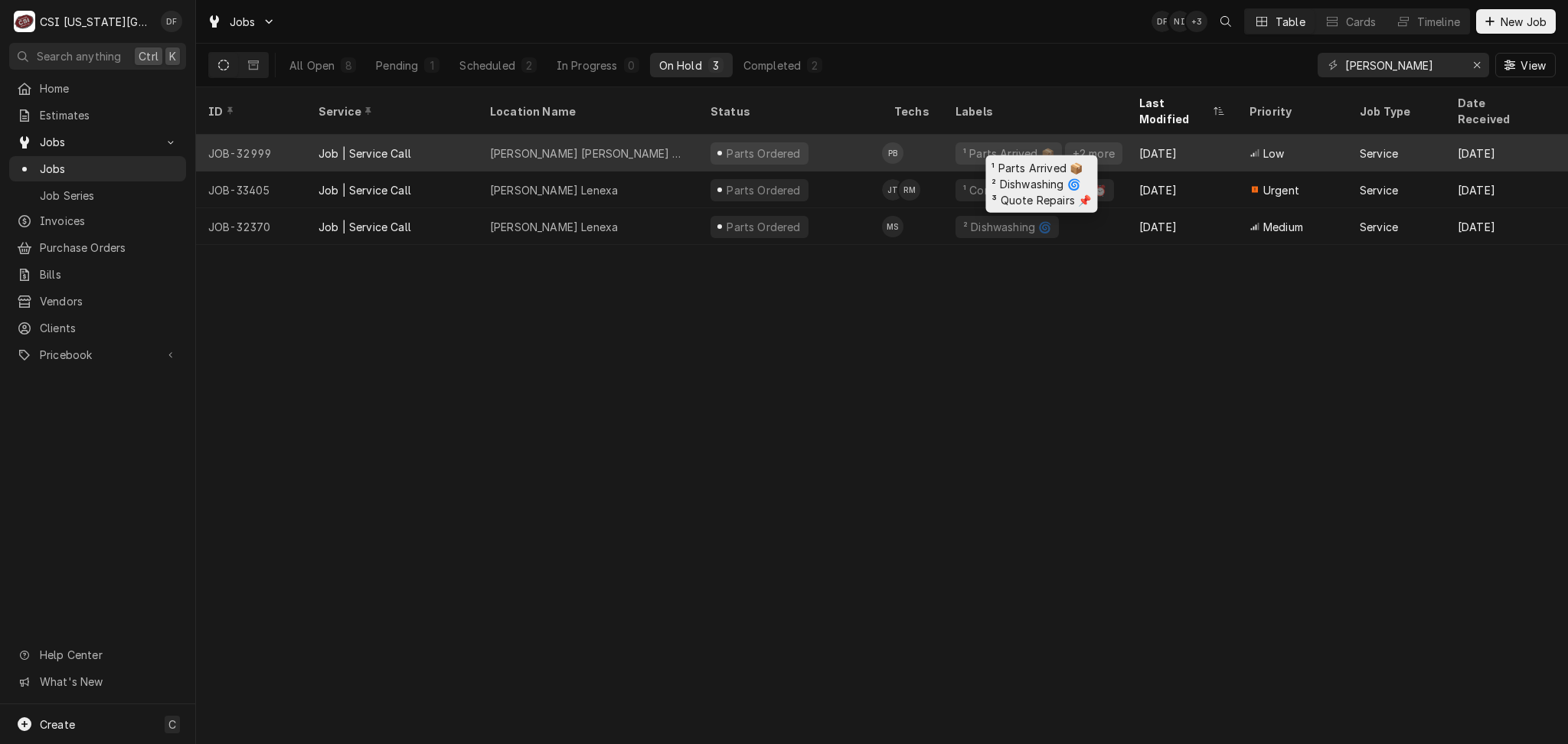
click at [965, 146] on div "¹ Parts Arrived 📦" at bounding box center [1008, 154] width 94 height 16
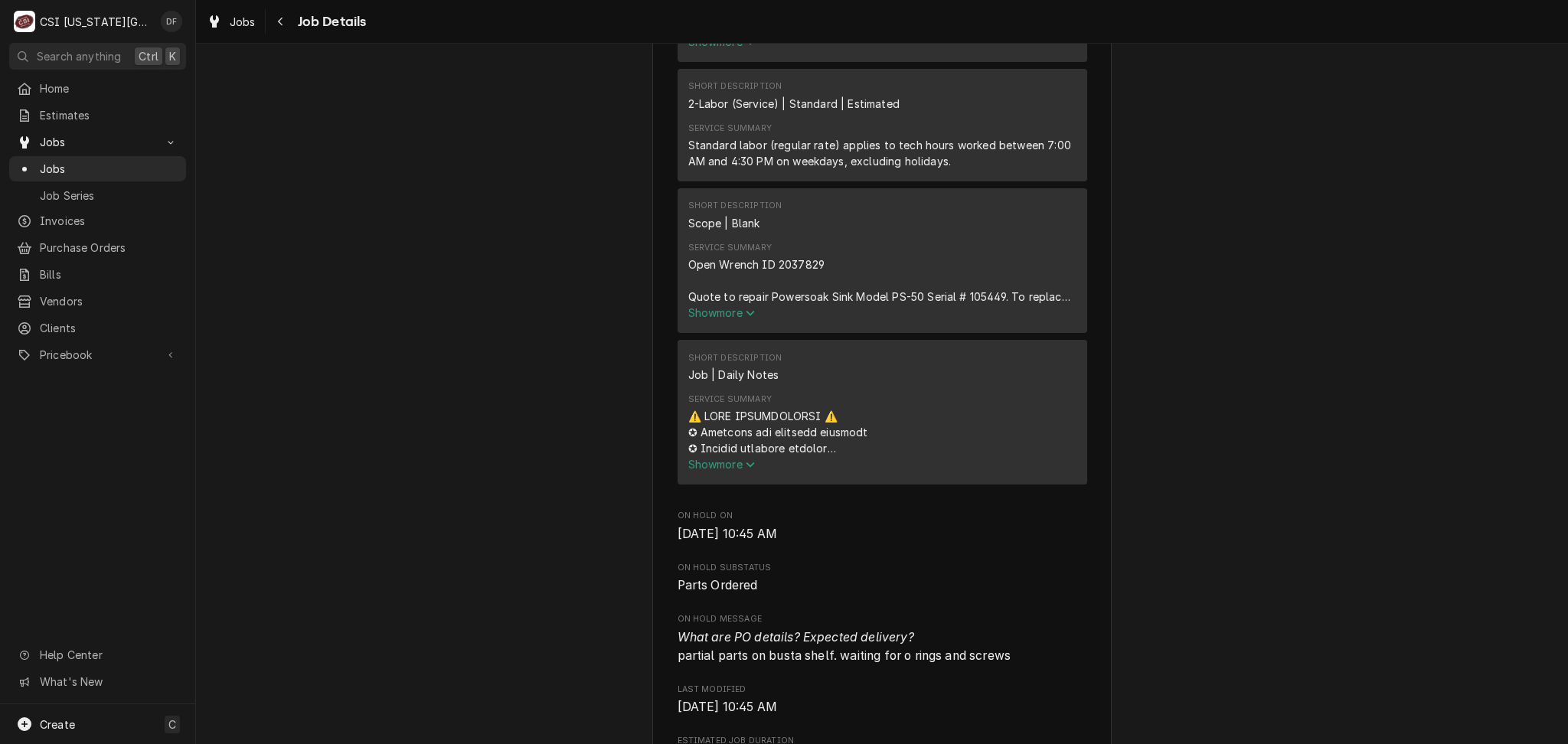
scroll to position [1122, 0]
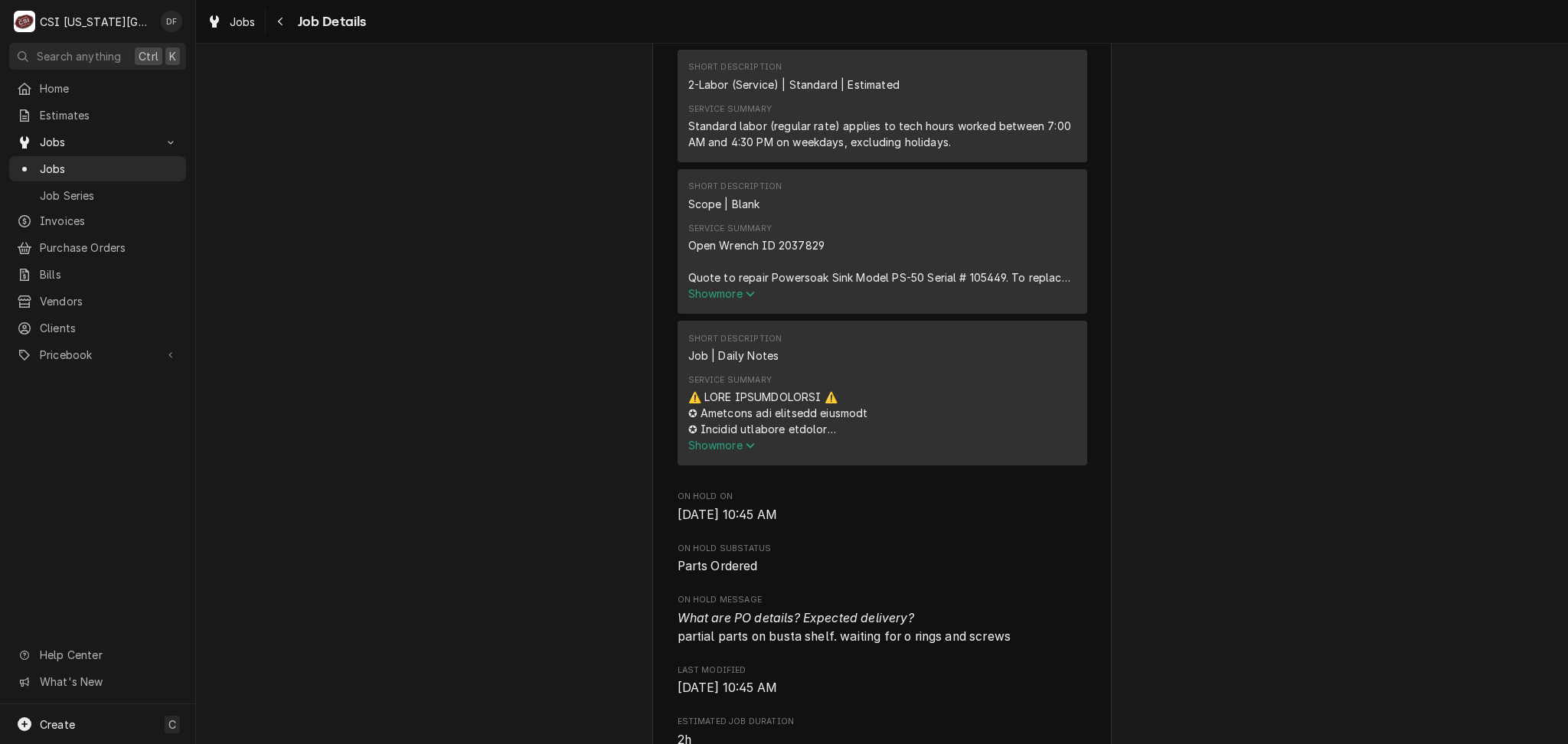
click at [719, 287] on span "Show more" at bounding box center [721, 294] width 67 height 13
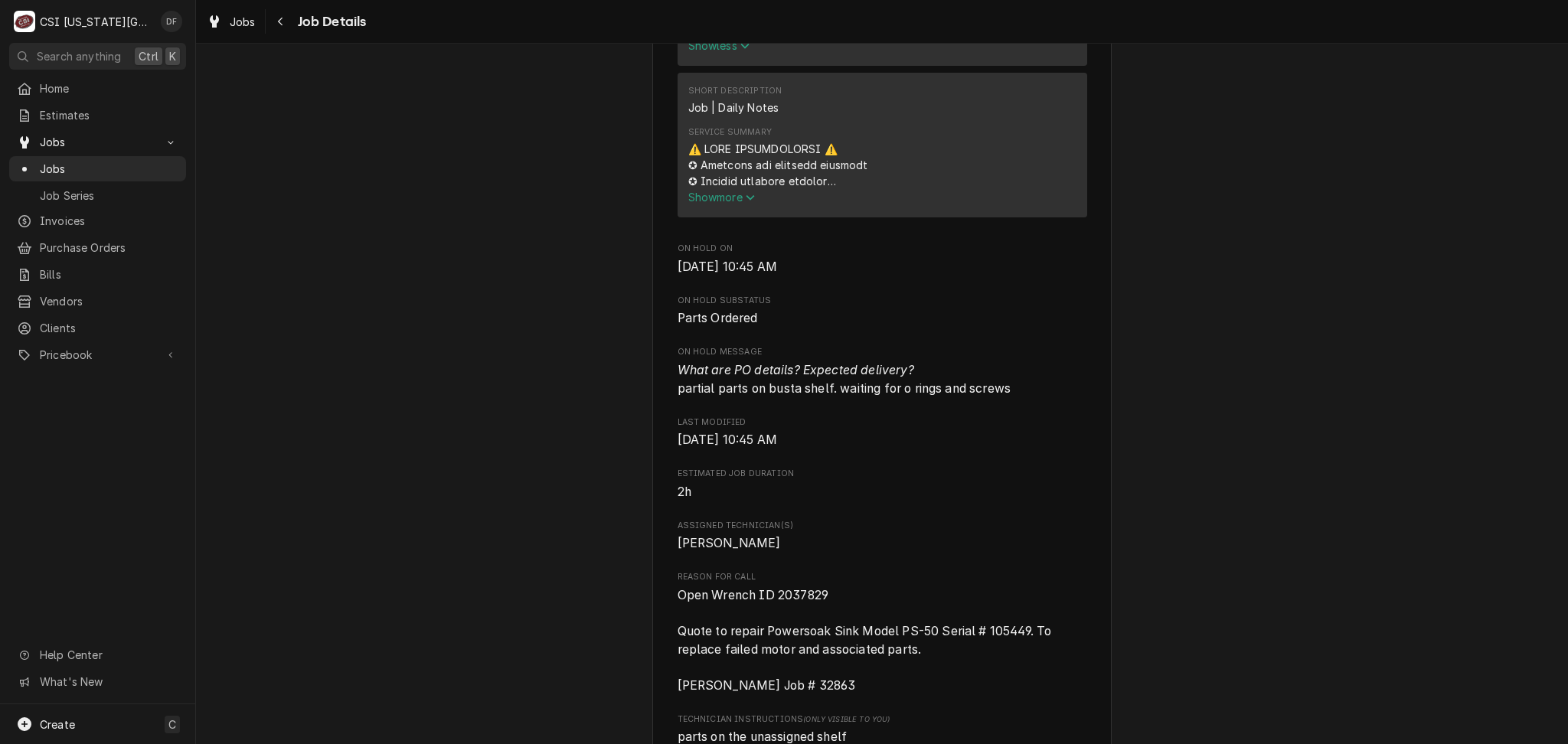
scroll to position [1428, 0]
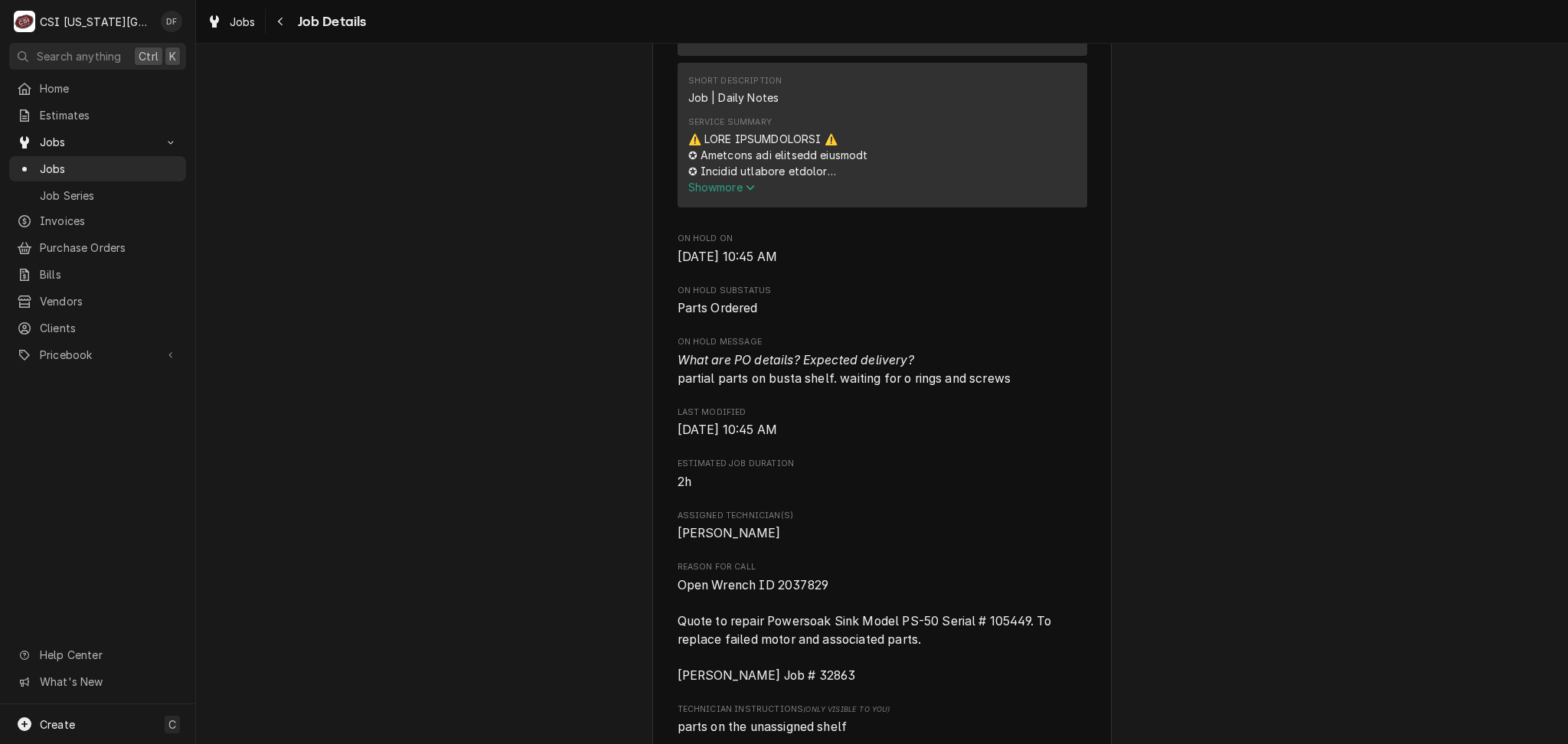
click at [709, 180] on span "Show more" at bounding box center [721, 187] width 67 height 13
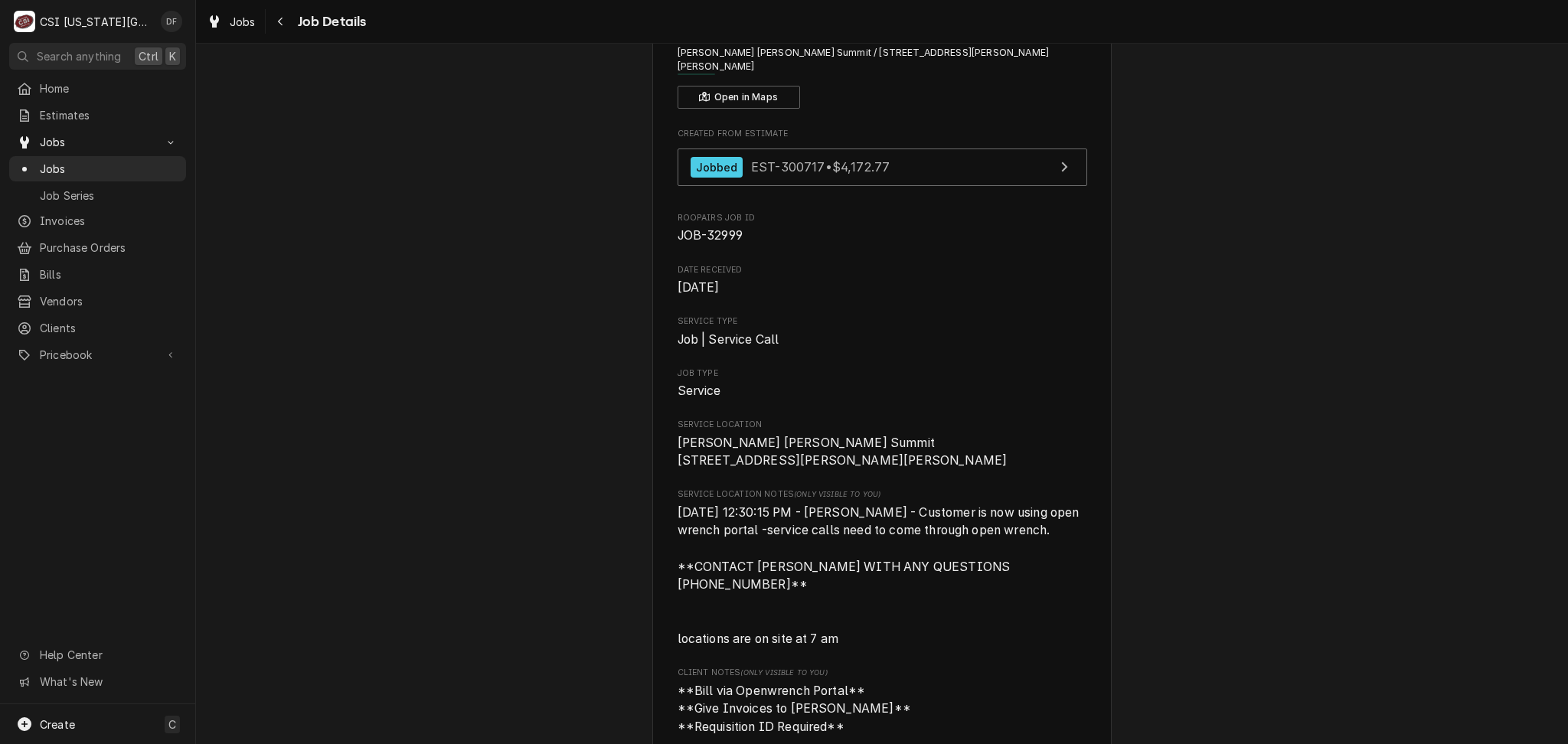
scroll to position [0, 0]
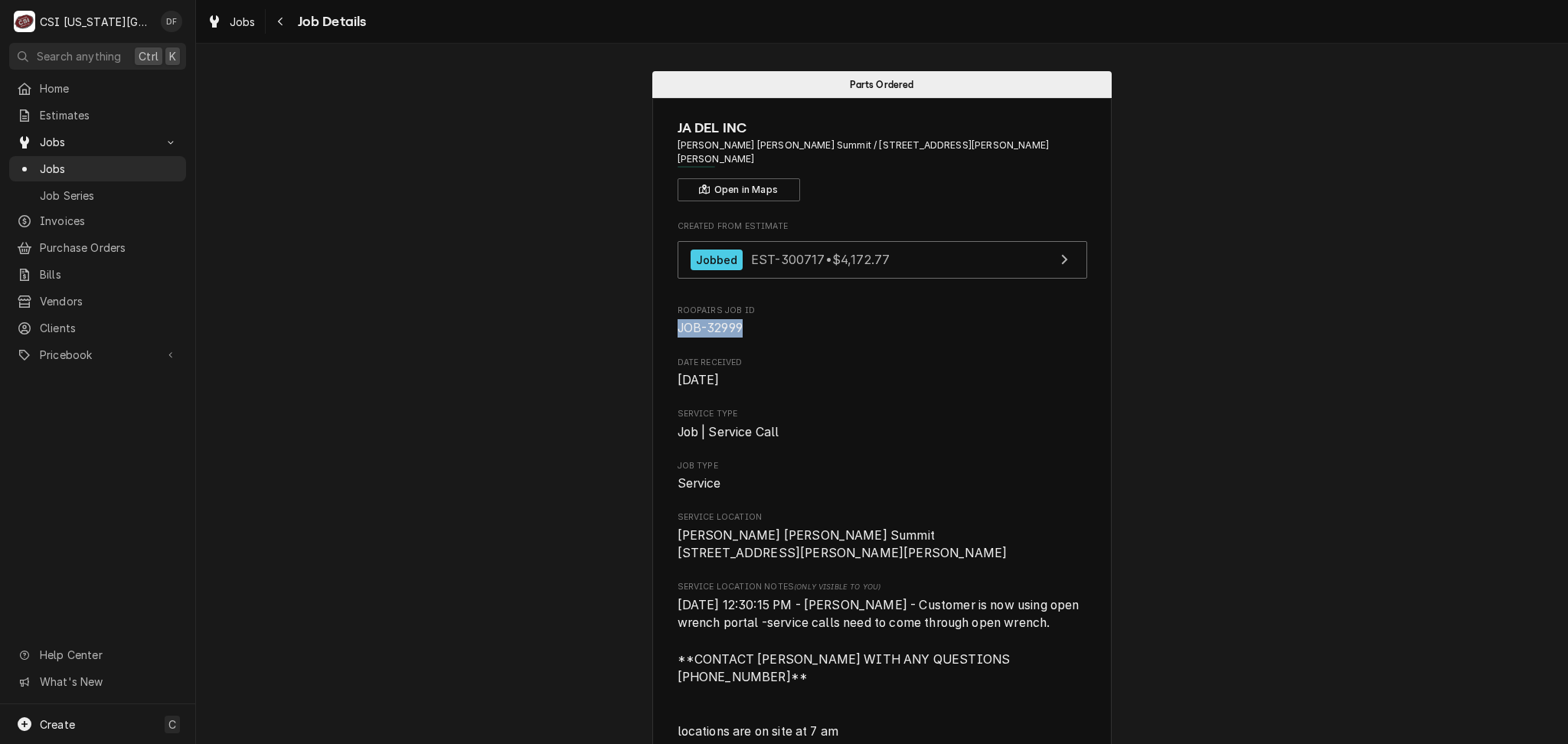
drag, startPoint x: 733, startPoint y: 311, endPoint x: 663, endPoint y: 308, distance: 70.1
click at [774, 319] on span "JOB-32999" at bounding box center [882, 328] width 409 height 18
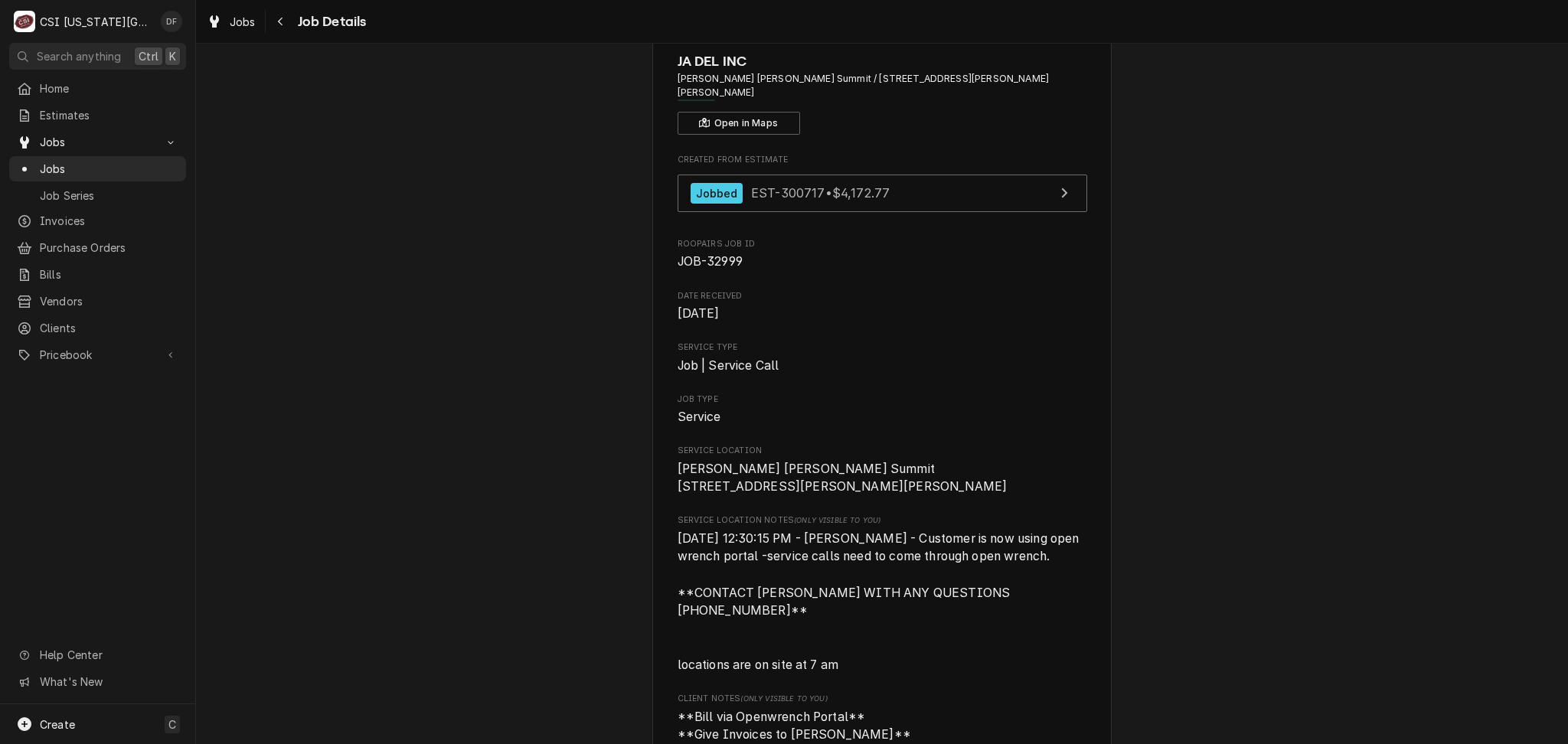
scroll to position [102, 0]
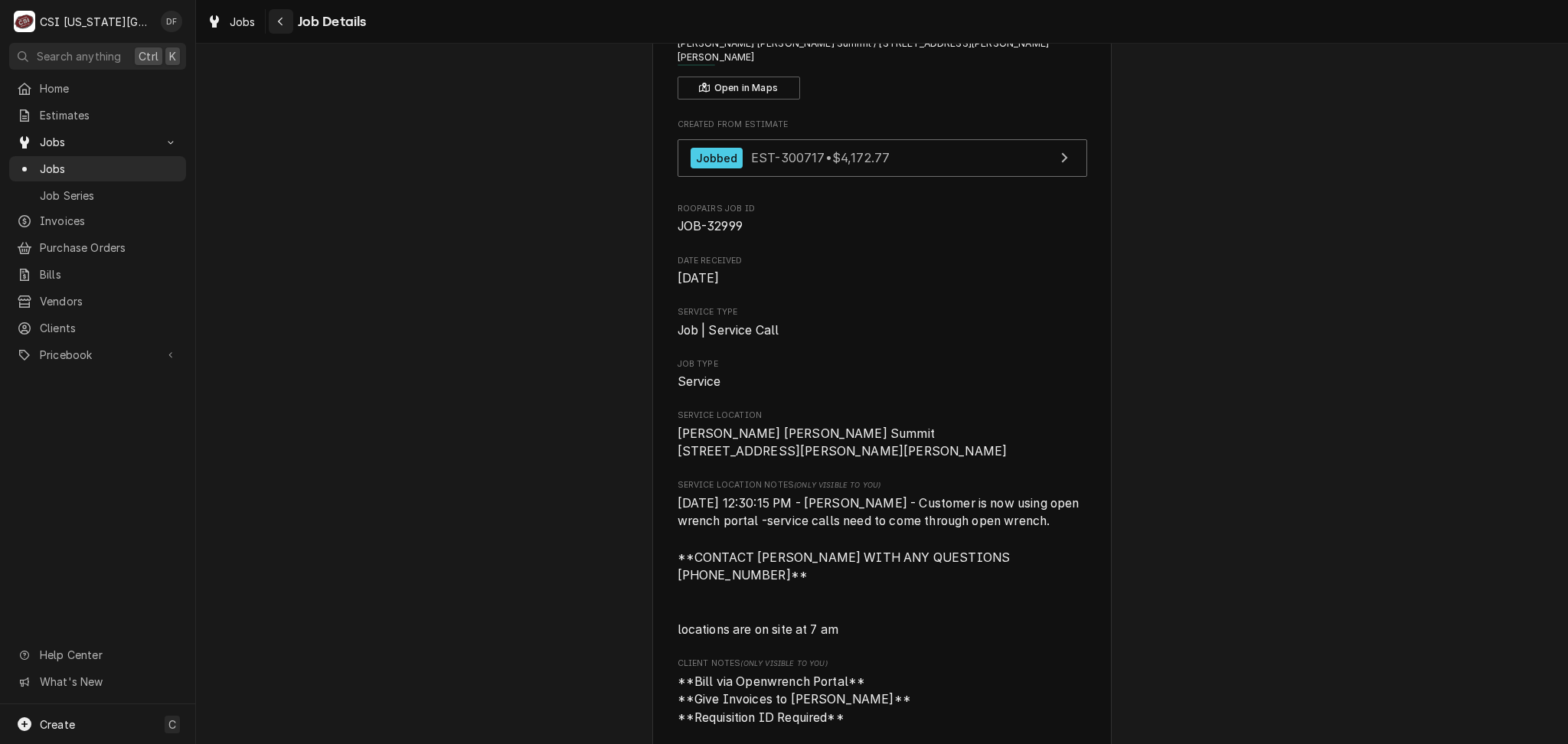
click at [283, 22] on icon "Navigate back" at bounding box center [280, 21] width 7 height 11
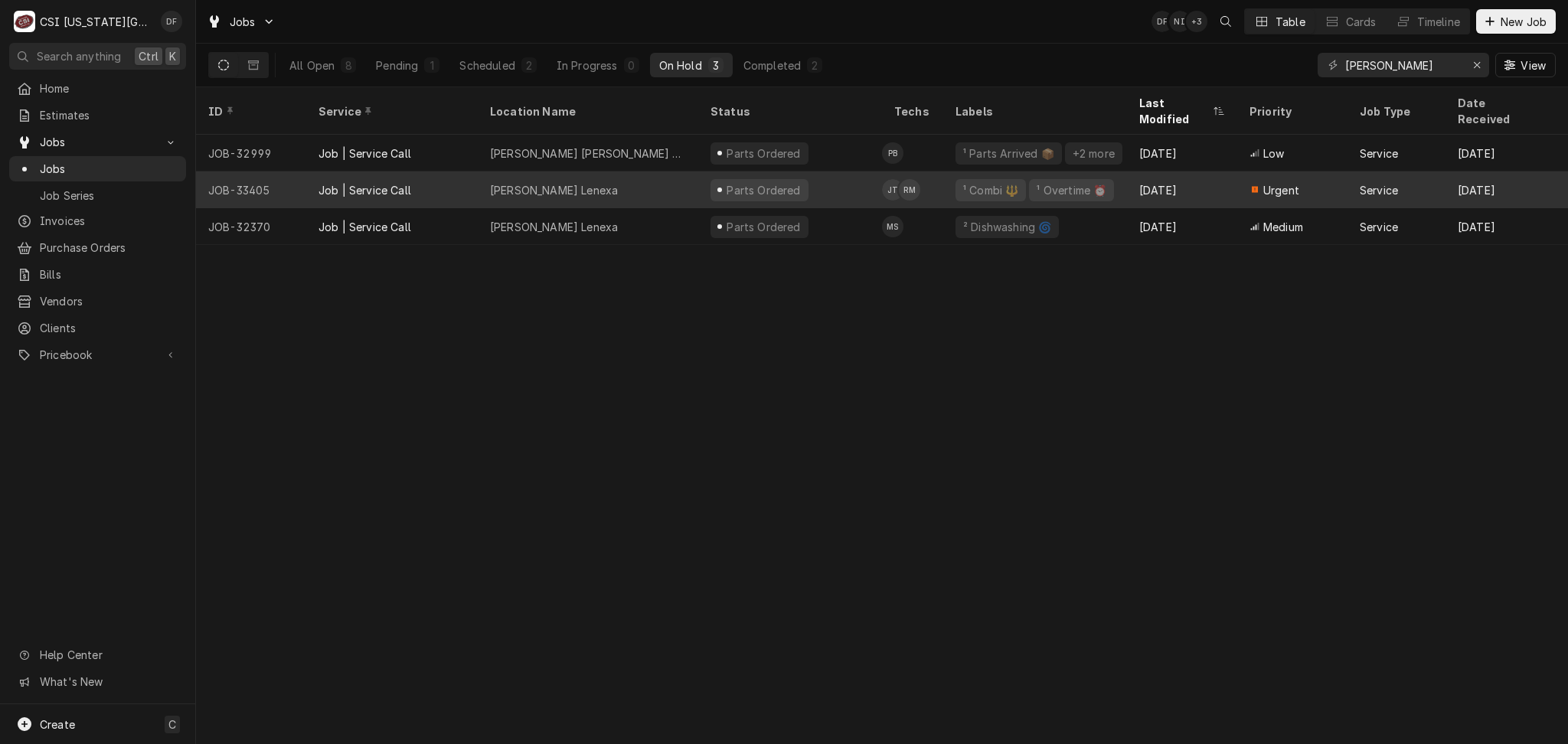
click at [660, 177] on div "Jack Stack Lenexa" at bounding box center [588, 190] width 220 height 36
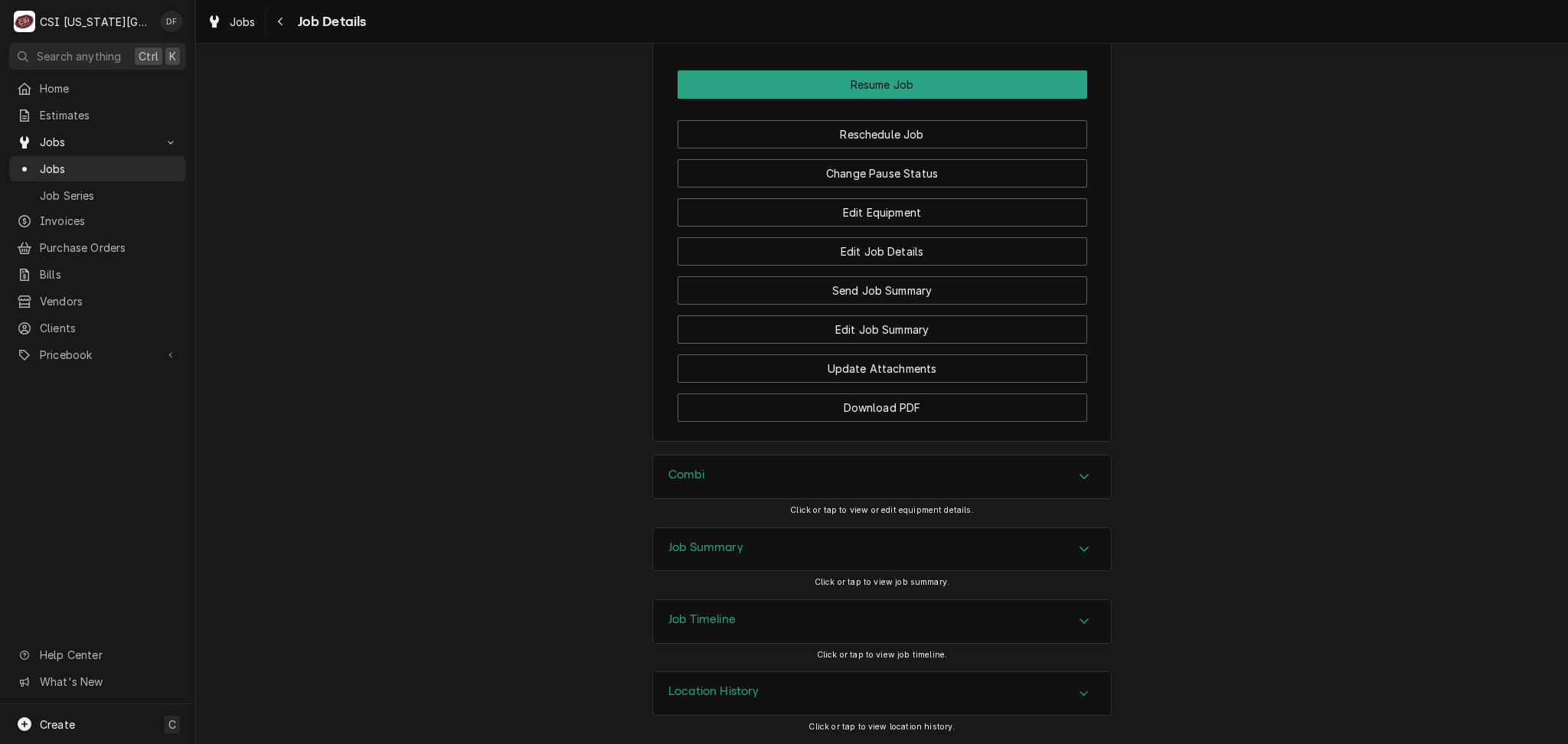
scroll to position [2848, 0]
click at [804, 556] on div "Job Summary" at bounding box center [882, 549] width 458 height 43
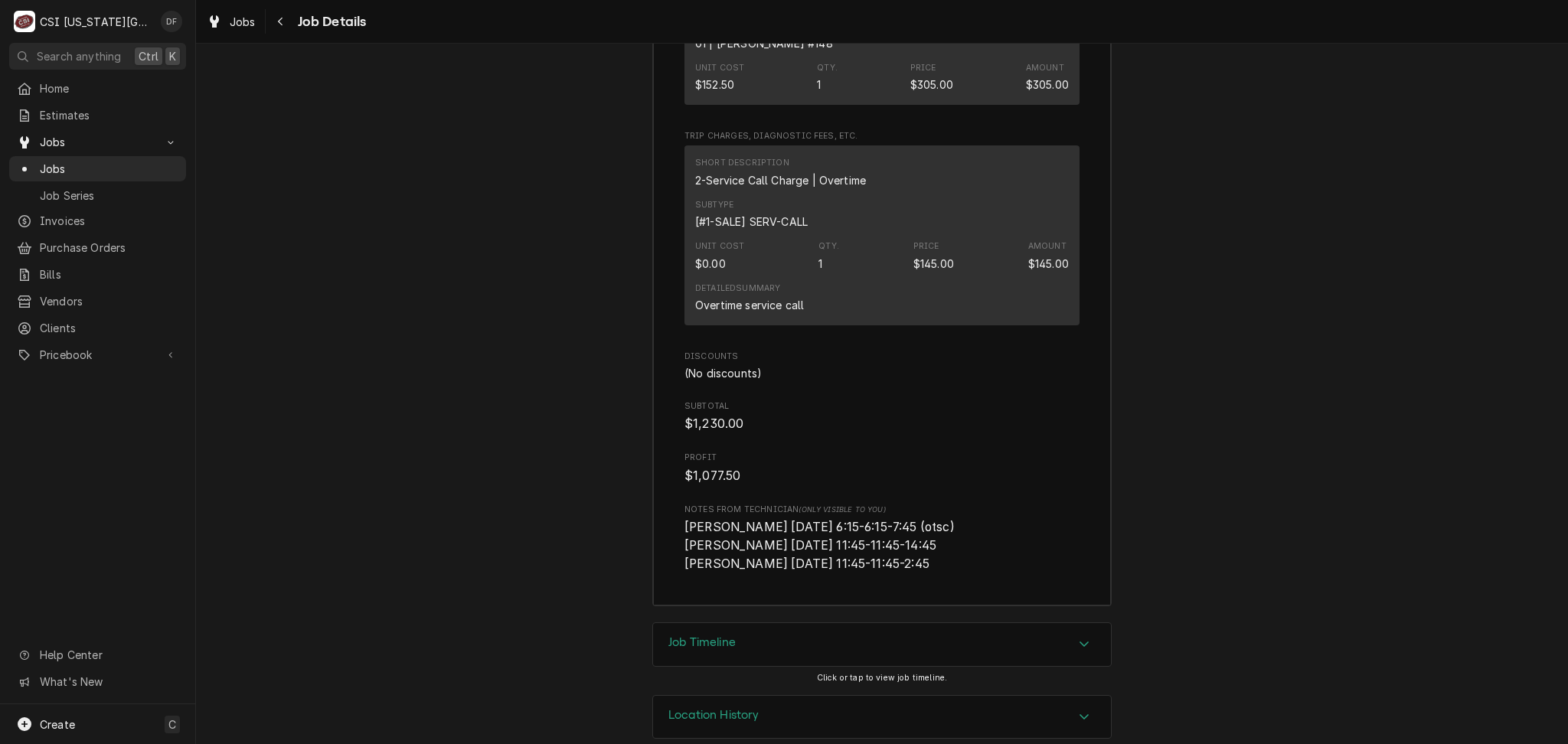
scroll to position [6383, 0]
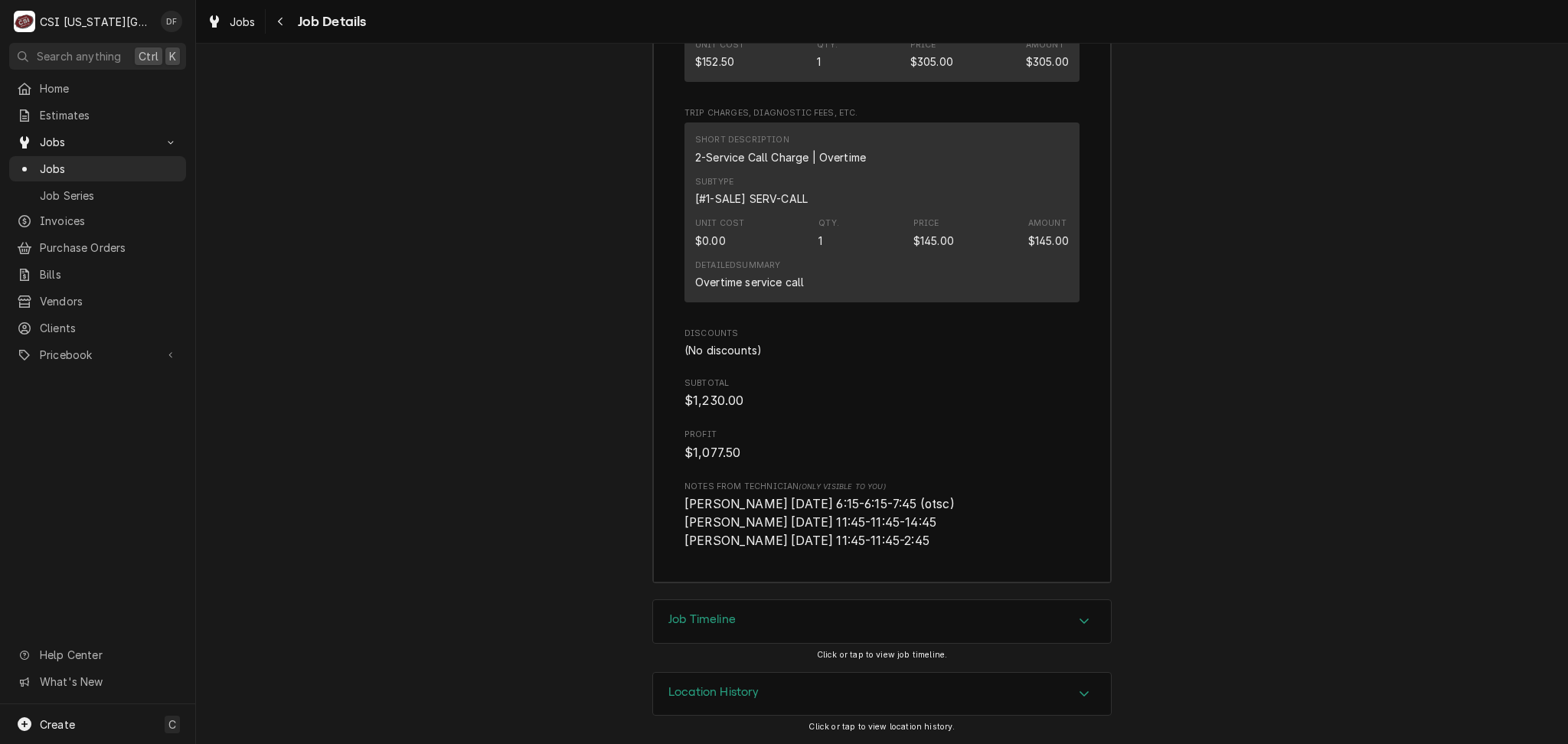
click at [781, 617] on div "Job Timeline" at bounding box center [882, 621] width 458 height 43
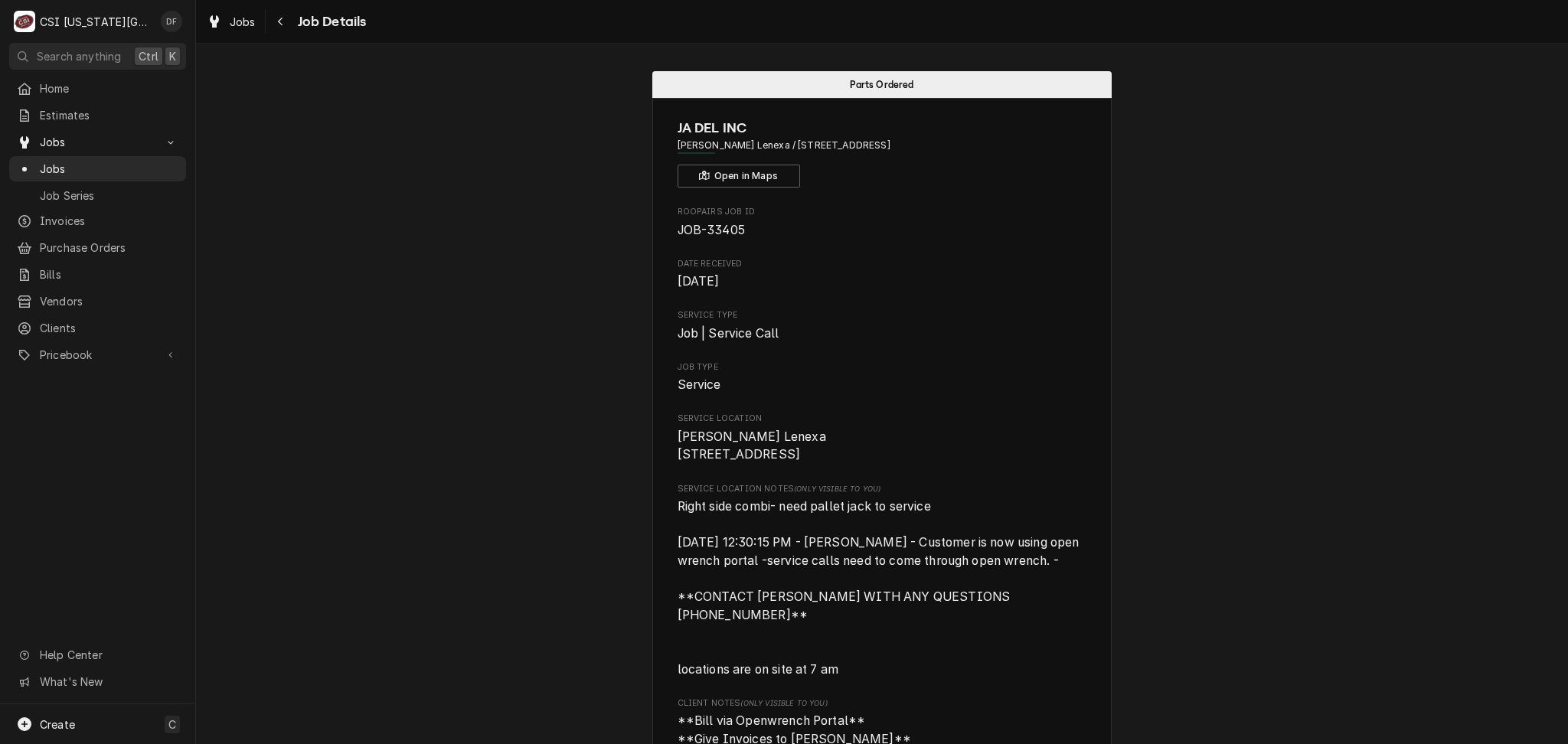
scroll to position [102, 0]
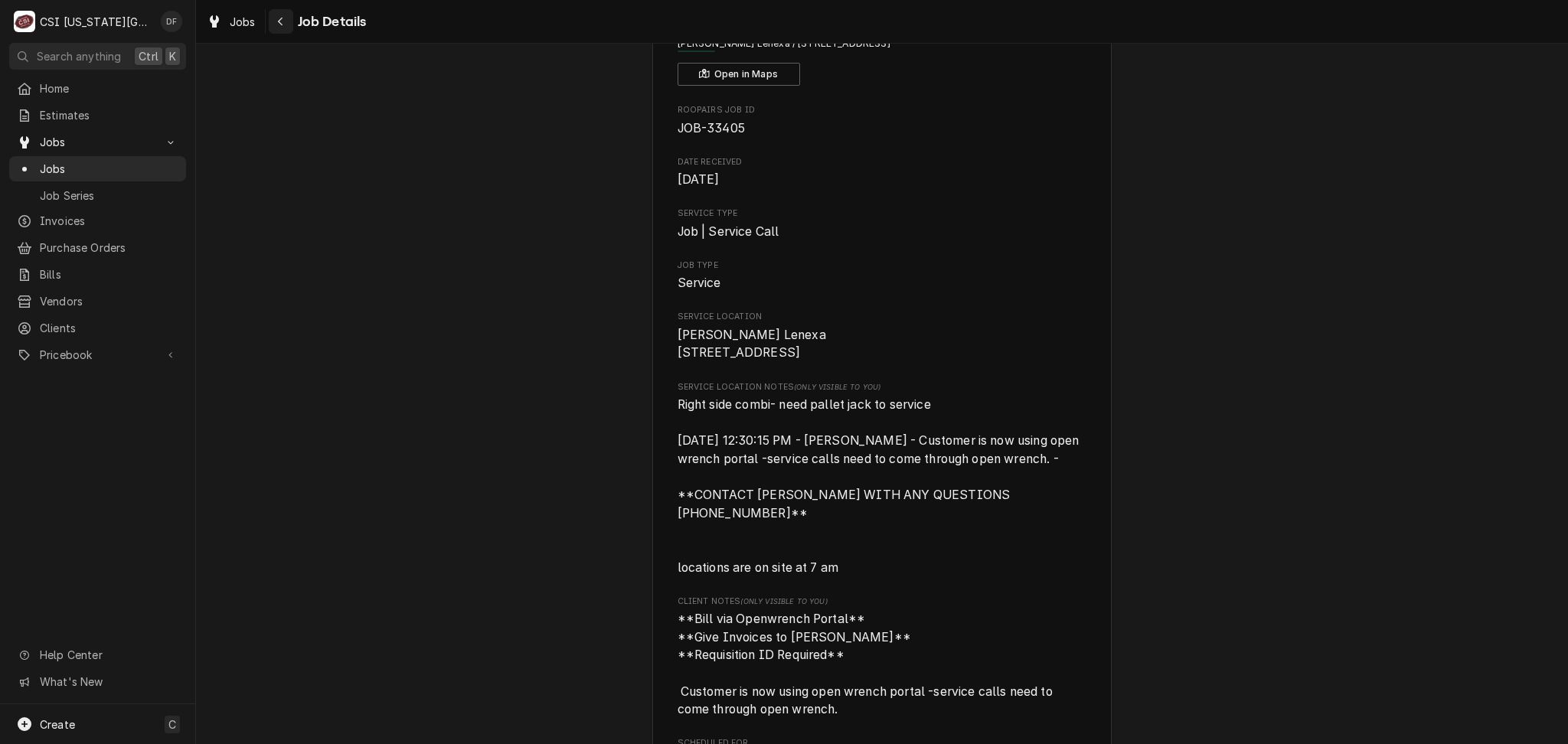
click at [278, 28] on div "Navigate back" at bounding box center [280, 21] width 15 height 15
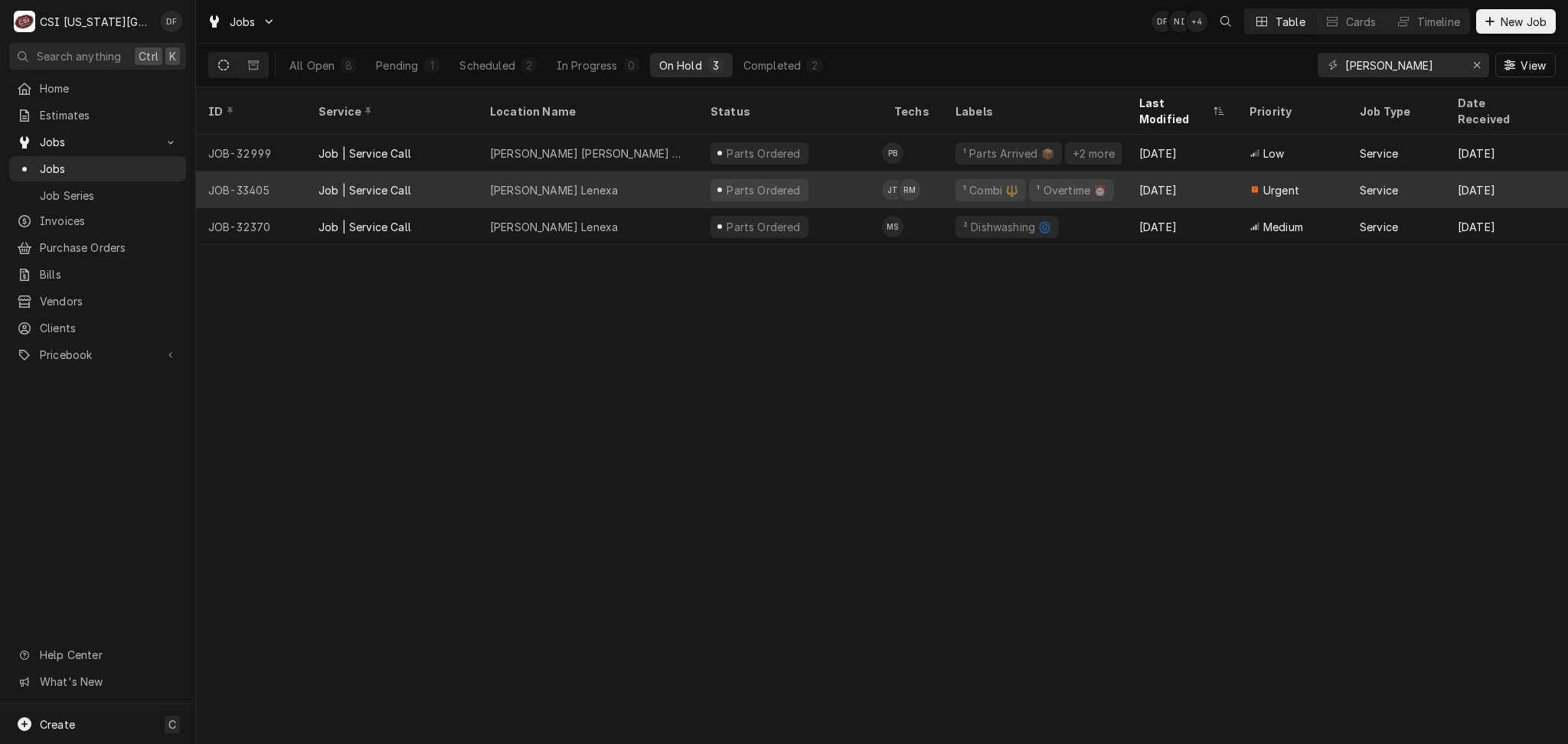
click at [776, 182] on div "Parts Ordered" at bounding box center [763, 190] width 78 height 16
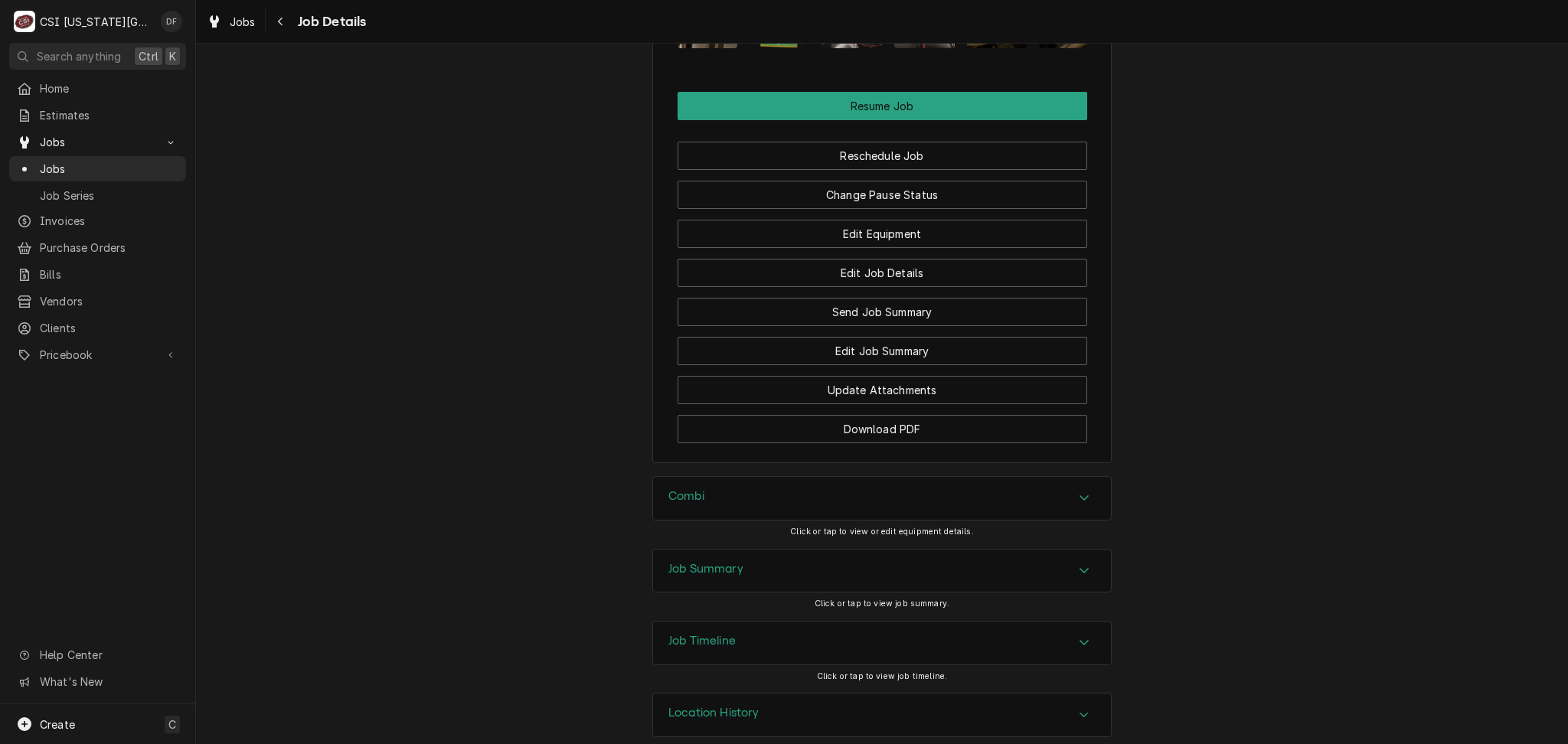
scroll to position [2848, 0]
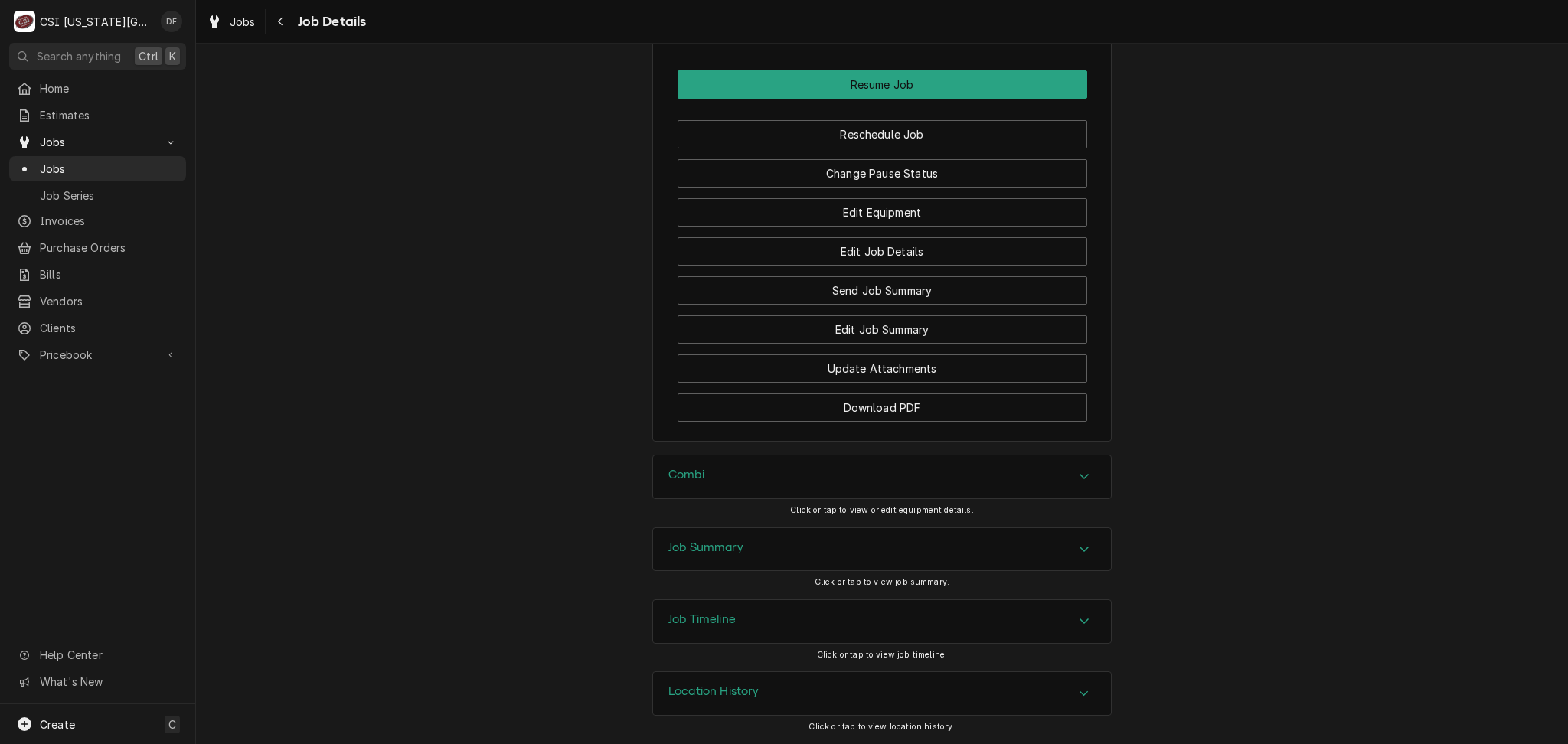
click at [724, 544] on h3 "Job Summary" at bounding box center [706, 547] width 75 height 14
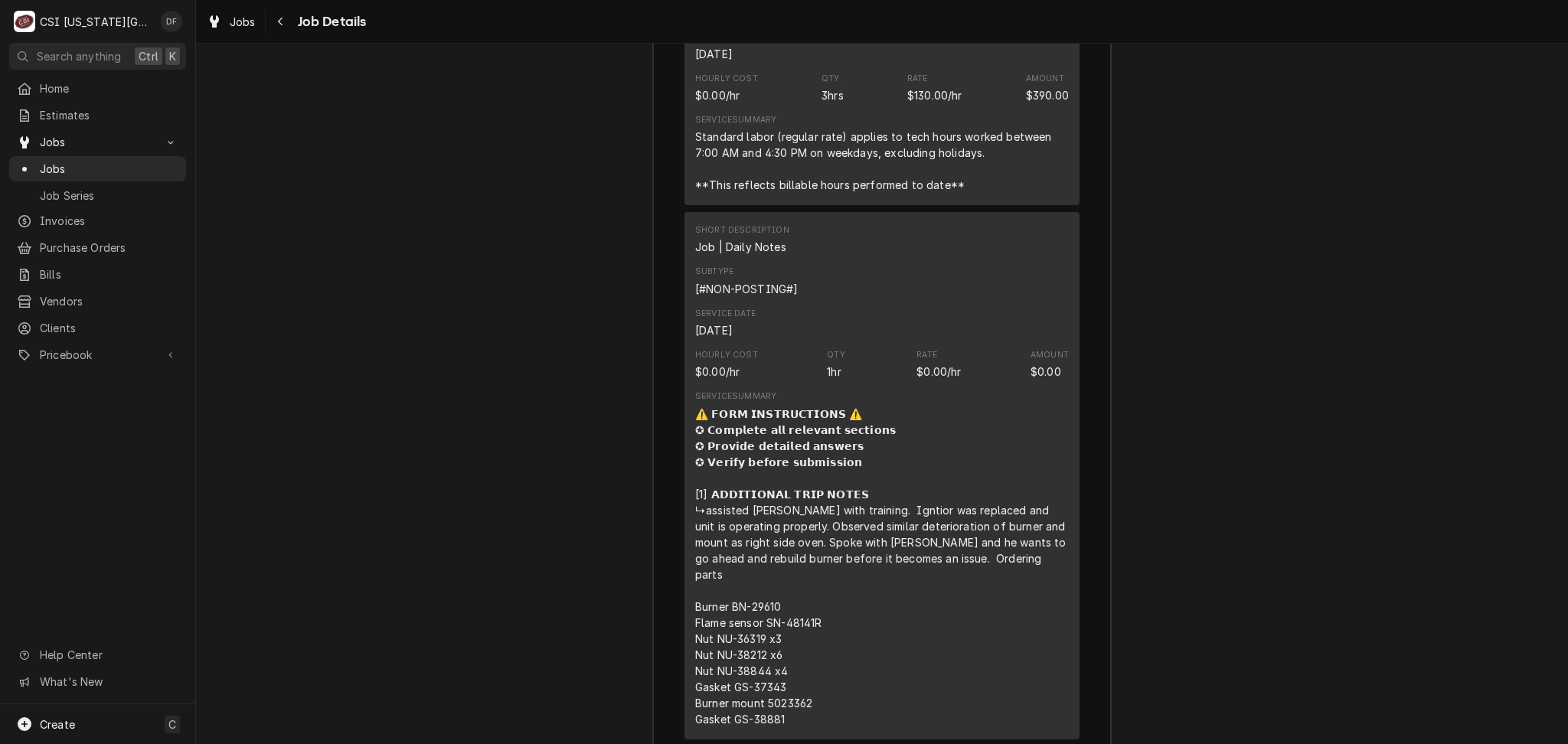
scroll to position [5501, 0]
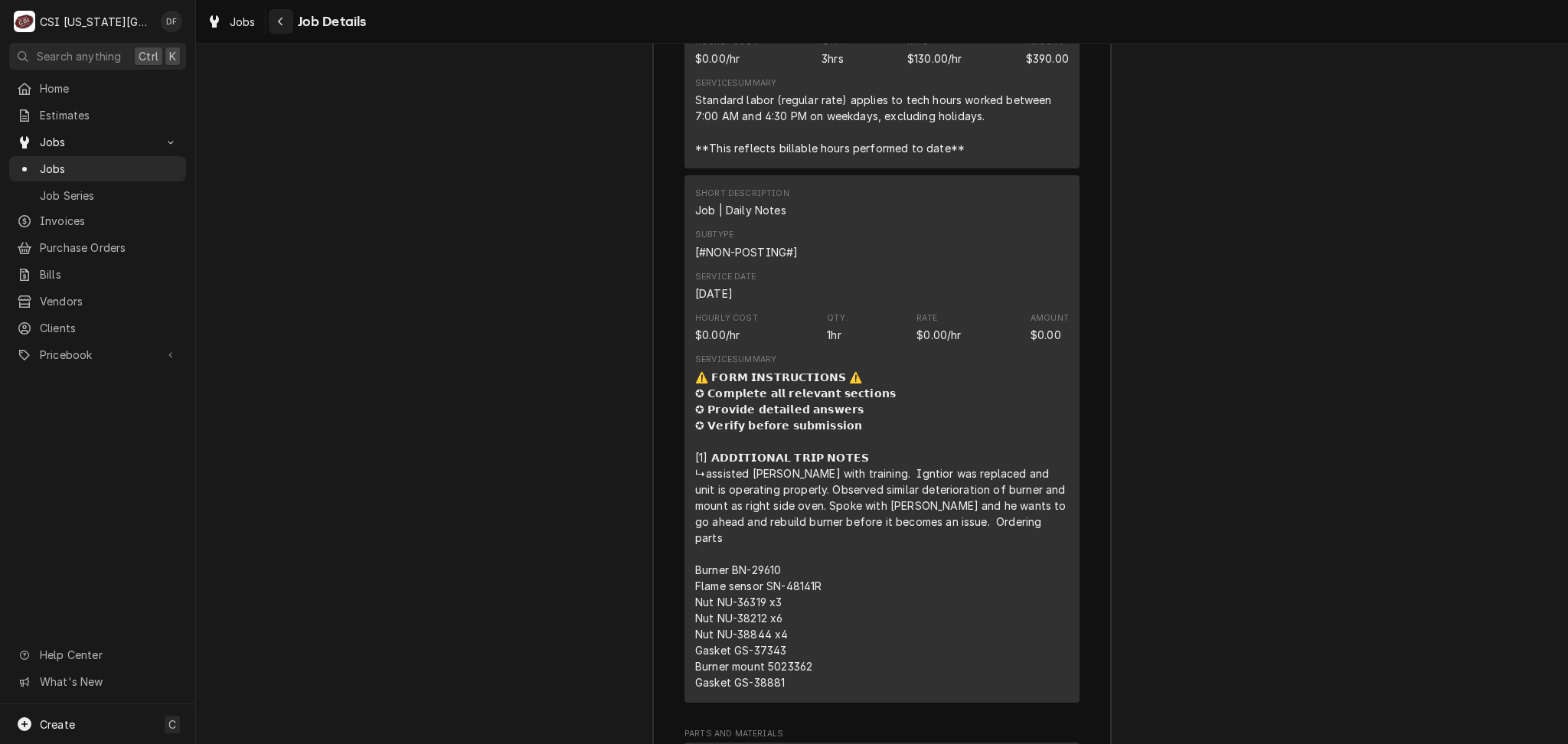
click at [283, 27] on div "Navigate back" at bounding box center [280, 21] width 15 height 15
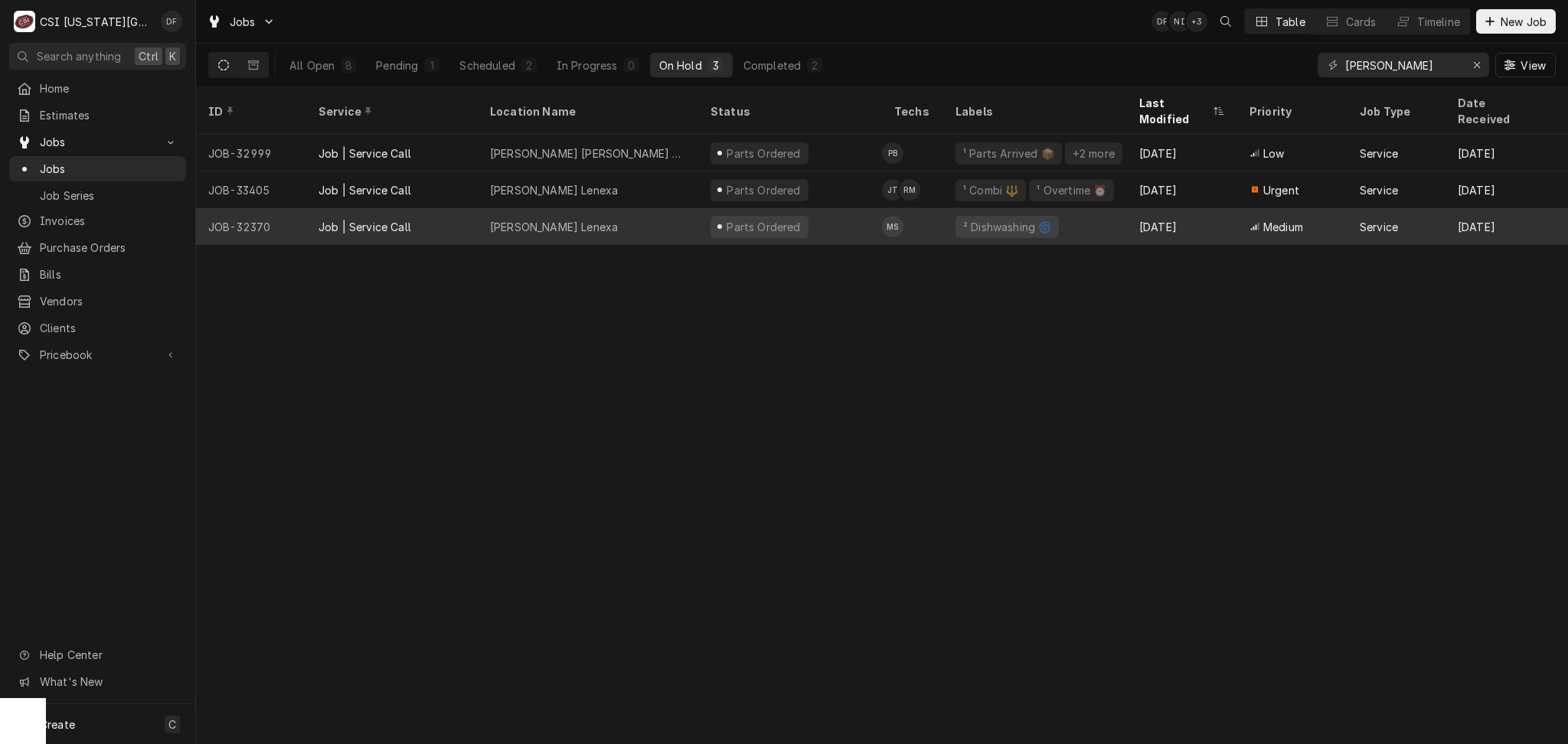
click at [787, 218] on div "Parts Ordered" at bounding box center [790, 226] width 184 height 36
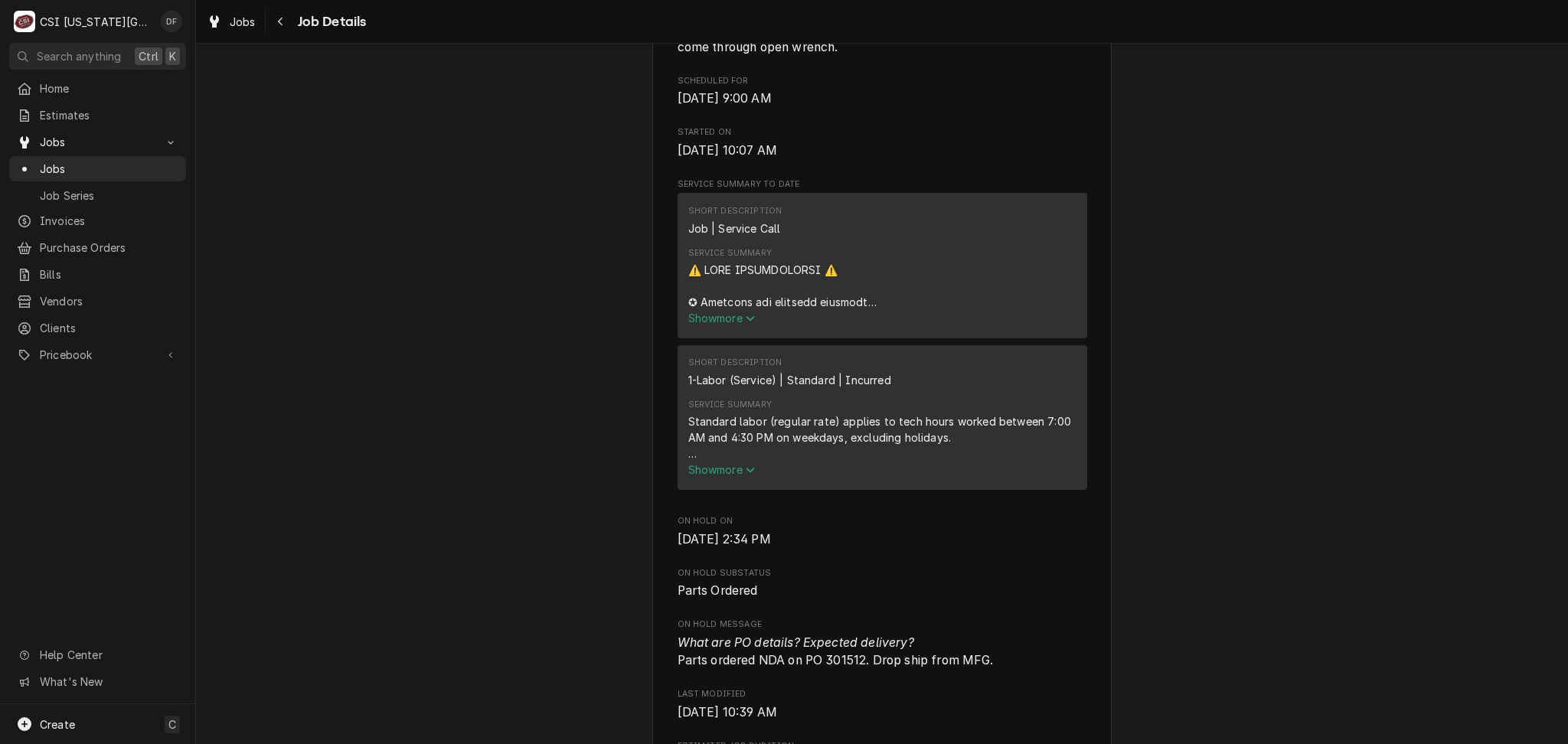
scroll to position [918, 0]
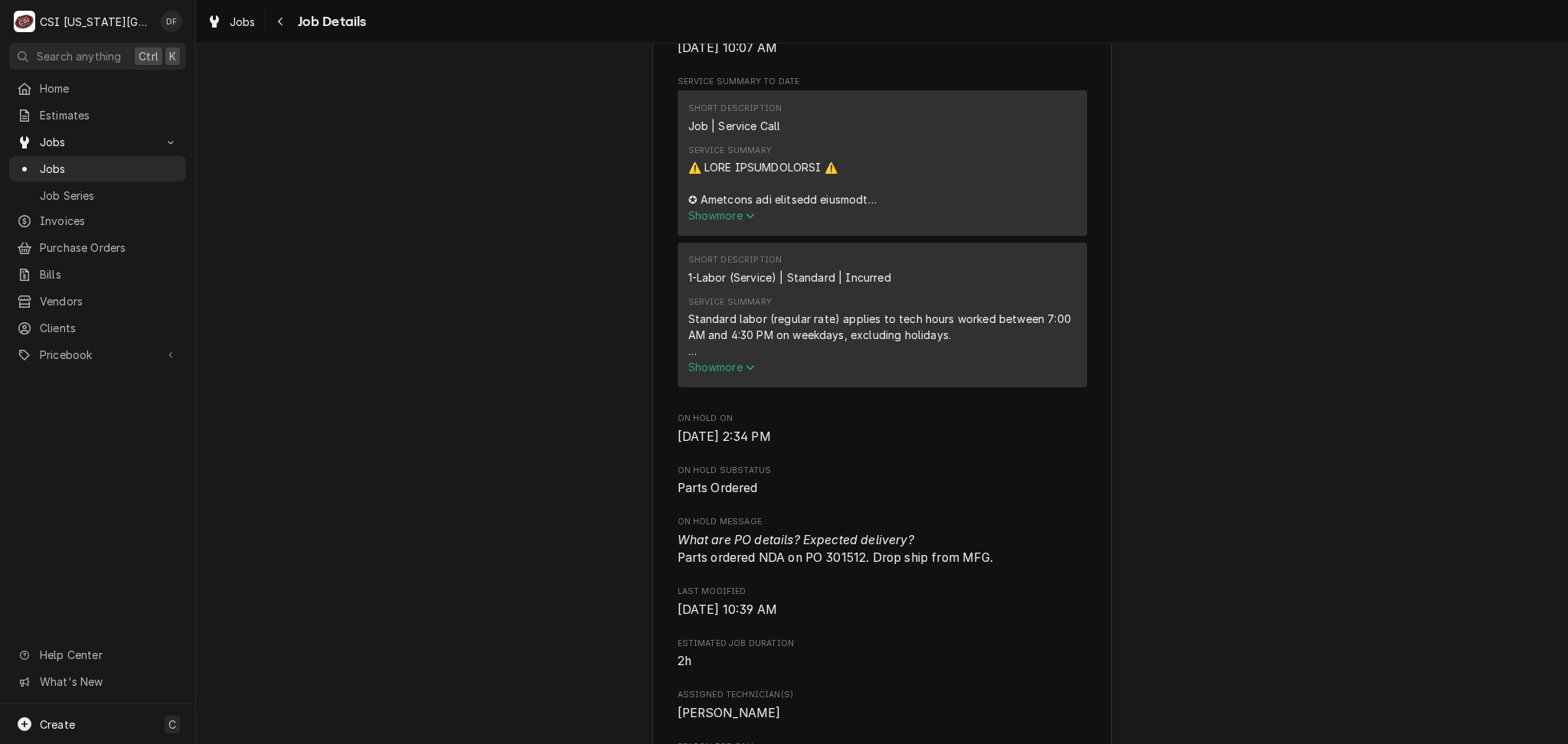
click at [746, 219] on icon "Service Summary" at bounding box center [751, 216] width 10 height 11
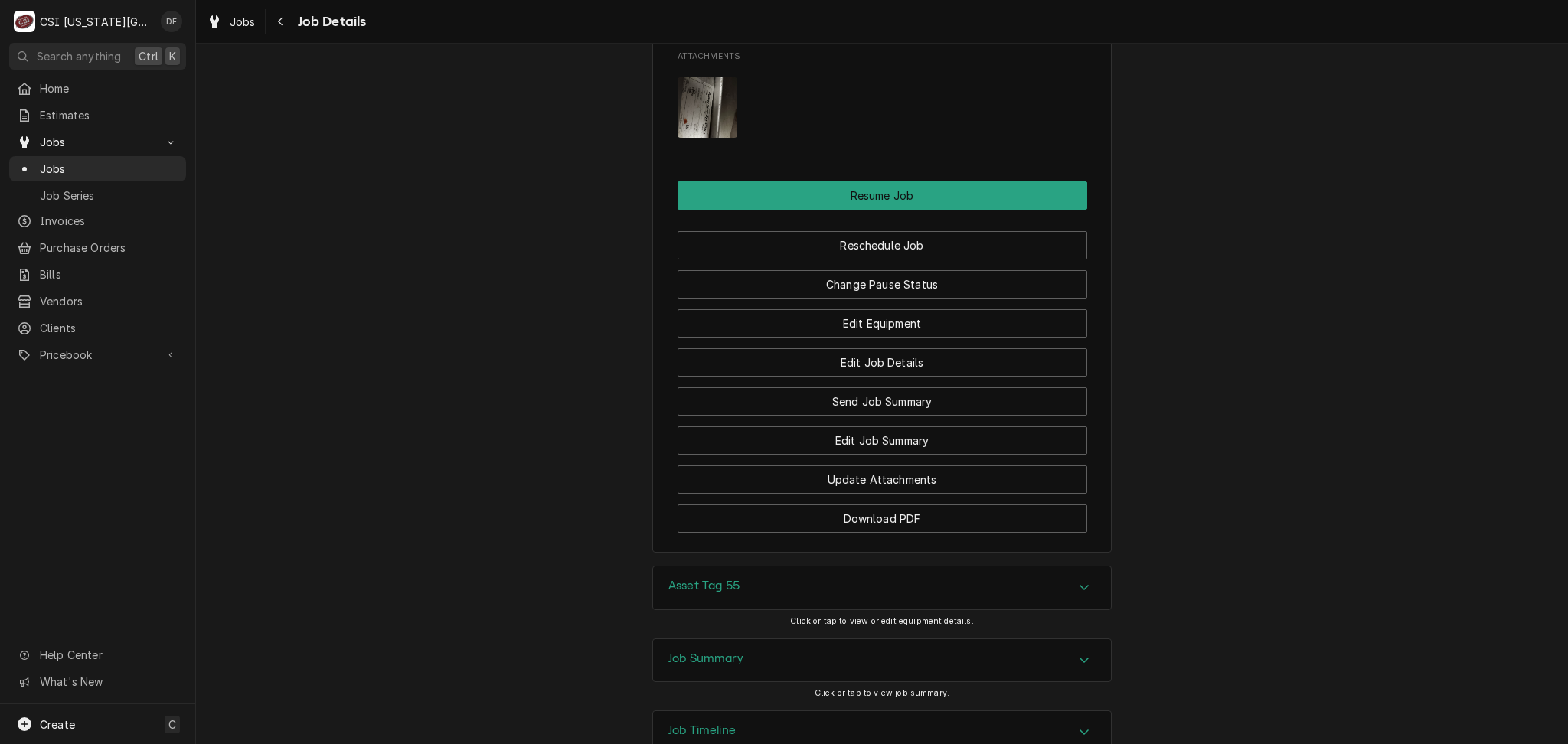
scroll to position [3664, 0]
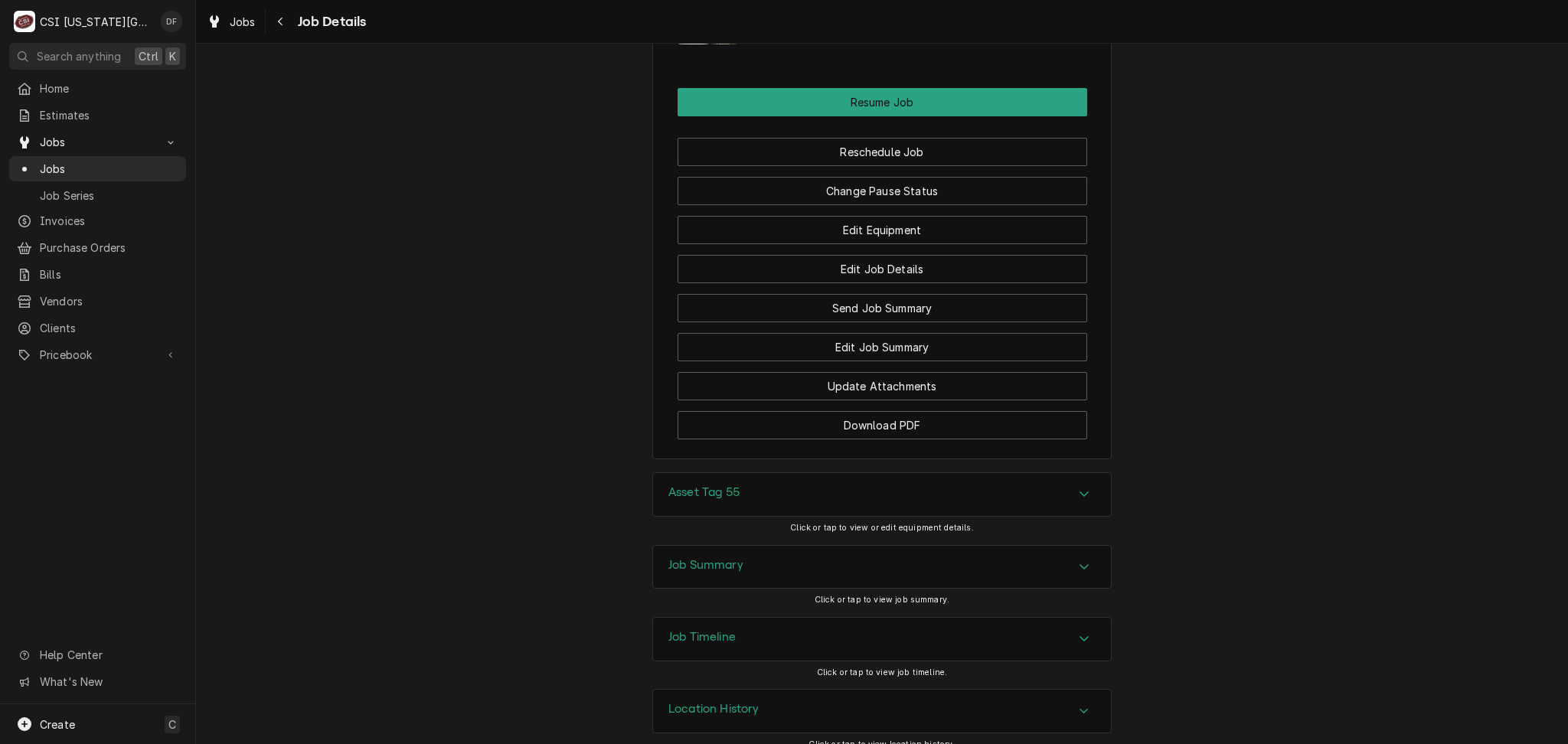
click at [760, 545] on div "Job Summary" at bounding box center [882, 567] width 458 height 43
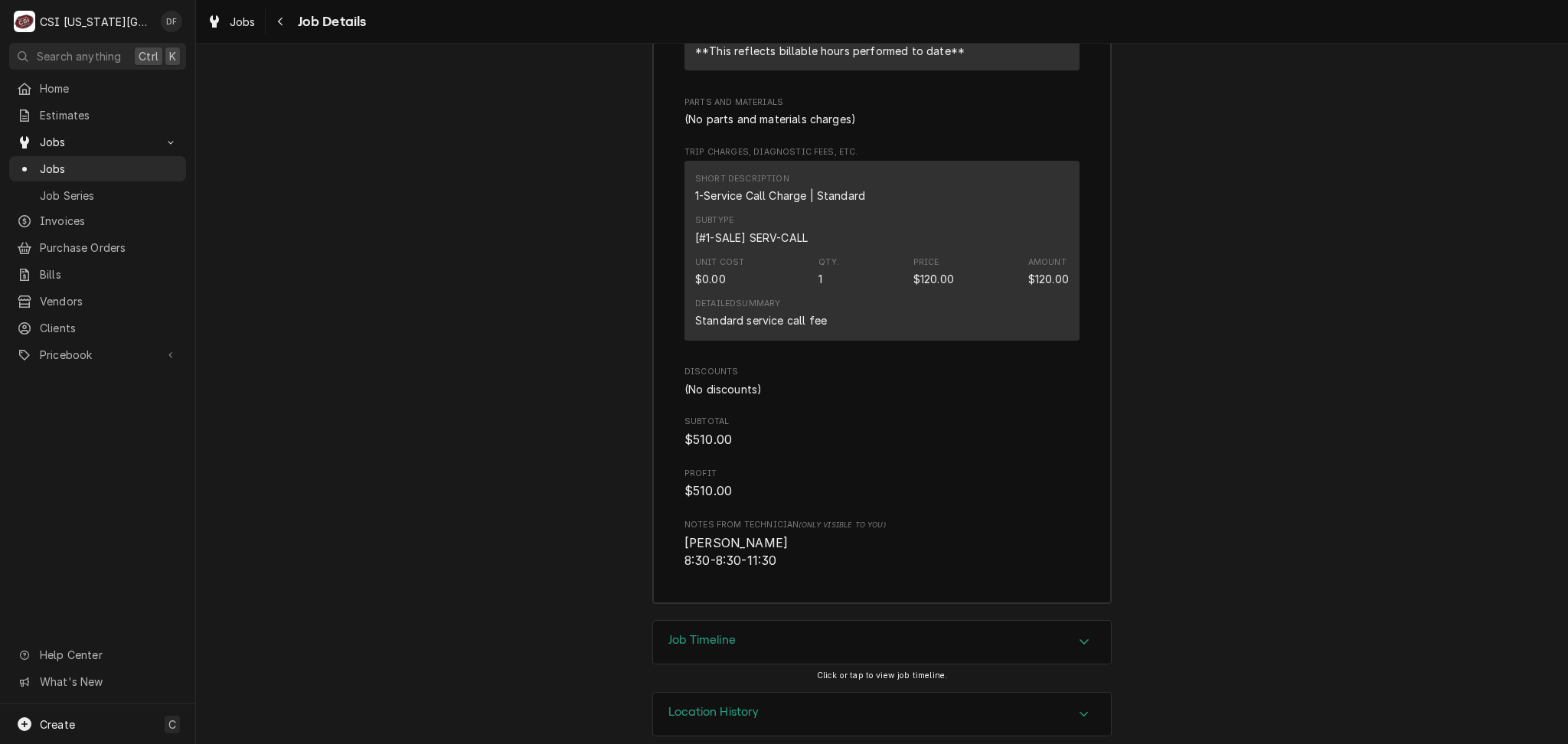
scroll to position [6113, 0]
click at [732, 617] on div "Job Timeline" at bounding box center [882, 639] width 458 height 43
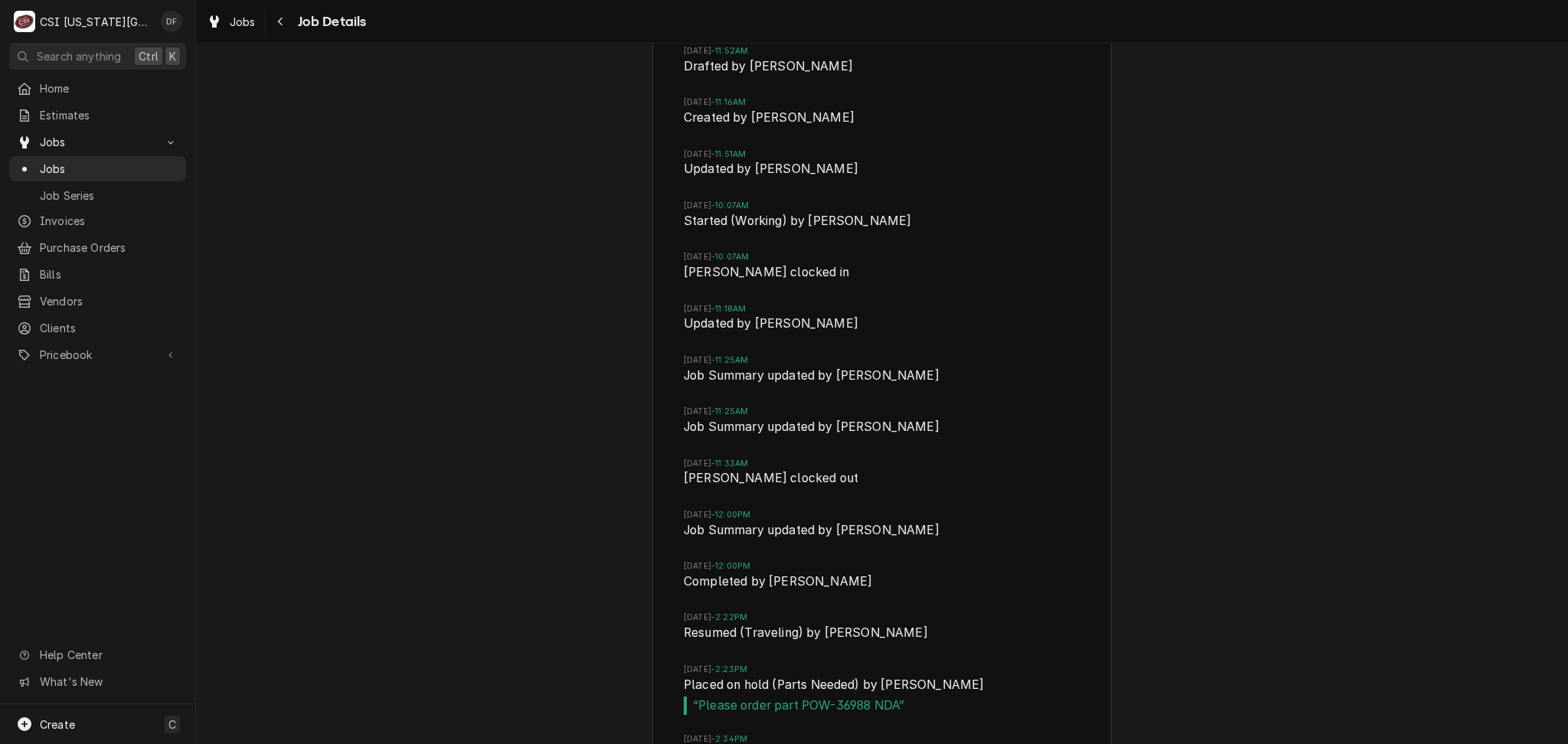
scroll to position [7011, 0]
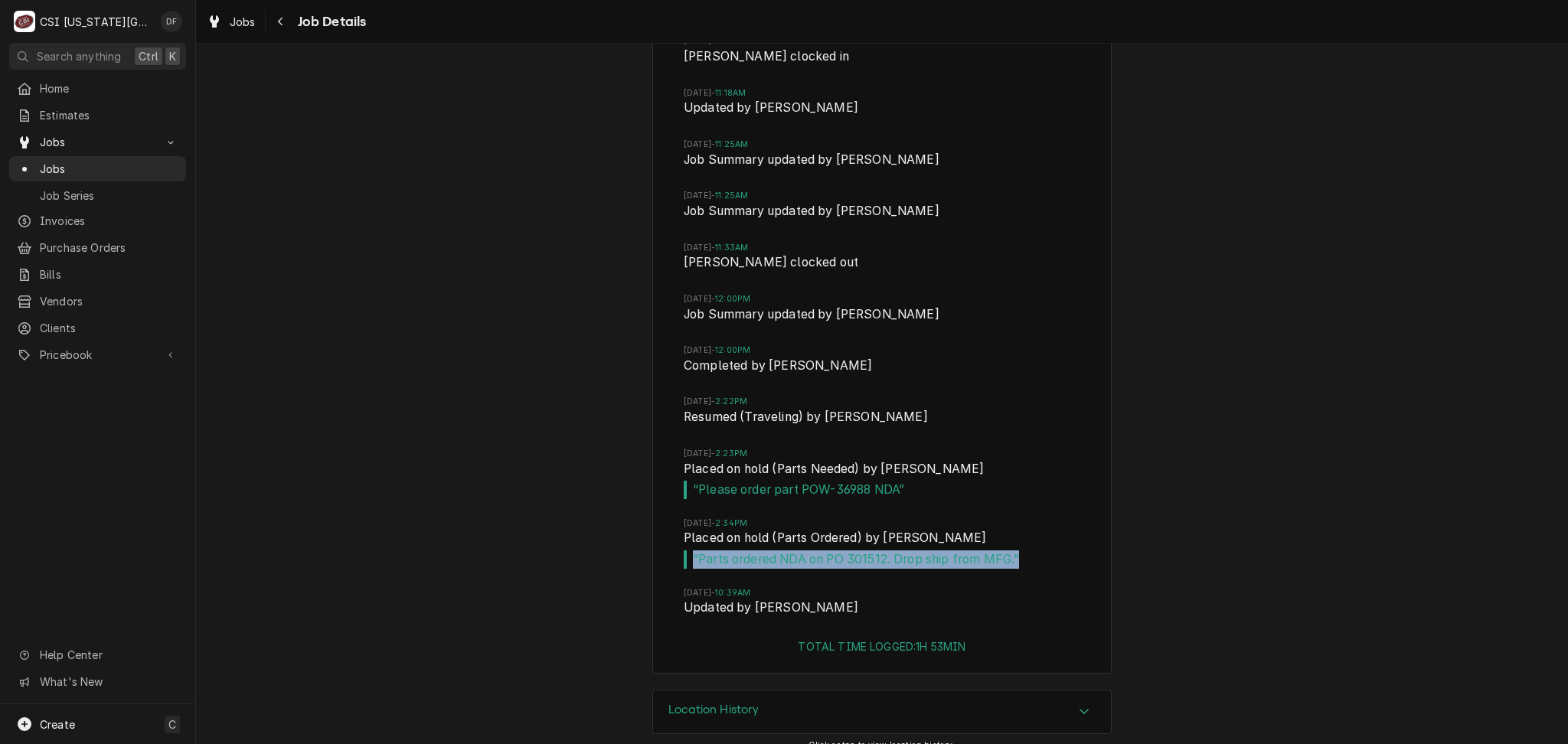
drag, startPoint x: 686, startPoint y: 541, endPoint x: 1020, endPoint y: 545, distance: 334.0
click at [1020, 550] on span "“ Parts ordered NDA on PO 301512. Drop ship from MFG. ”" at bounding box center [881, 559] width 397 height 18
copy span "“ Parts ordered NDA on PO 301512. Drop ship from MFG. ”"
click at [284, 27] on div "Navigate back" at bounding box center [280, 21] width 15 height 15
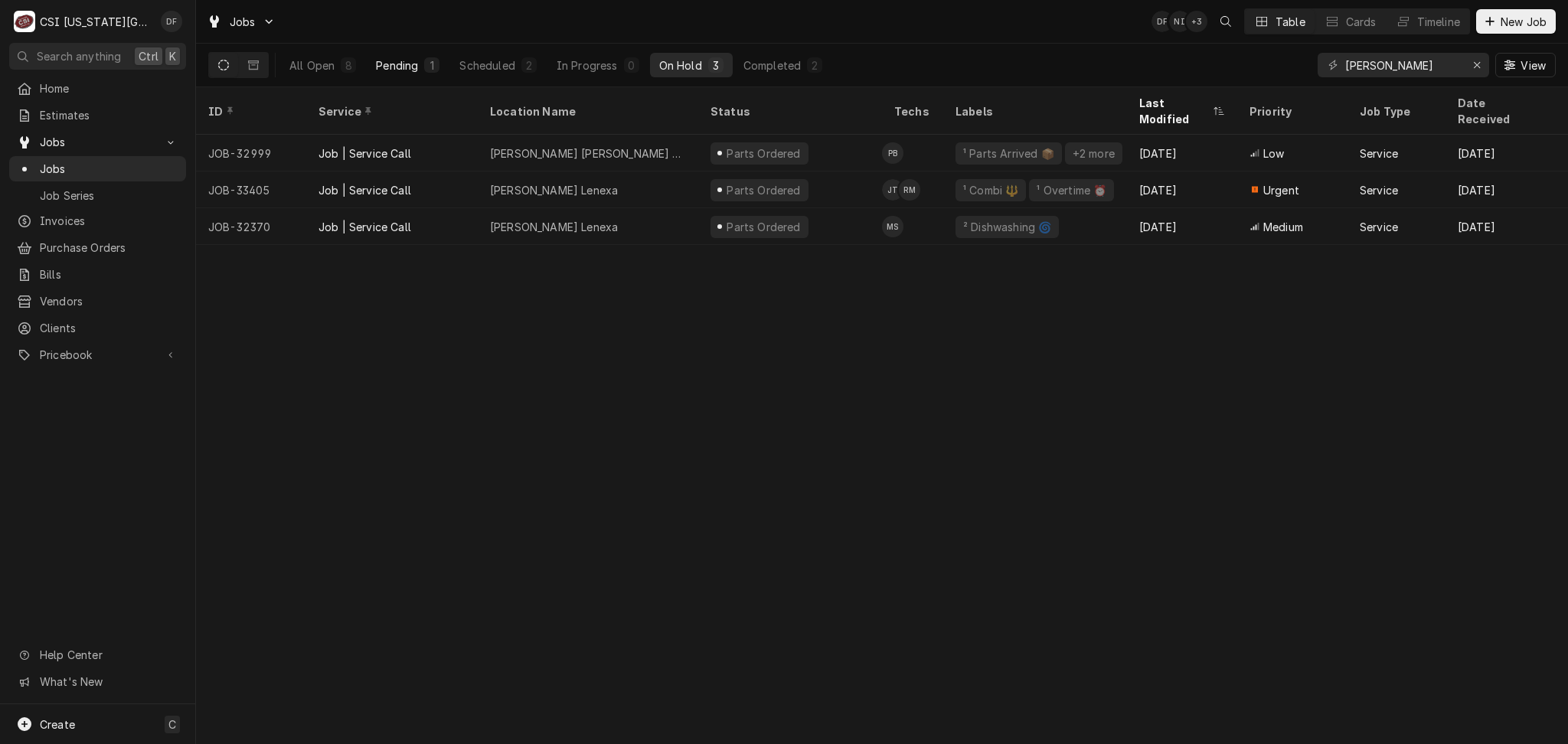
click at [423, 66] on button "Pending 1" at bounding box center [407, 65] width 82 height 25
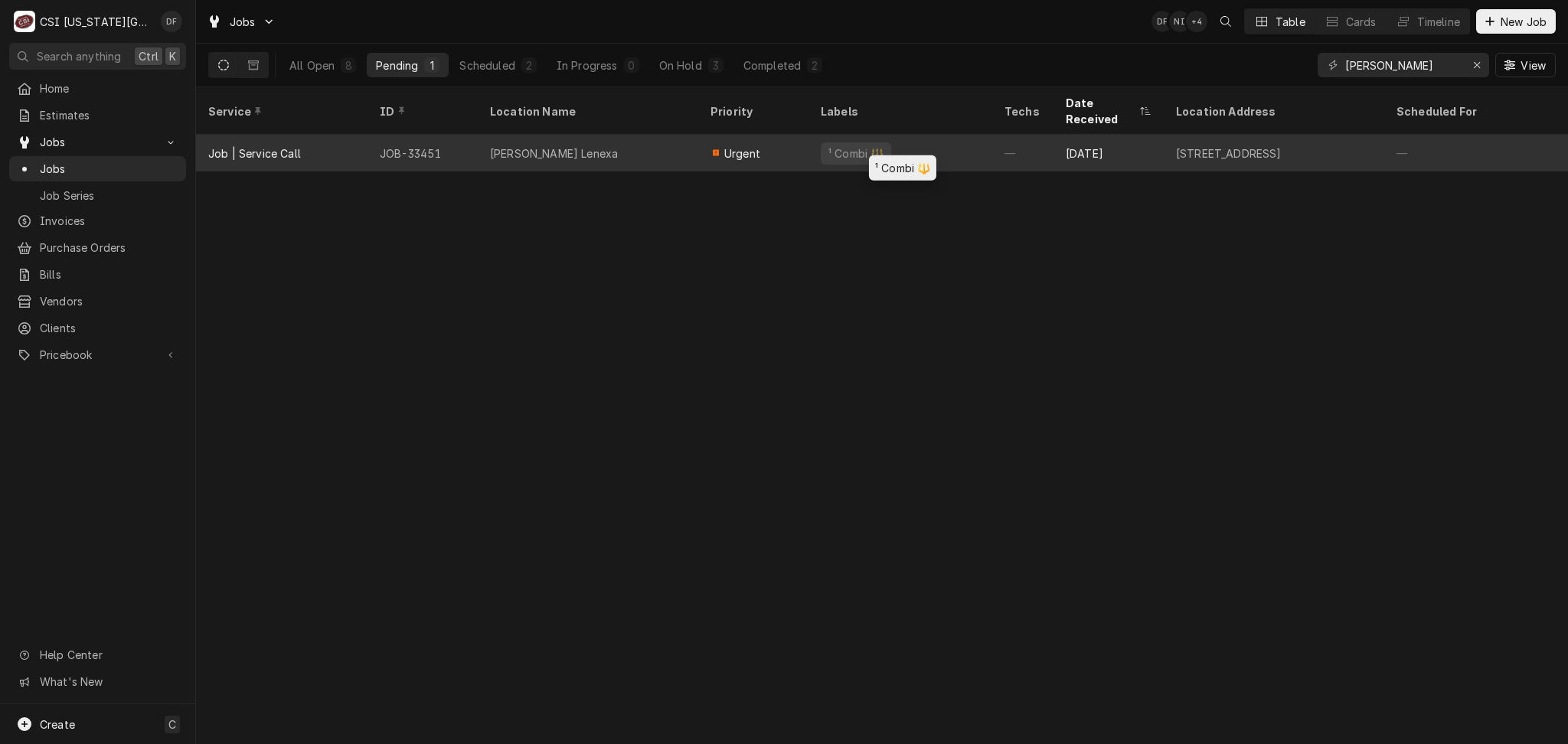
click at [839, 142] on div "¹ Combi 🔱" at bounding box center [855, 154] width 70 height 22
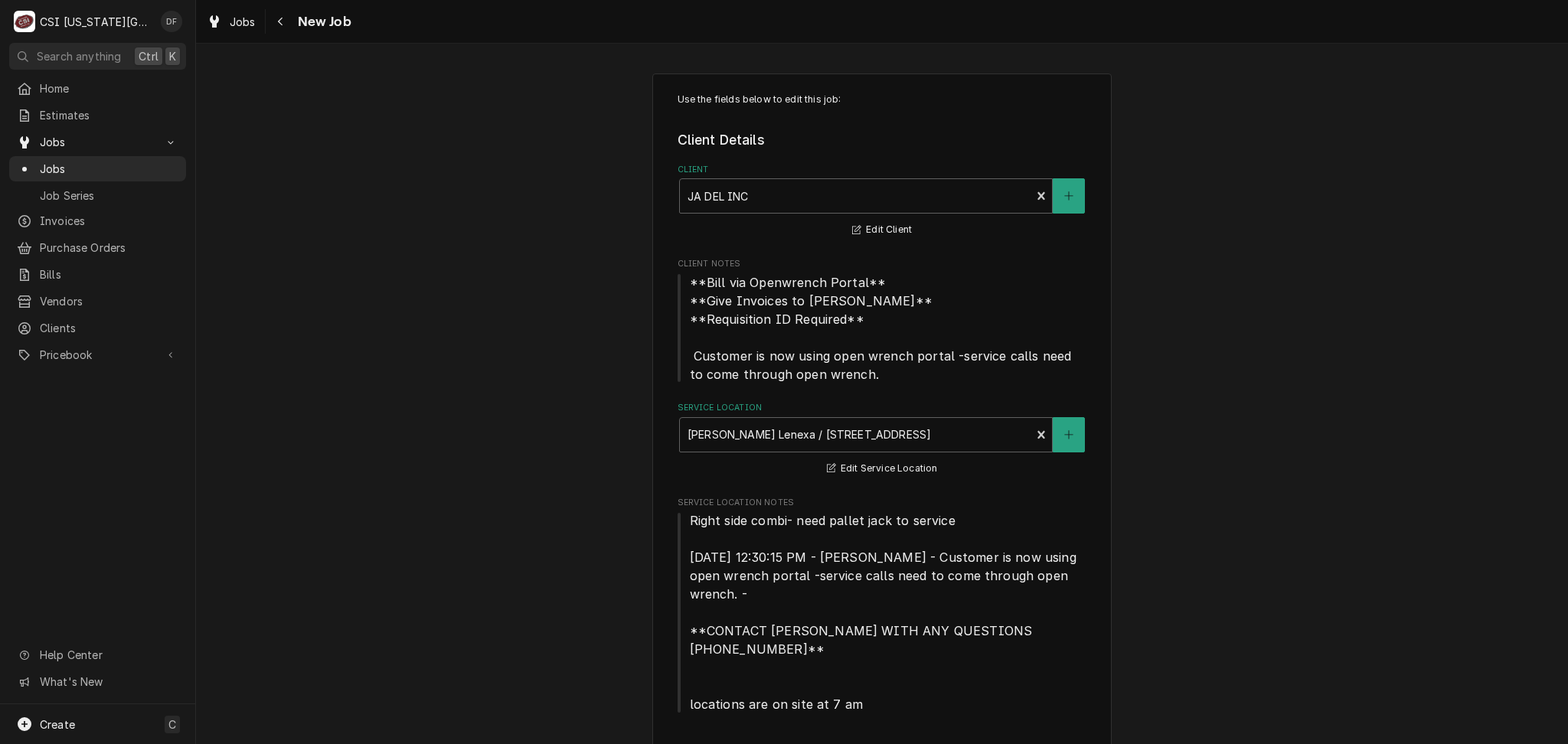
type textarea "x"
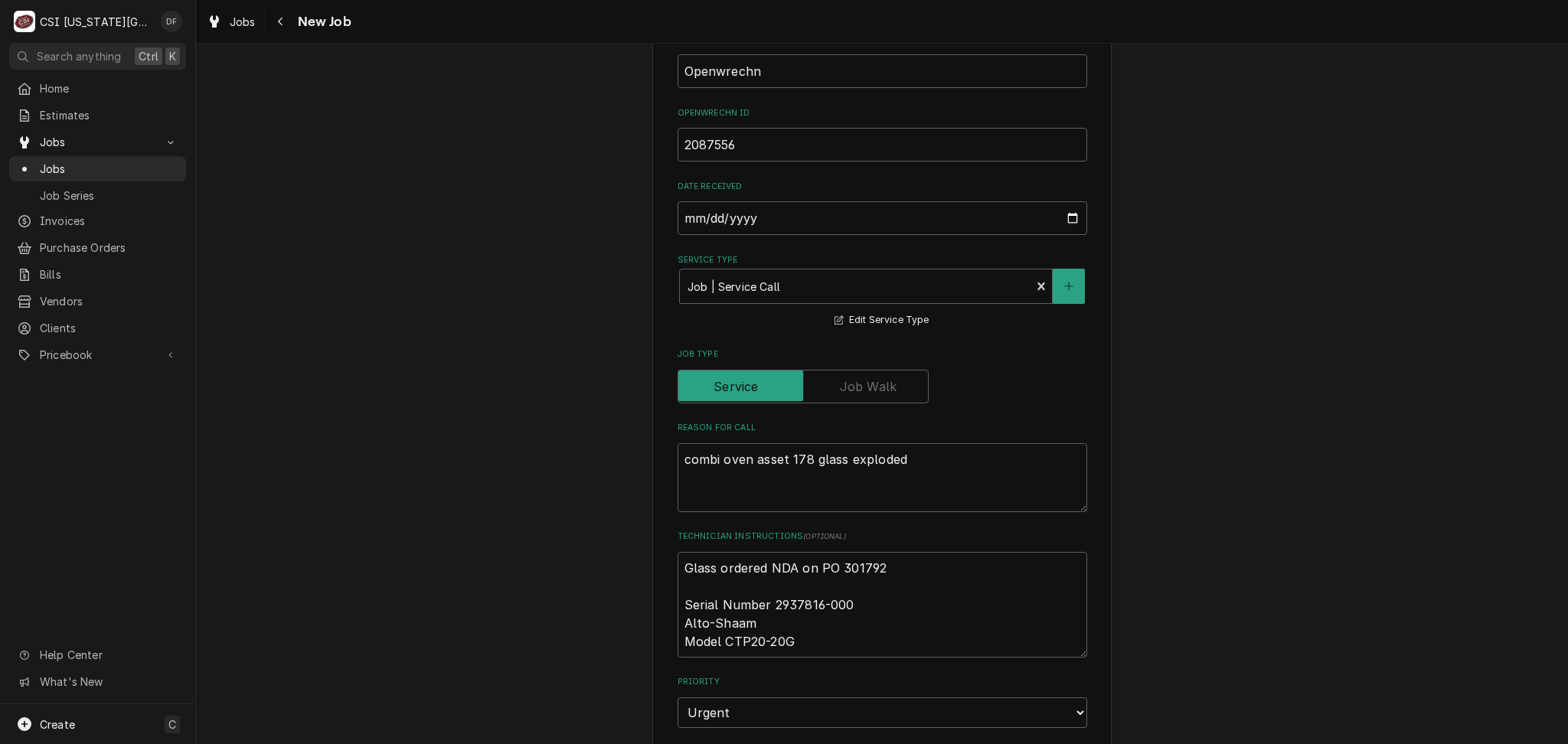
scroll to position [918, 0]
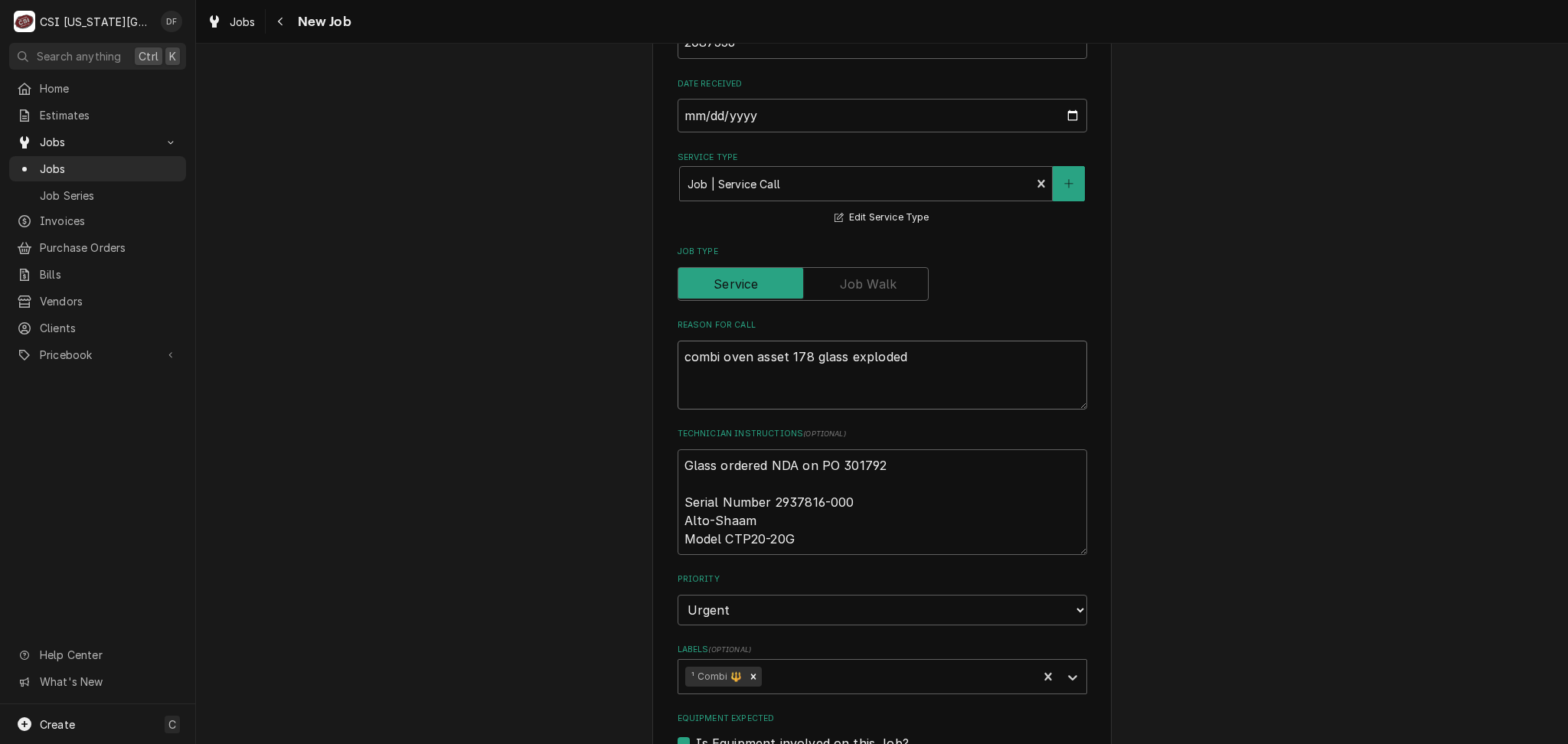
drag, startPoint x: 908, startPoint y: 313, endPoint x: 637, endPoint y: 324, distance: 271.2
click at [637, 324] on div "Use the fields below to edit this job: Client Details Client JA DEL INC Edit Cl…" at bounding box center [881, 300] width 1372 height 2317
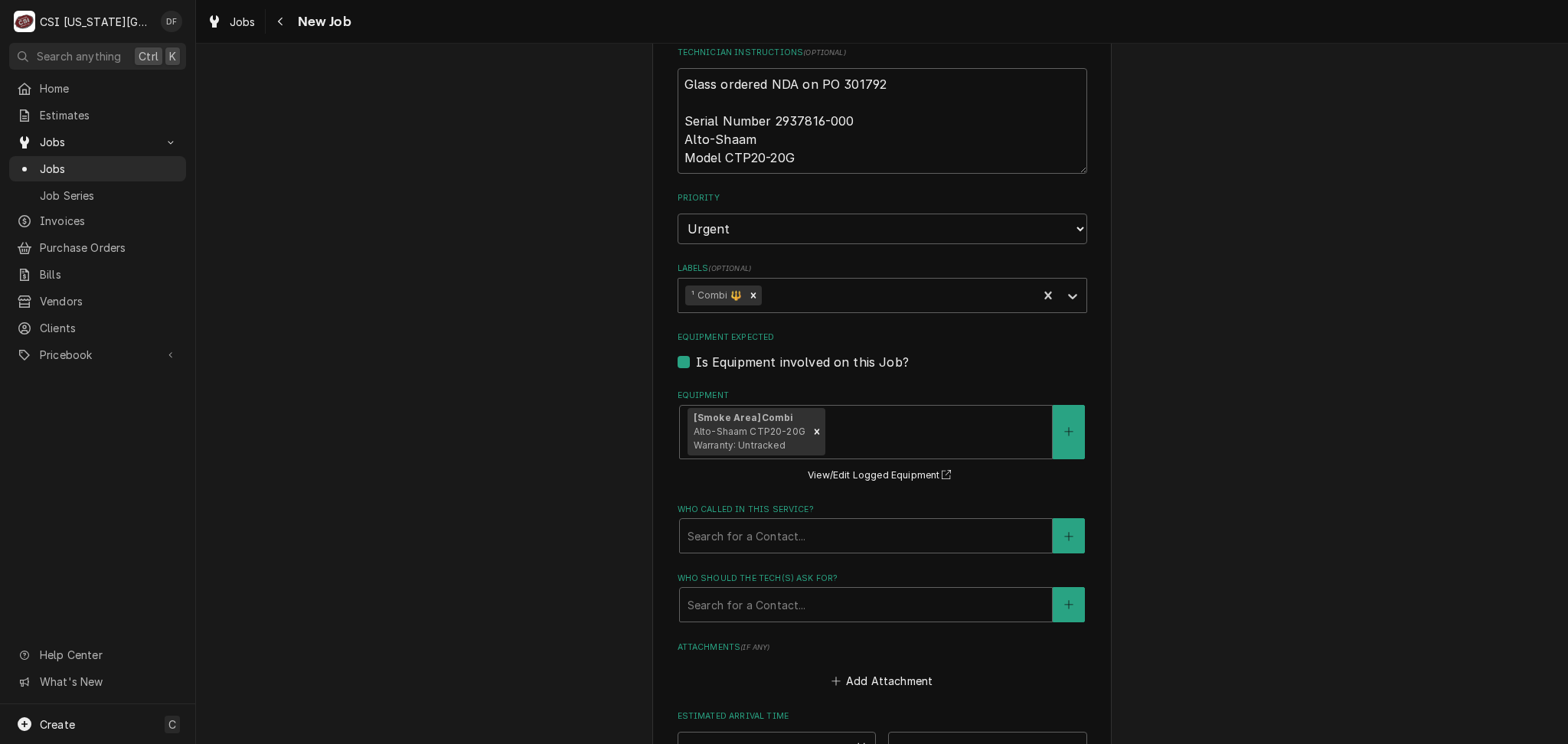
scroll to position [1428, 0]
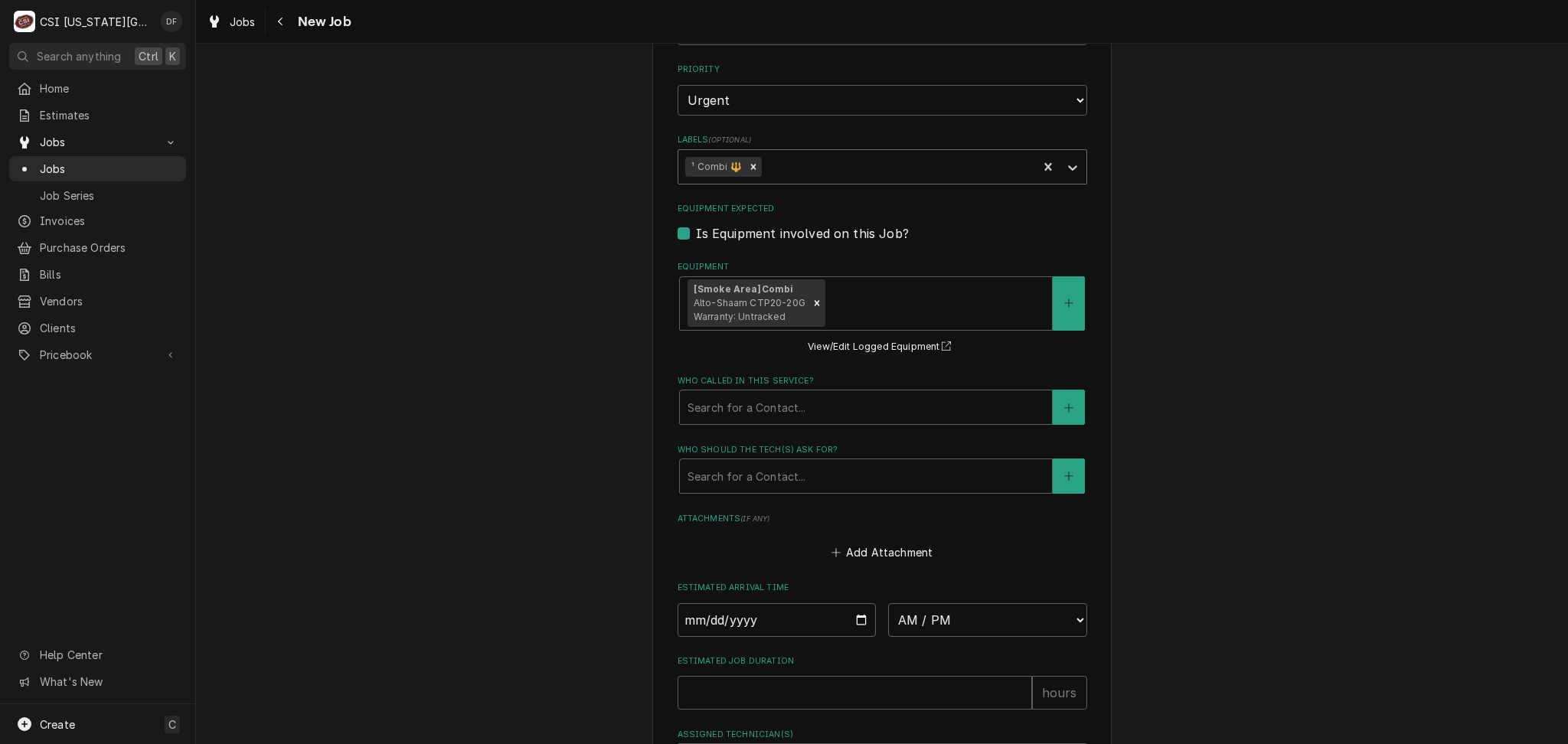
click at [815, 153] on div "Labels" at bounding box center [896, 166] width 265 height 28
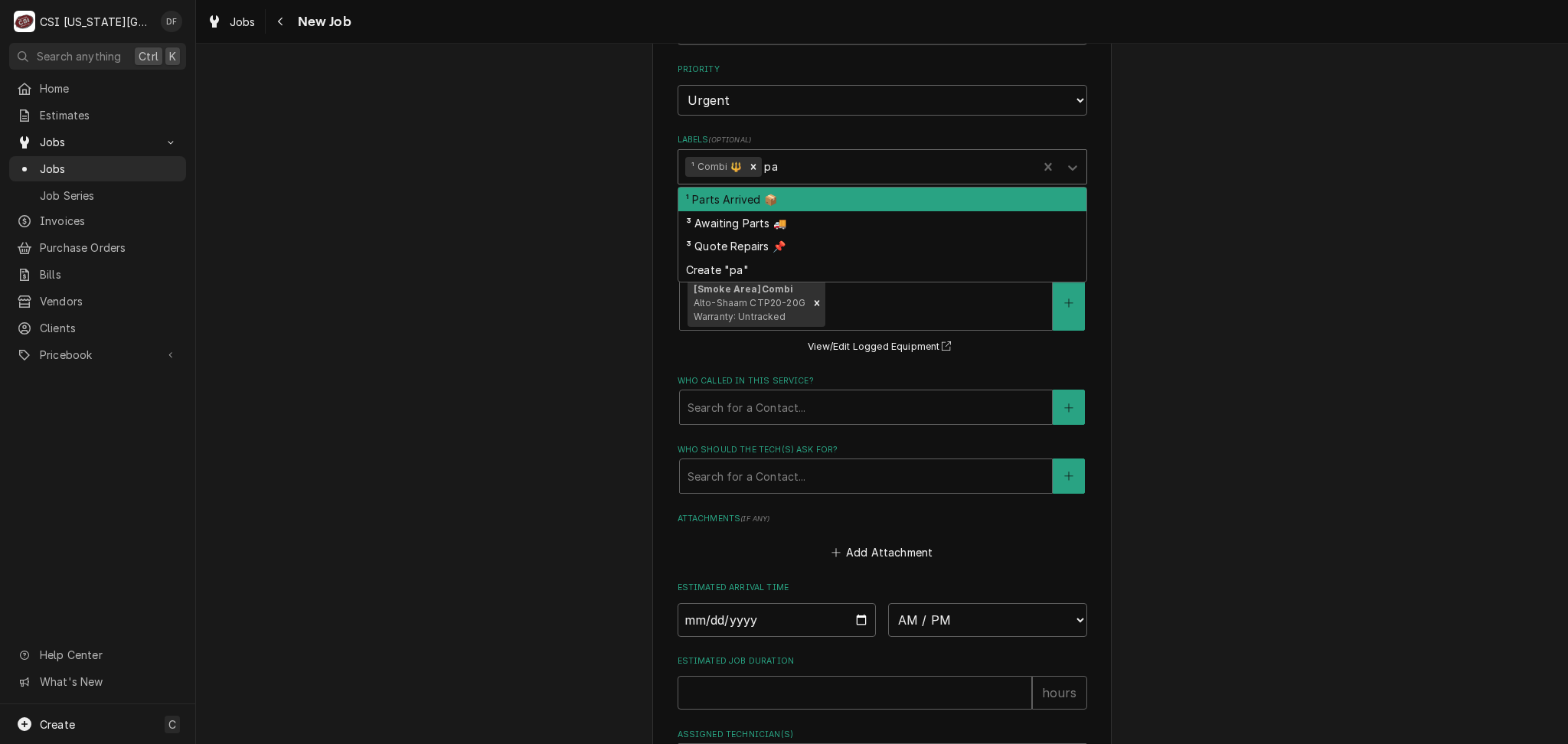
type input "par"
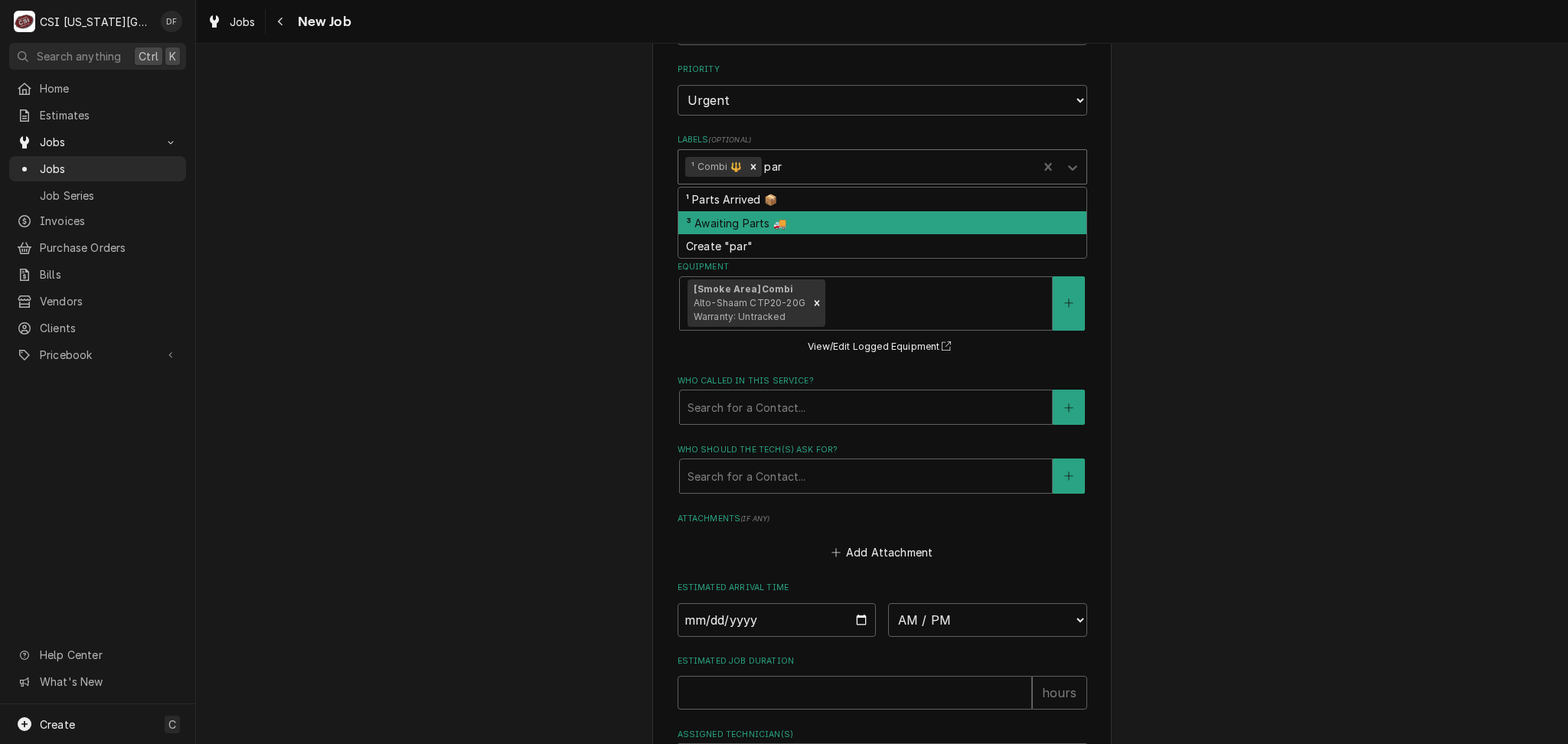
click at [779, 211] on div "³ Awaiting Parts 🚚" at bounding box center [881, 223] width 408 height 24
type textarea "x"
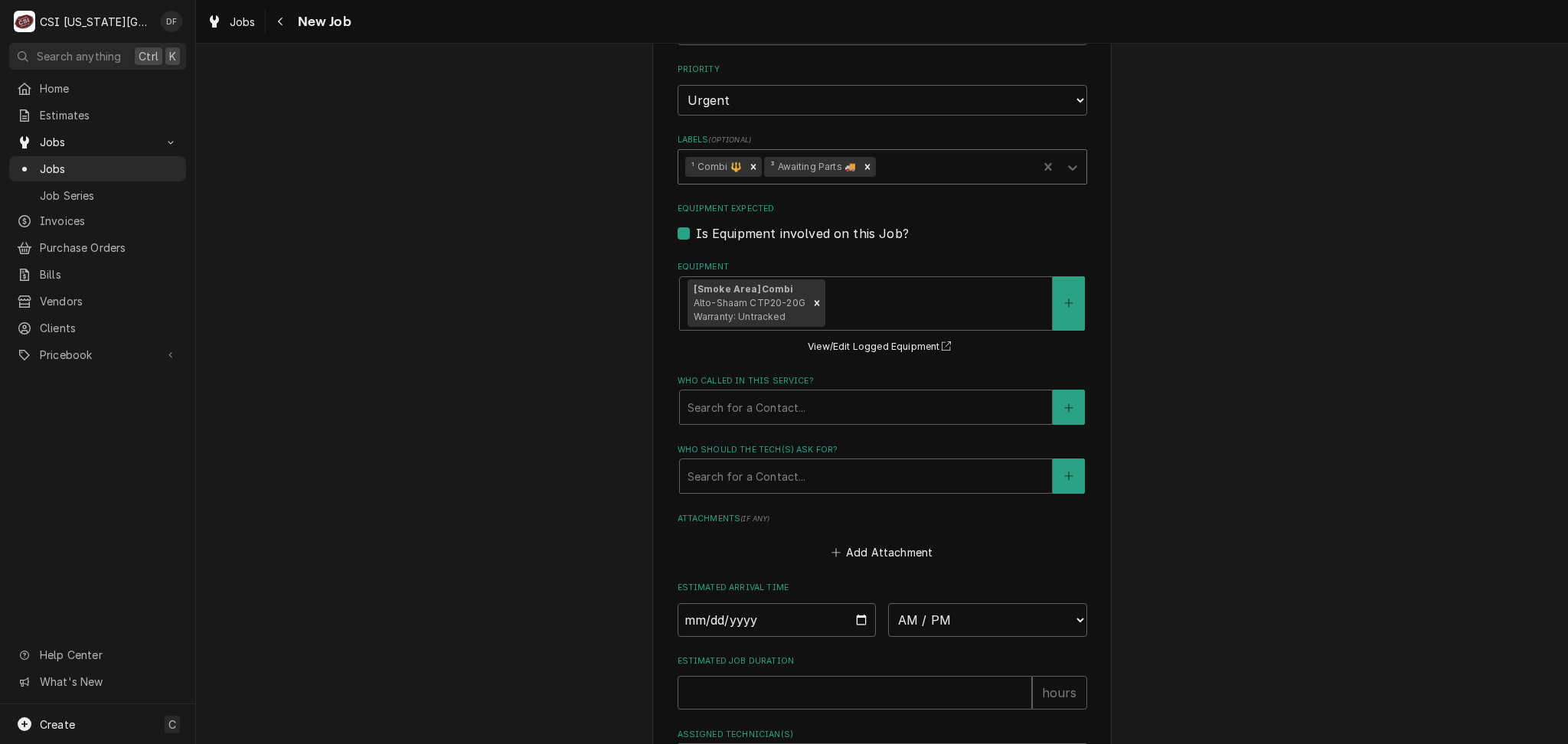
type textarea "x"
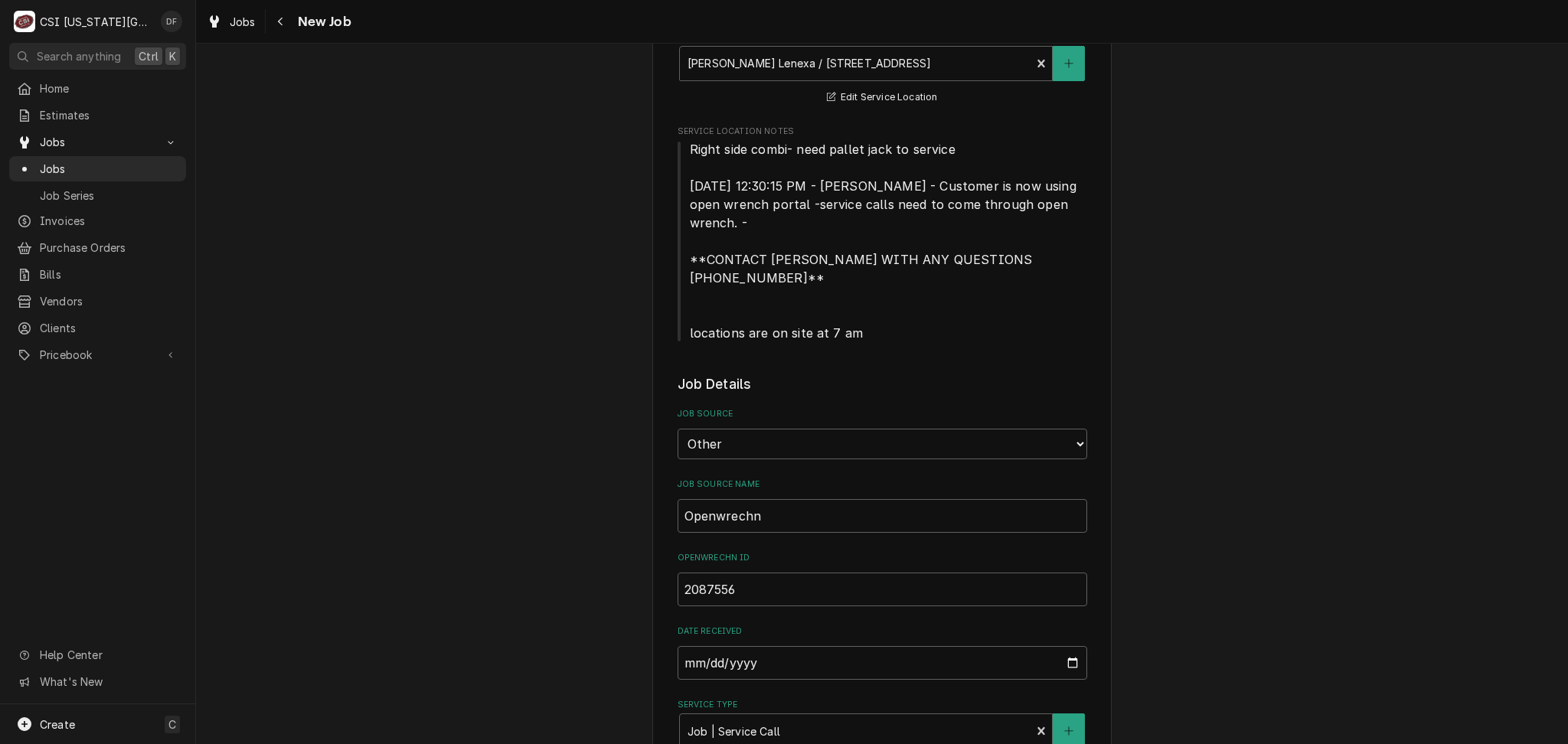
scroll to position [0, 0]
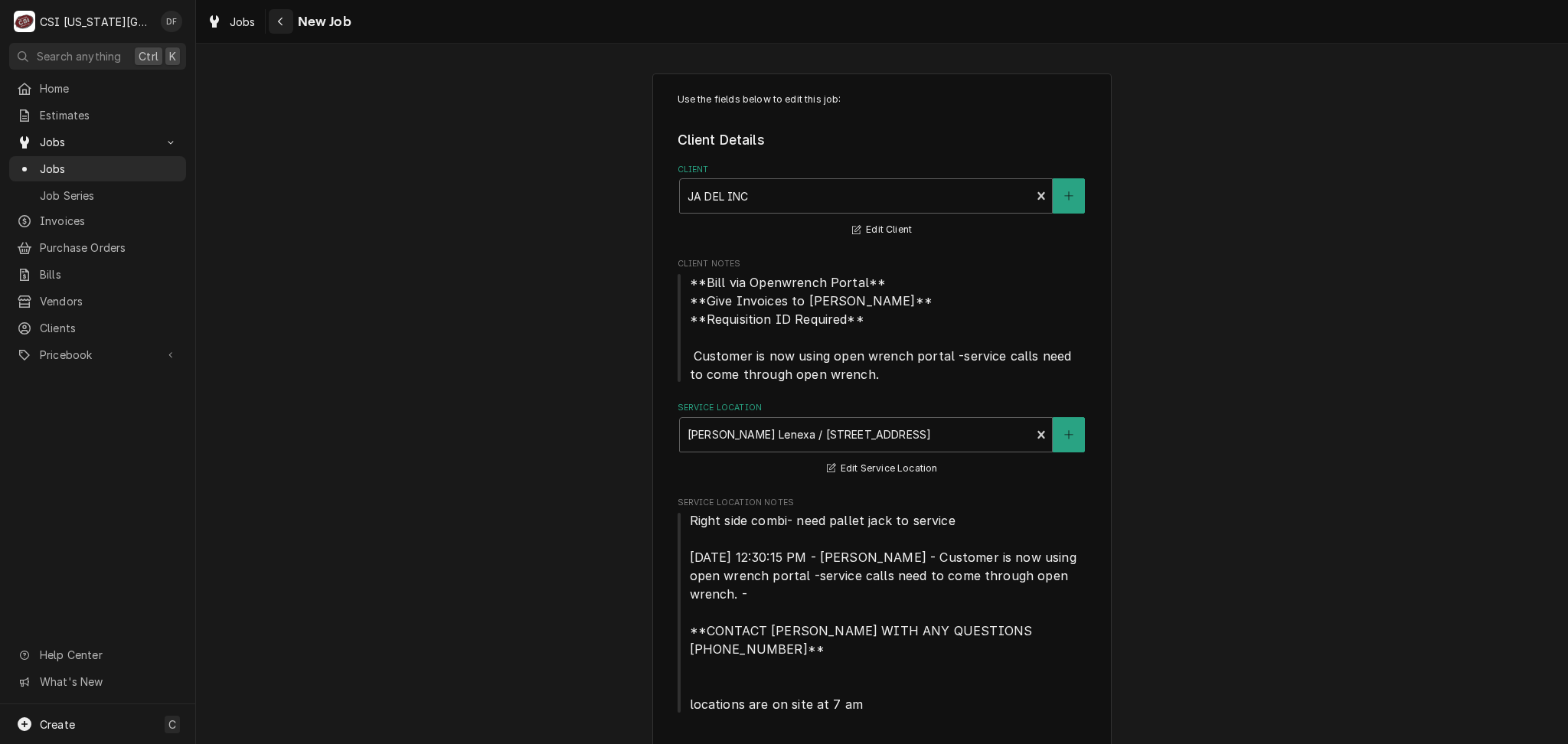
click at [286, 27] on div "Navigate back" at bounding box center [280, 21] width 15 height 15
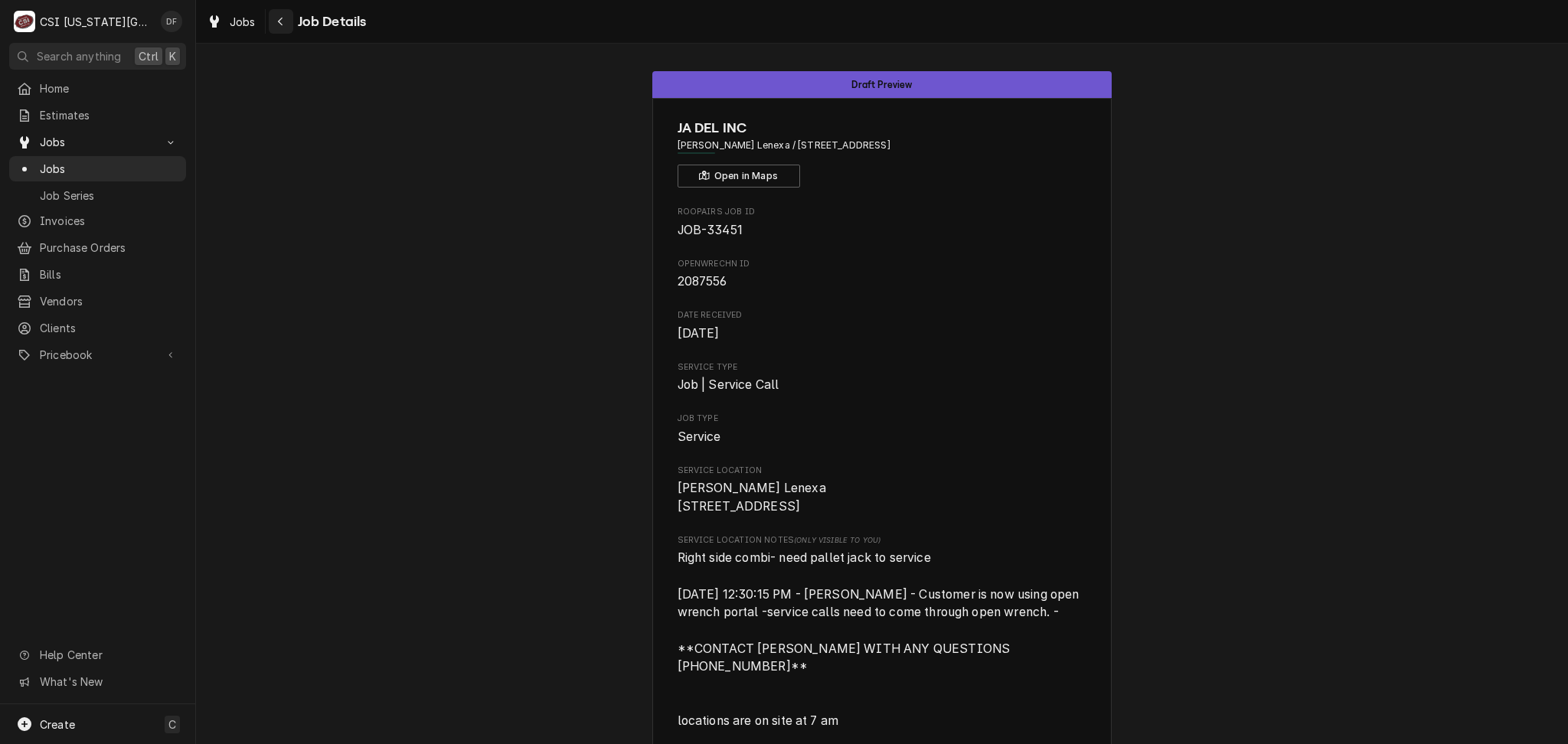
click at [280, 25] on icon "Navigate back" at bounding box center [280, 21] width 7 height 11
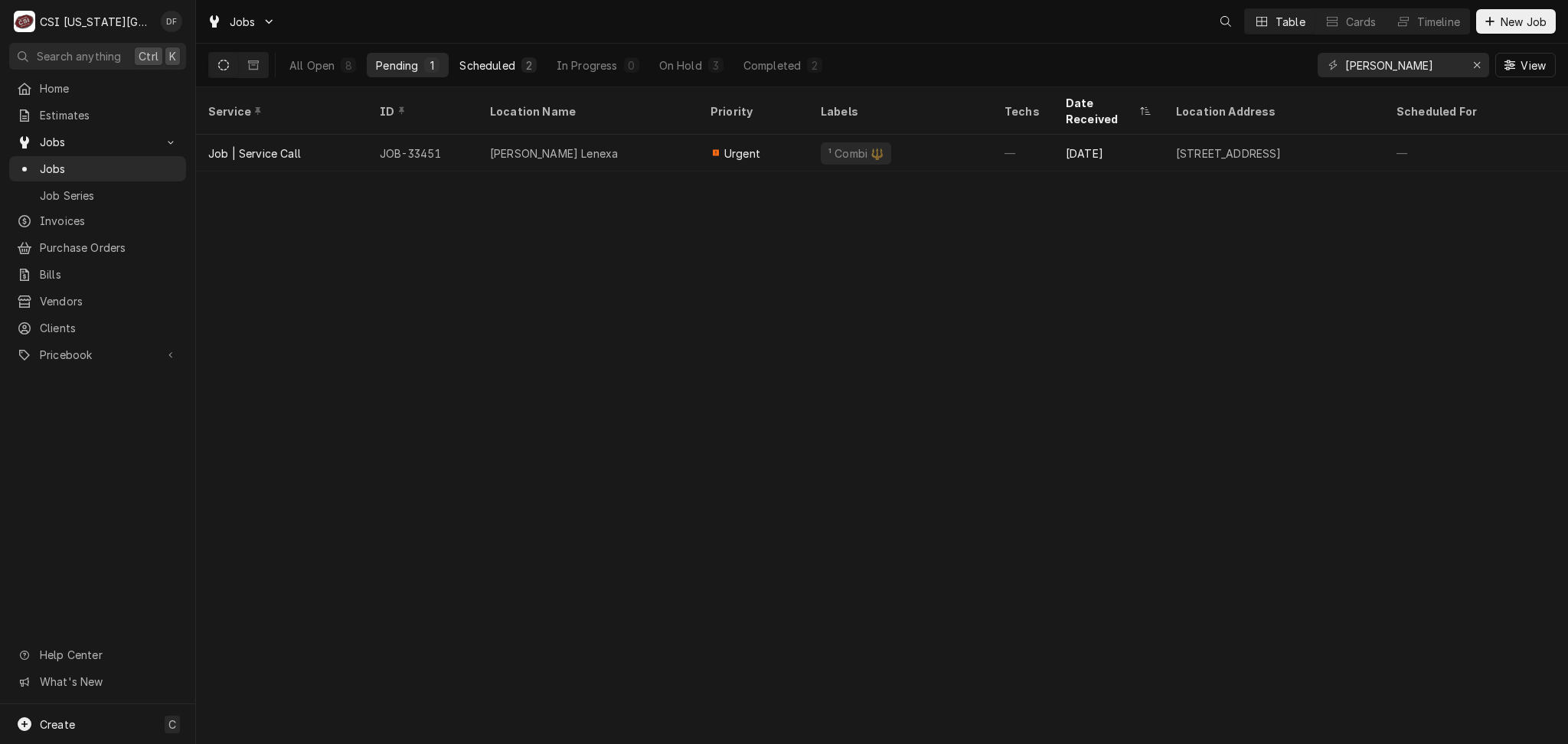
click at [518, 63] on button "Scheduled 2" at bounding box center [497, 65] width 95 height 25
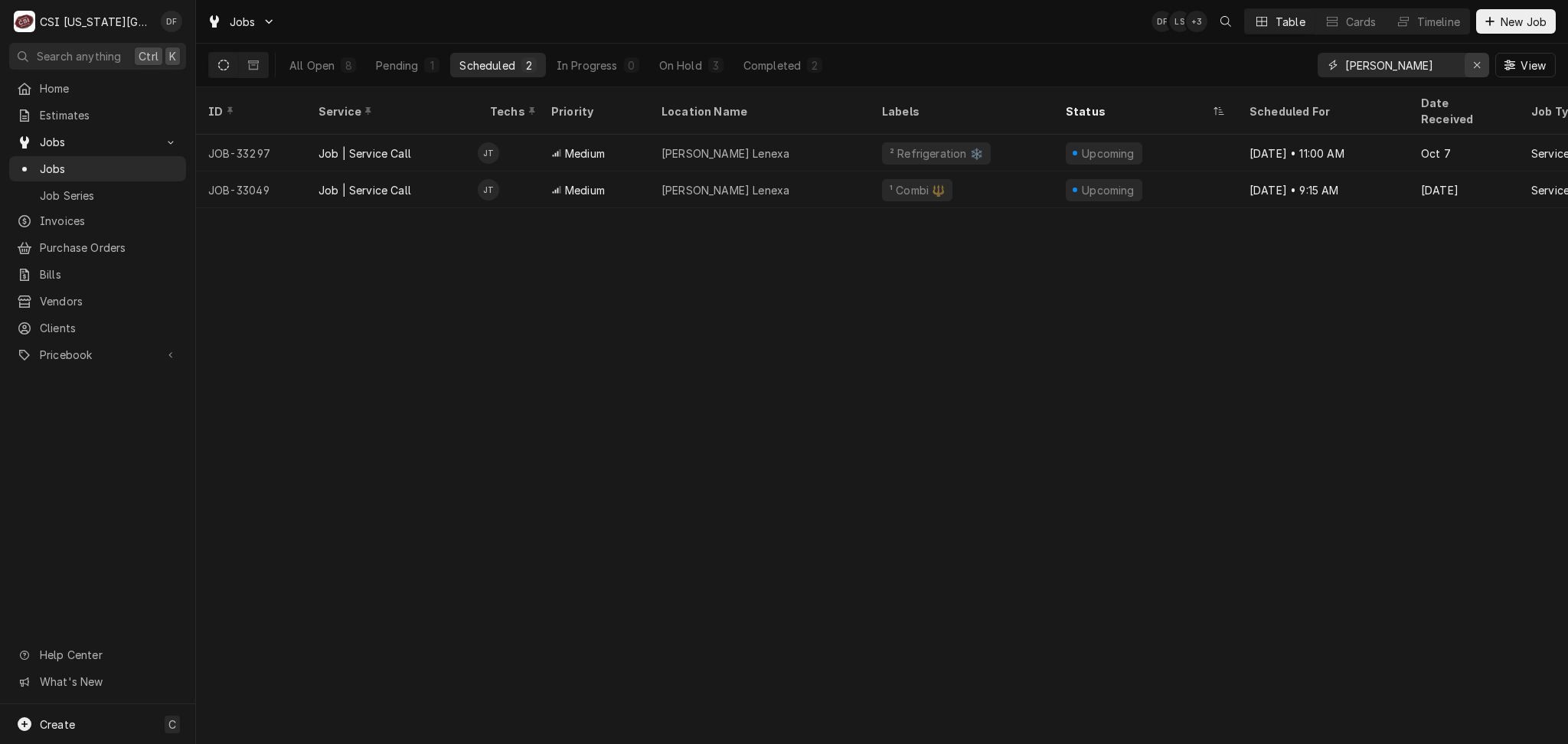
click at [1475, 63] on icon "Erase input" at bounding box center [1477, 65] width 9 height 11
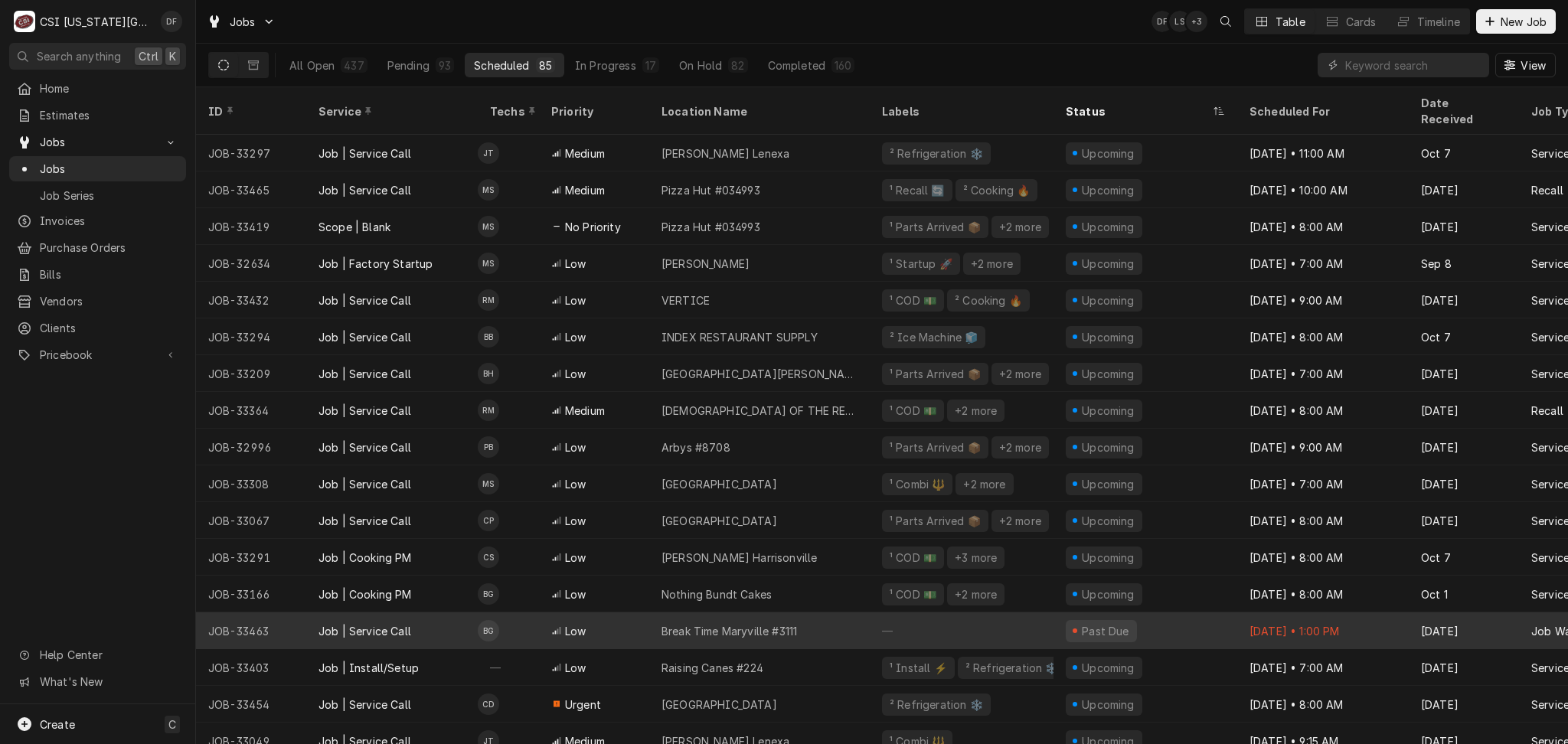
click at [775, 623] on div "Break Time Maryville #3111" at bounding box center [729, 631] width 135 height 16
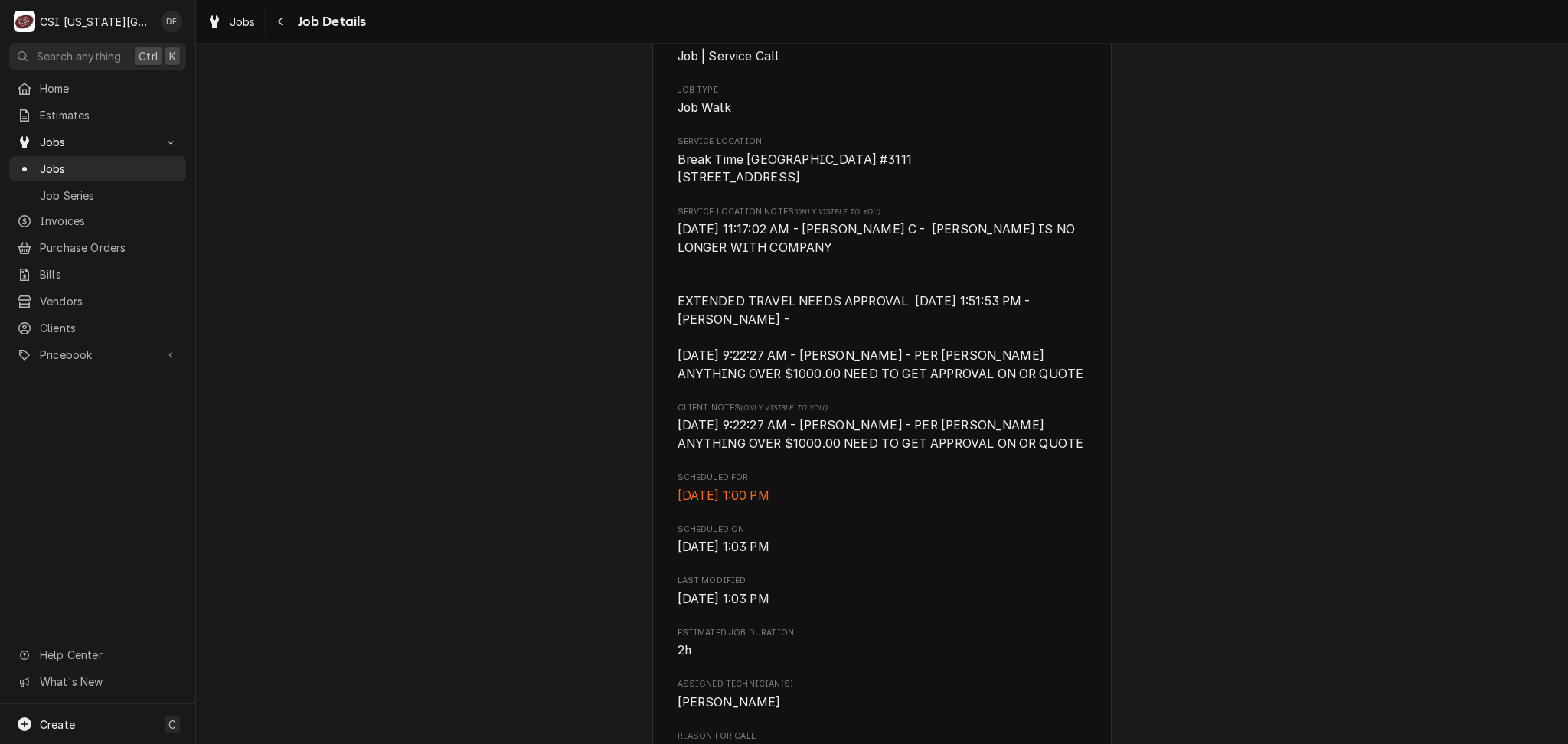
scroll to position [510, 0]
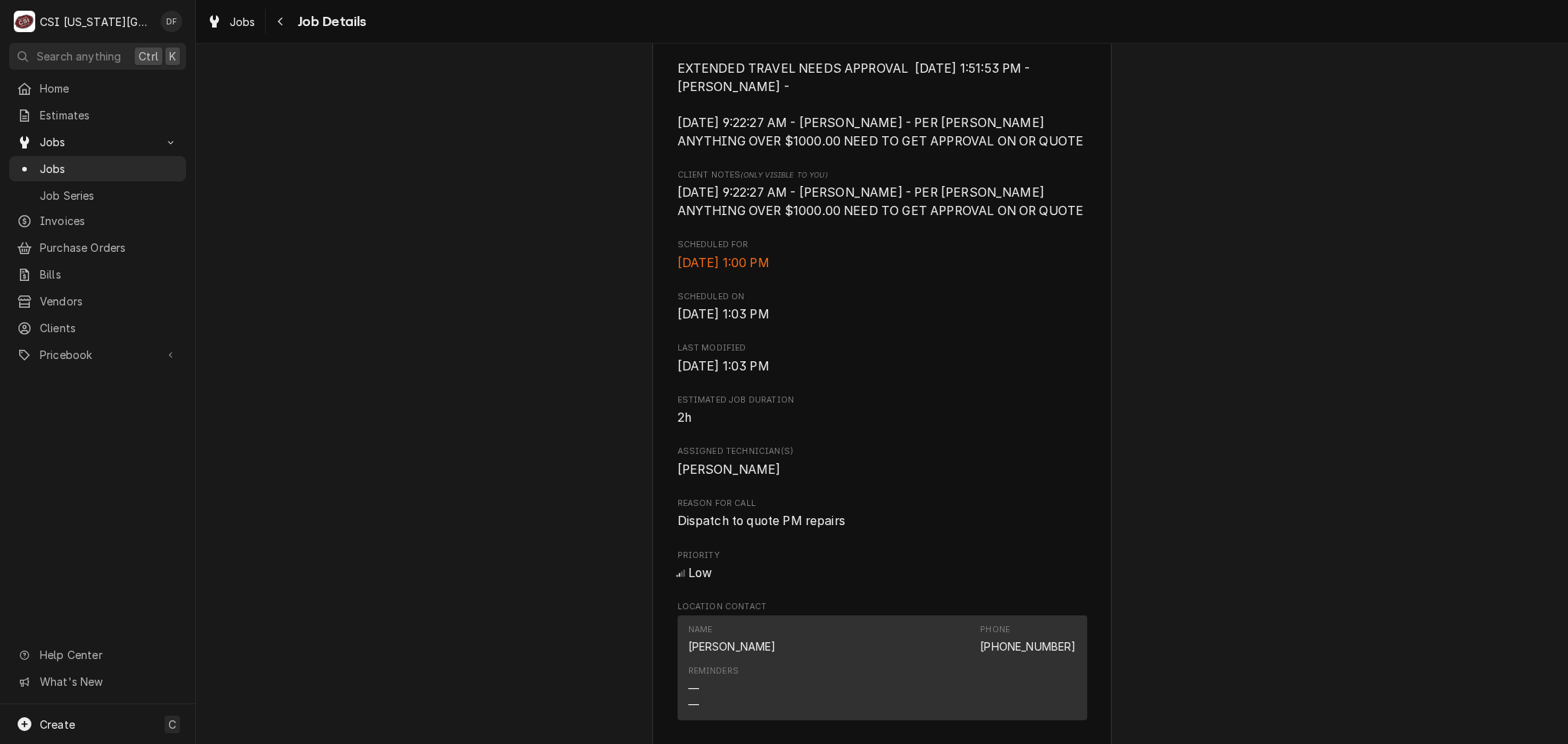
click at [953, 510] on span "Reason For Call" at bounding box center [882, 503] width 409 height 12
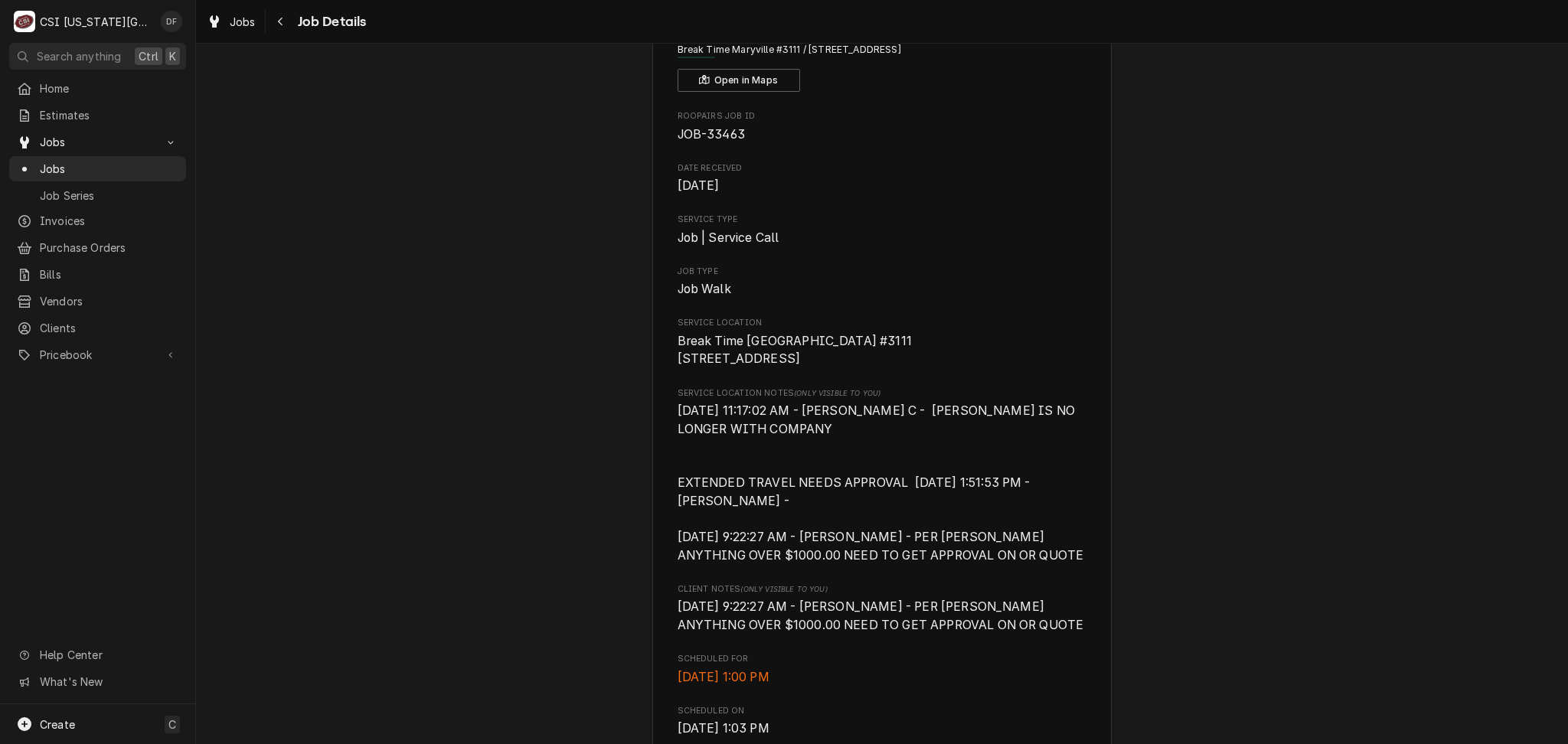
scroll to position [0, 0]
